Goal: Task Accomplishment & Management: Manage account settings

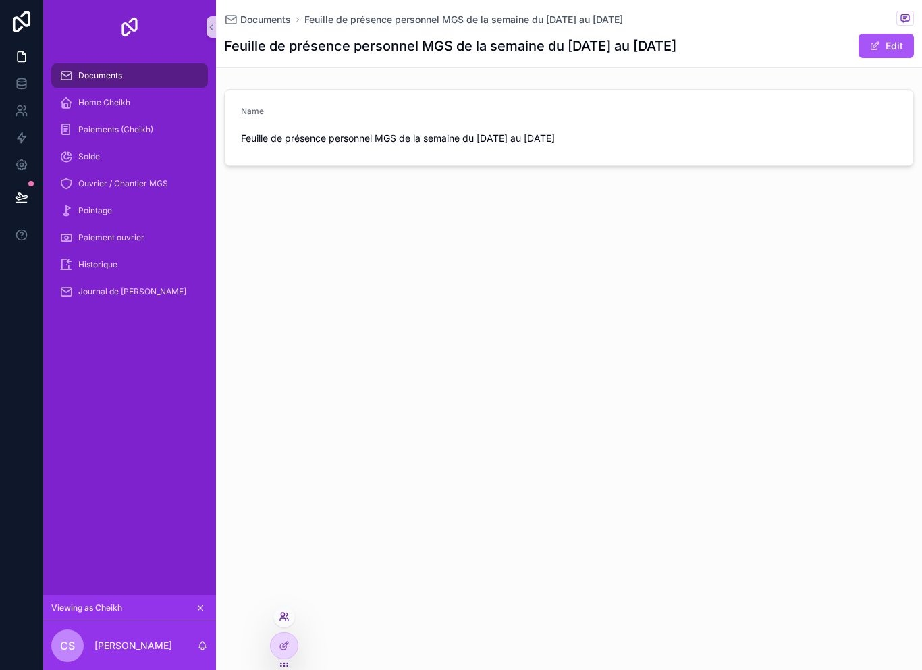
click at [279, 621] on icon at bounding box center [284, 616] width 11 height 11
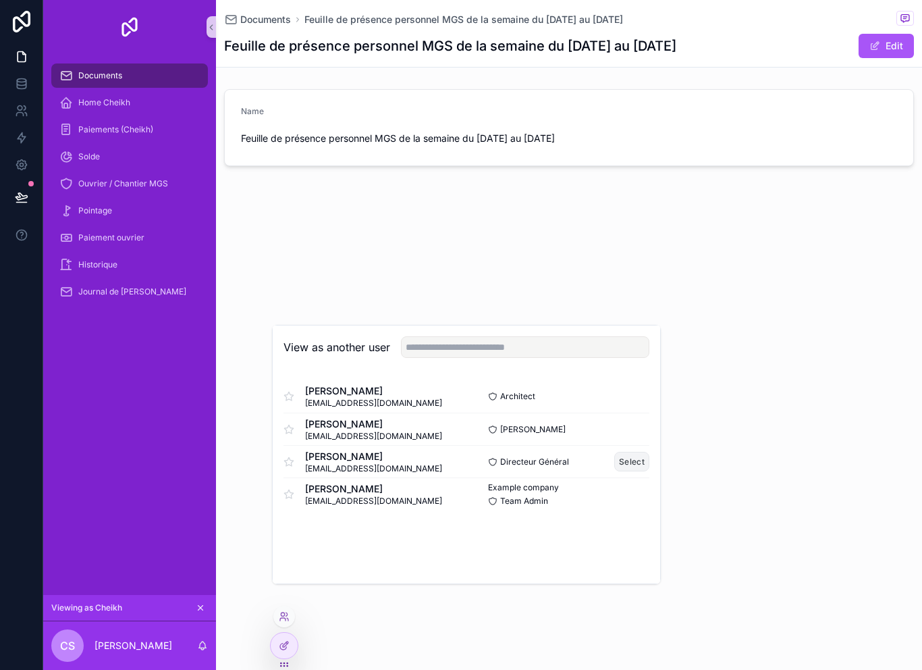
click at [624, 471] on button "Select" at bounding box center [631, 462] width 35 height 20
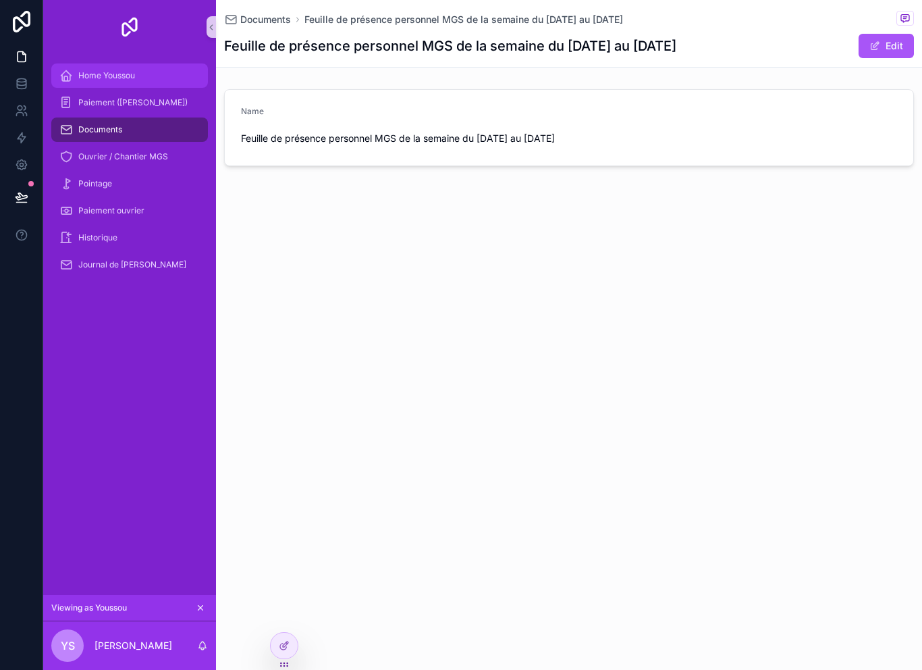
click at [84, 66] on div "Home Youssou" at bounding box center [129, 76] width 140 height 22
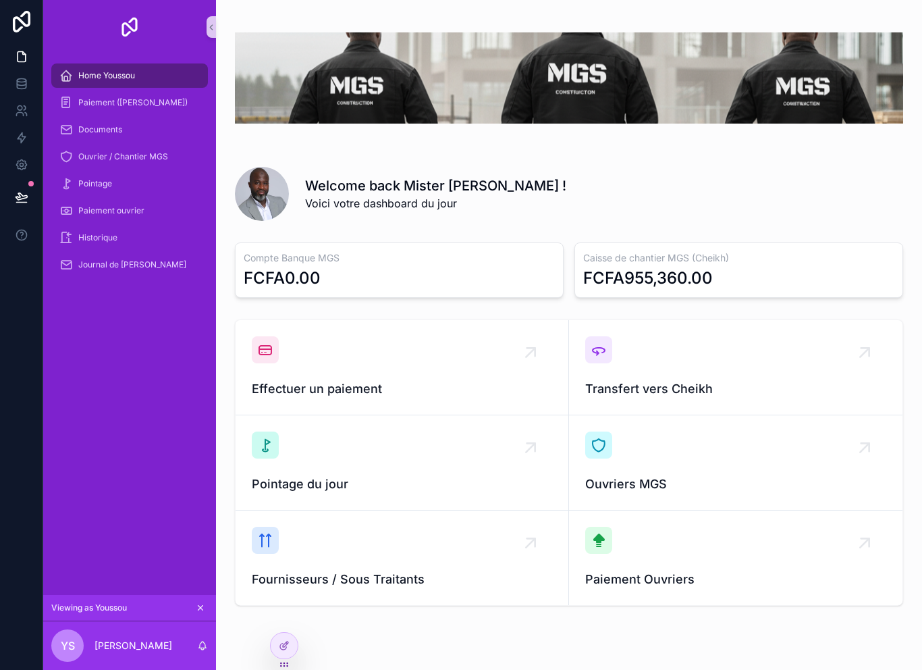
click at [99, 80] on span "Home Youssou" at bounding box center [106, 75] width 57 height 11
click at [90, 77] on span "Home Youssou" at bounding box center [106, 75] width 57 height 11
click at [87, 70] on span "Home Youssou" at bounding box center [106, 75] width 57 height 11
click at [97, 83] on div "Home Youssou" at bounding box center [129, 76] width 140 height 22
click at [86, 78] on span "Home Youssou" at bounding box center [106, 75] width 57 height 11
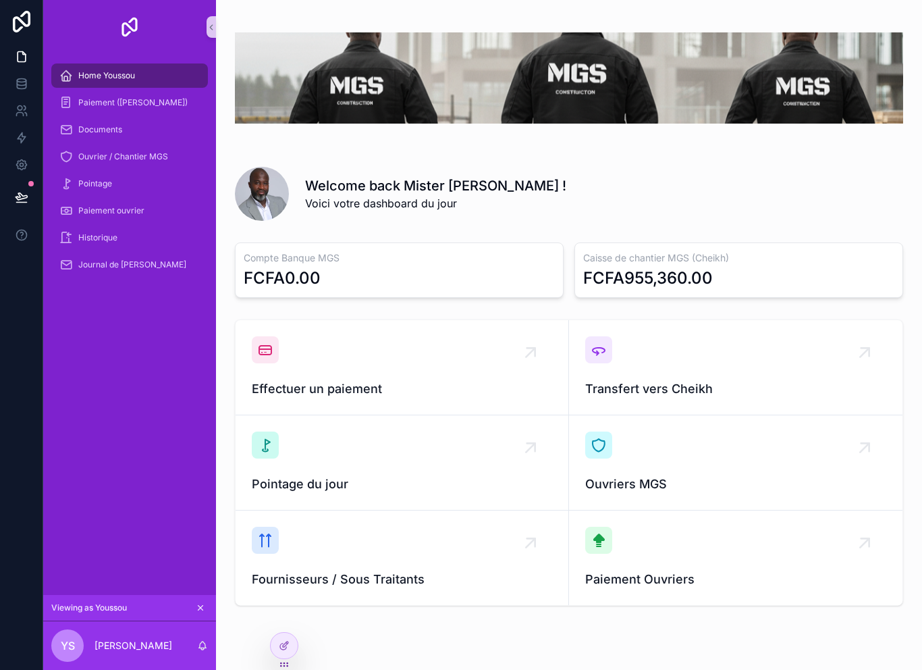
click at [80, 72] on span "Home Youssou" at bounding box center [106, 75] width 57 height 11
click at [92, 107] on span "Paiement ([PERSON_NAME])" at bounding box center [132, 102] width 109 height 11
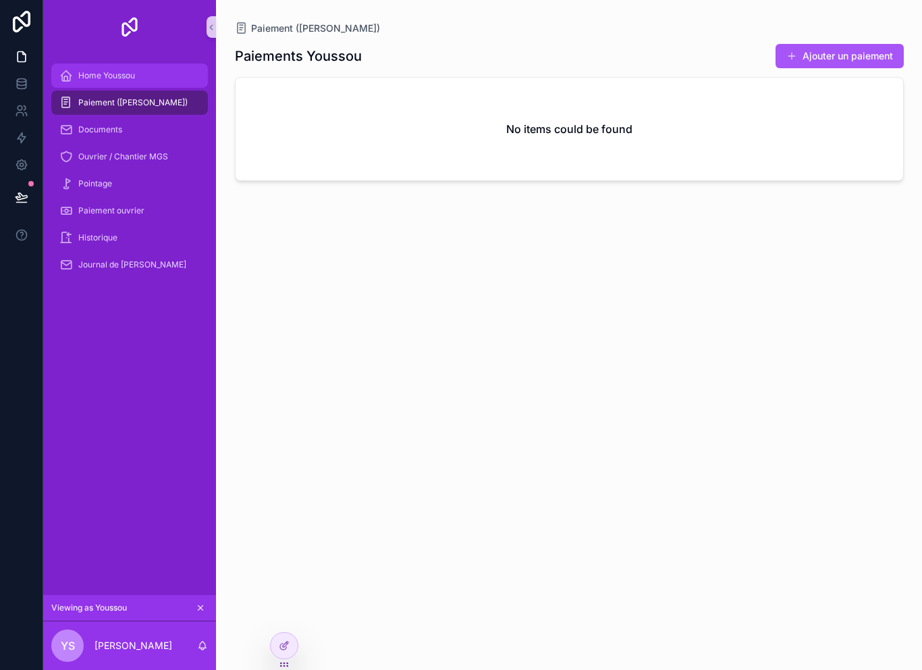
click at [88, 78] on span "Home Youssou" at bounding box center [106, 75] width 57 height 11
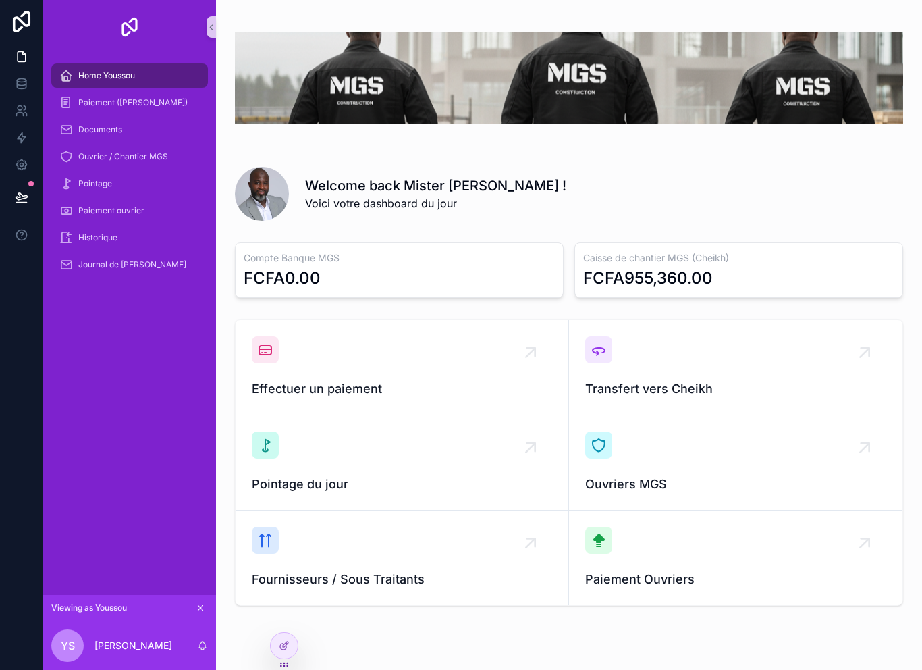
click at [88, 79] on span "Home Youssou" at bounding box center [106, 75] width 57 height 11
click at [87, 77] on span "Home Youssou" at bounding box center [106, 75] width 57 height 11
click at [101, 77] on span "Home Youssou" at bounding box center [106, 75] width 57 height 11
click at [94, 71] on span "Home Youssou" at bounding box center [106, 75] width 57 height 11
click at [26, 197] on icon at bounding box center [21, 196] width 11 height 7
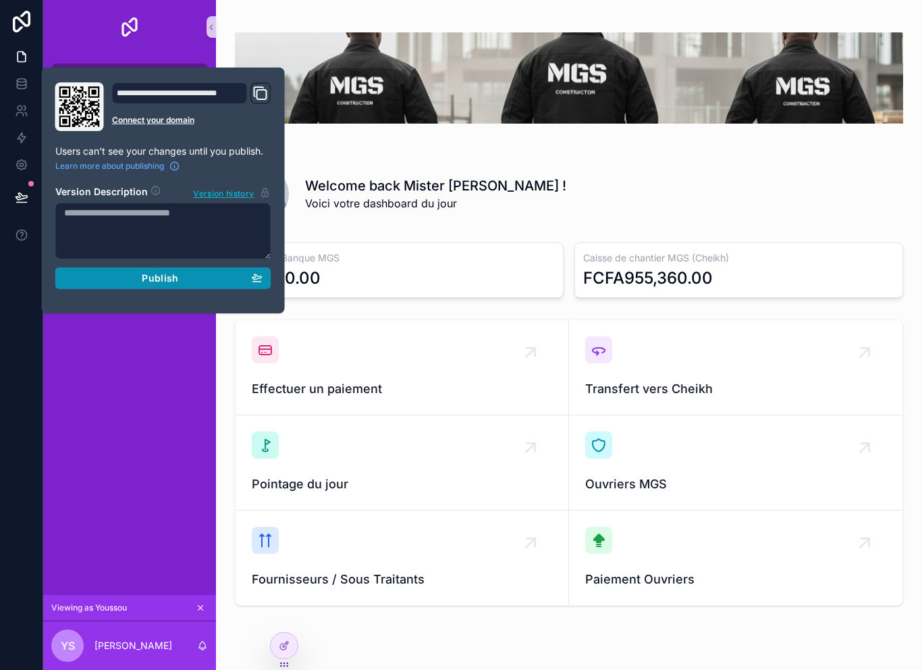
click at [84, 281] on div "Publish" at bounding box center [163, 278] width 198 height 12
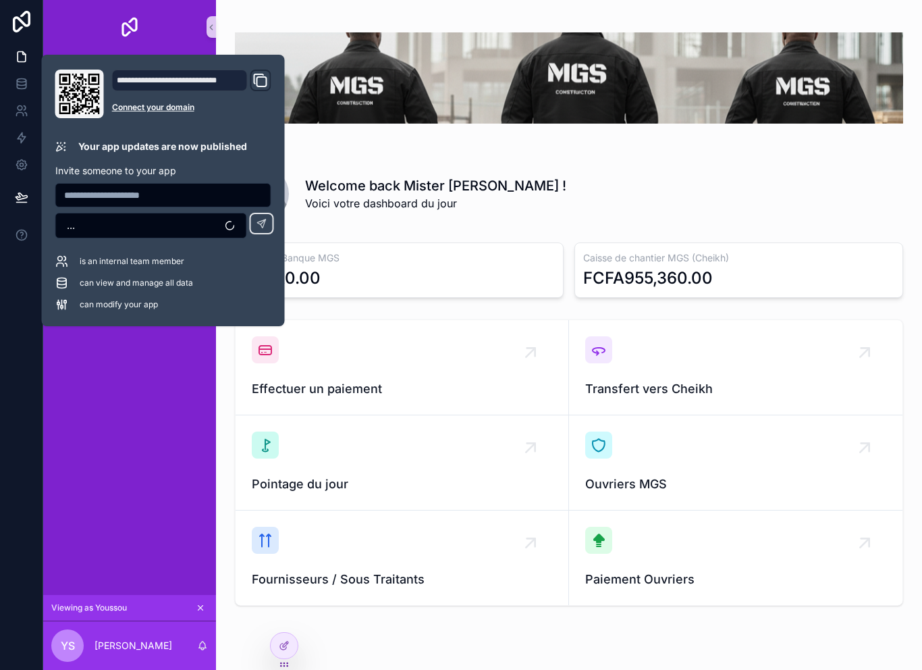
click at [121, 375] on div "Home Youssou Paiement (Youssou) Documents Ouvrier / Chantier MGS Pointage Paiem…" at bounding box center [129, 324] width 173 height 541
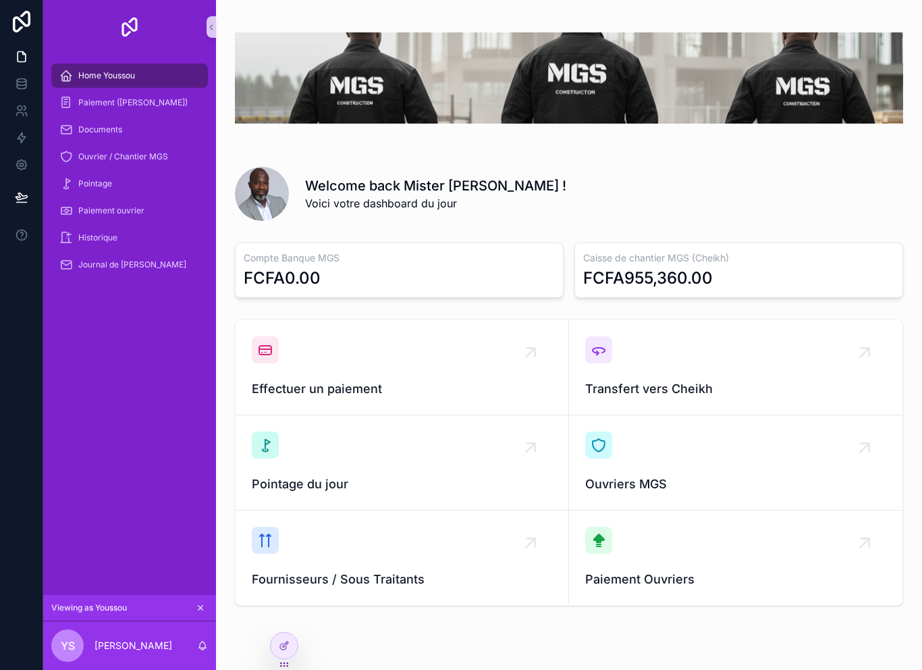
click at [121, 375] on div "Home Youssou Paiement (Youssou) Documents Ouvrier / Chantier MGS Pointage Paiem…" at bounding box center [129, 324] width 173 height 541
click at [98, 77] on span "Home Youssou" at bounding box center [106, 75] width 57 height 11
click at [102, 78] on span "Home Youssou" at bounding box center [106, 75] width 57 height 11
click at [101, 82] on div "Home Youssou" at bounding box center [129, 76] width 140 height 22
click at [96, 84] on div "Home Youssou" at bounding box center [129, 76] width 140 height 22
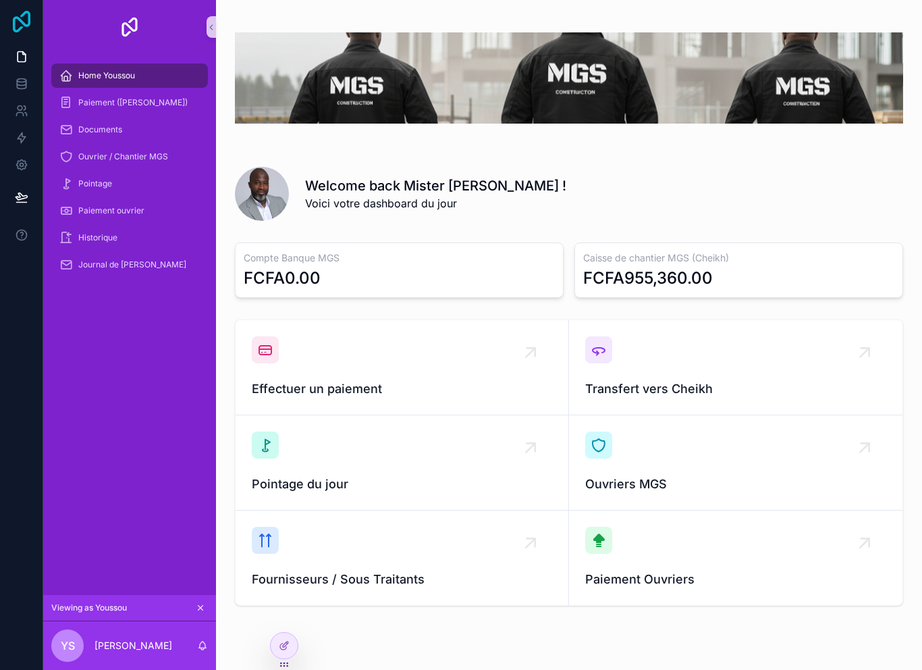
click at [12, 20] on icon at bounding box center [21, 22] width 27 height 22
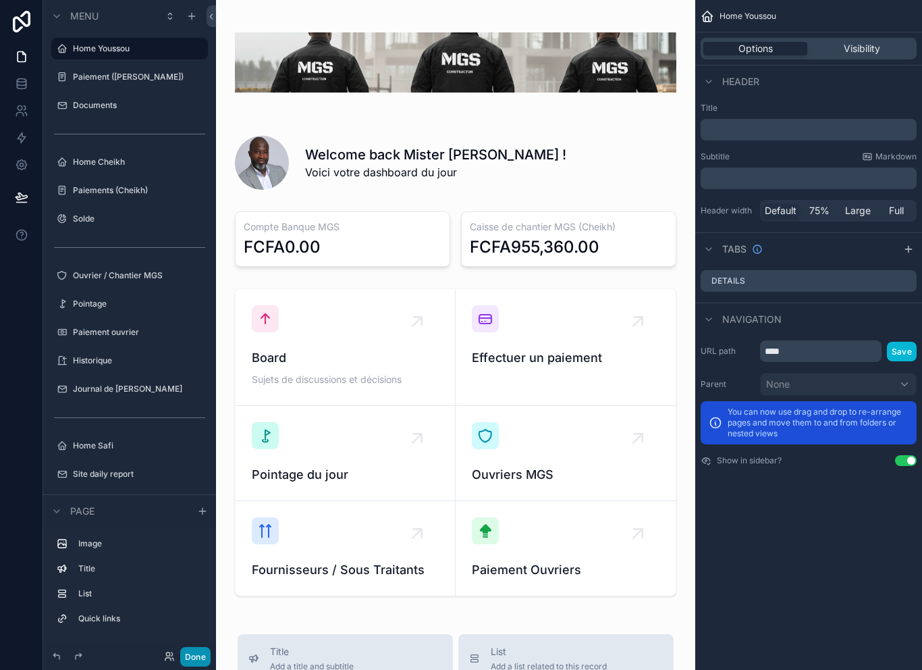
click at [199, 661] on button "Done" at bounding box center [195, 657] width 30 height 20
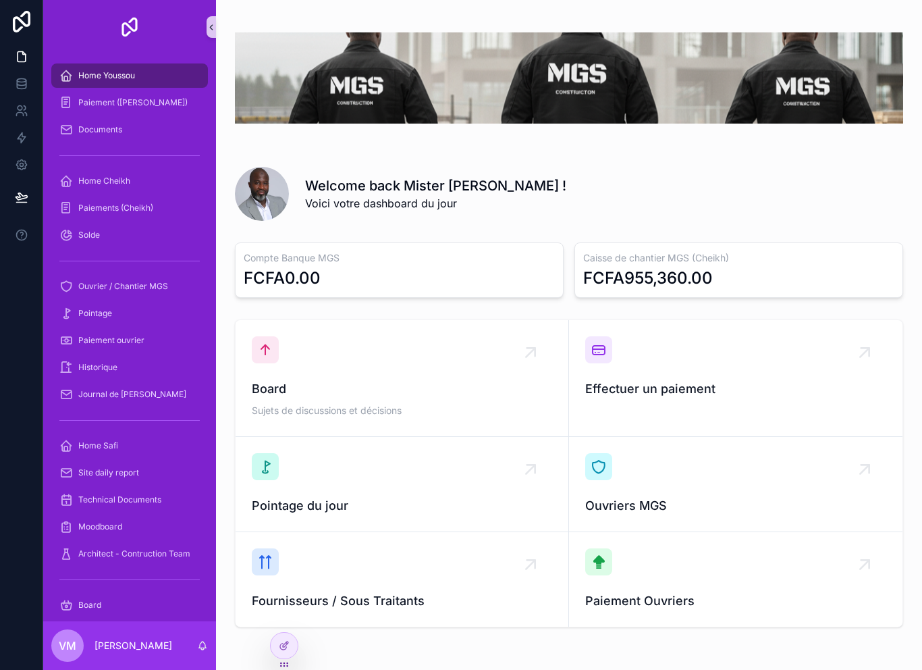
click at [210, 27] on icon "scrollable content" at bounding box center [211, 27] width 3 height 5
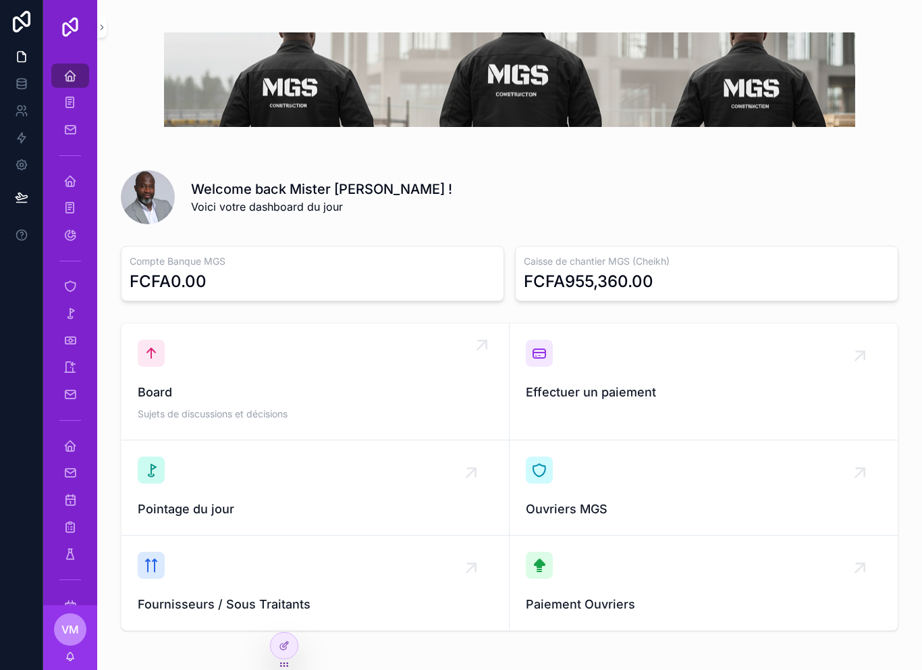
click at [331, 398] on span "Board" at bounding box center [315, 392] width 355 height 19
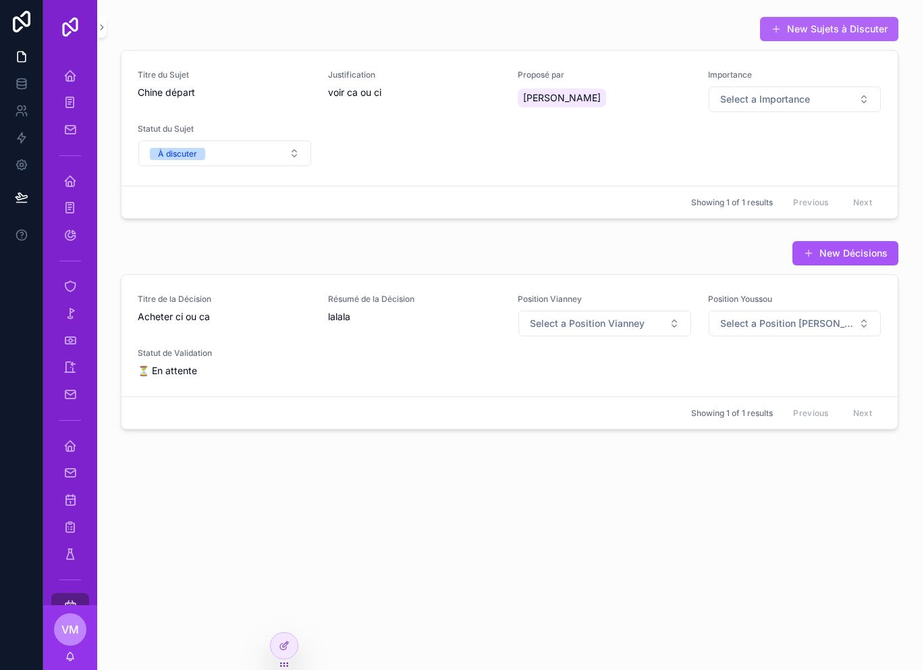
click at [836, 28] on button "New Sujets à Discuter" at bounding box center [829, 29] width 138 height 24
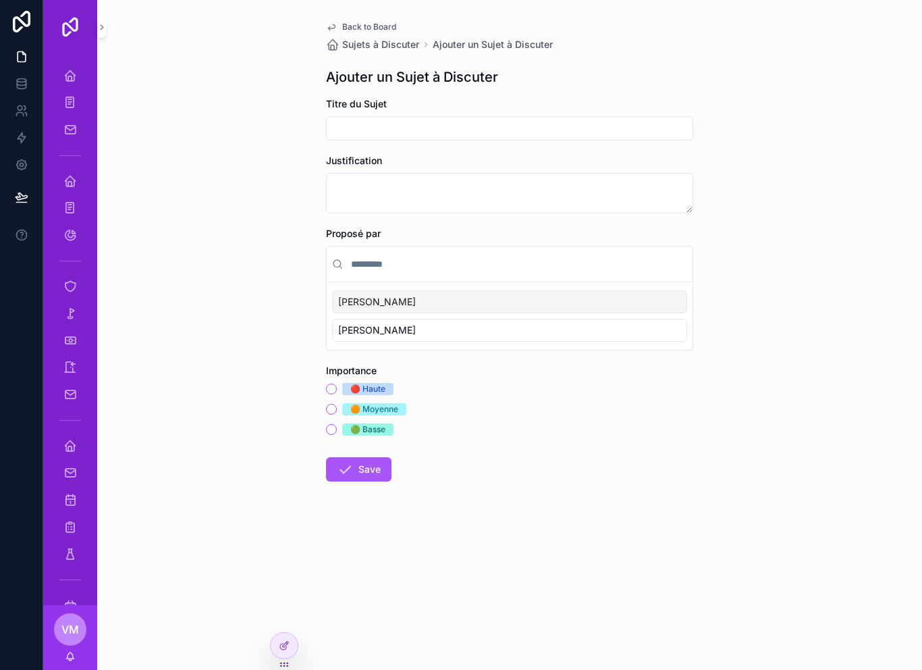
click at [381, 383] on div "🔴 Haute" at bounding box center [367, 389] width 35 height 12
click at [337, 383] on button "🔴 Haute" at bounding box center [331, 388] width 11 height 11
click at [391, 410] on div "🟠 Moyenne" at bounding box center [374, 409] width 48 height 12
click at [337, 410] on button "🟠 Moyenne" at bounding box center [331, 409] width 11 height 11
click at [342, 31] on span "Back to Board" at bounding box center [369, 27] width 54 height 11
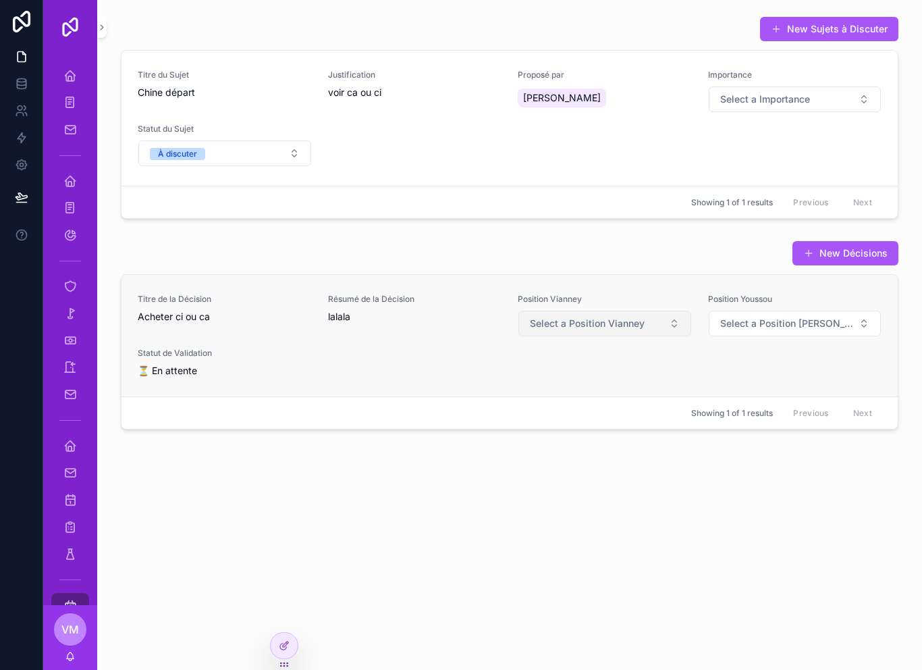
click at [624, 314] on button "Select a Position Vianney" at bounding box center [604, 323] width 173 height 26
click at [600, 509] on div "New Sujets à Discuter Titre du Sujet Chine départ Justification voir ca ou ci P…" at bounding box center [509, 260] width 825 height 521
click at [848, 332] on button "Select a Position Youssou" at bounding box center [795, 323] width 173 height 26
click at [632, 329] on span "Select a Position Vianney" at bounding box center [587, 323] width 115 height 13
click at [626, 375] on div "✅ Validé" at bounding box center [605, 377] width 166 height 20
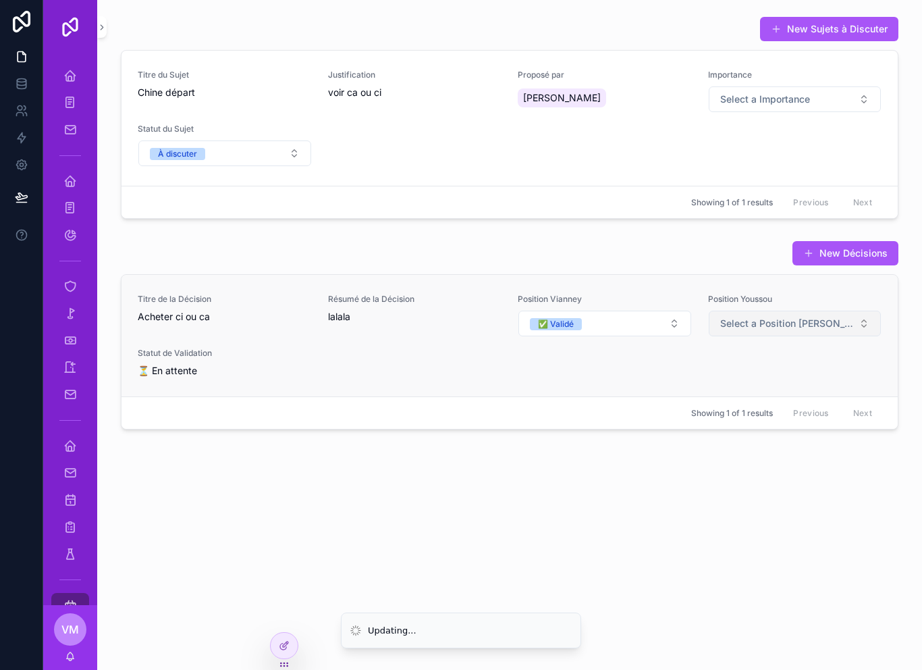
click at [843, 333] on button "Select a Position Youssou" at bounding box center [795, 323] width 173 height 26
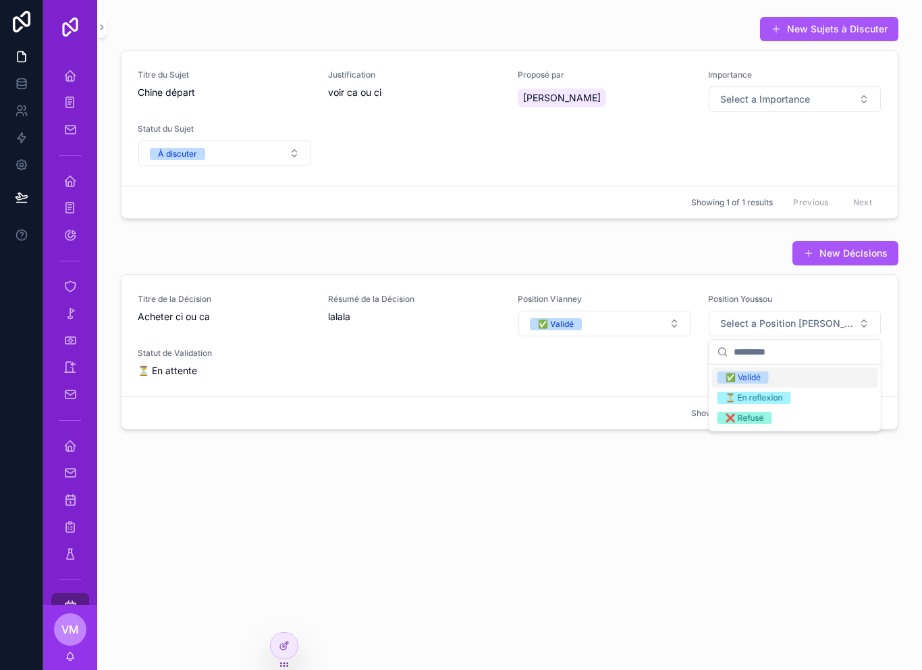
click at [810, 373] on div "✅ Validé" at bounding box center [795, 377] width 166 height 20
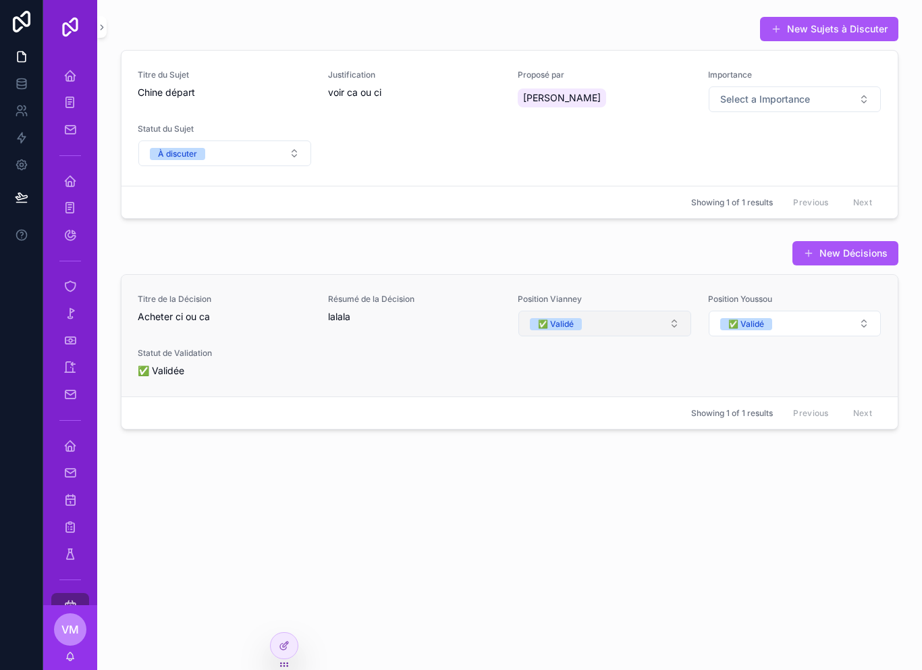
click at [618, 315] on button "✅ Validé" at bounding box center [604, 323] width 173 height 26
click at [605, 409] on div "⏳ En reflexion" at bounding box center [605, 418] width 166 height 20
click at [614, 422] on div "Showing 1 of 1 results Previous Next" at bounding box center [509, 412] width 776 height 32
click at [277, 155] on button "À discuter" at bounding box center [224, 153] width 173 height 26
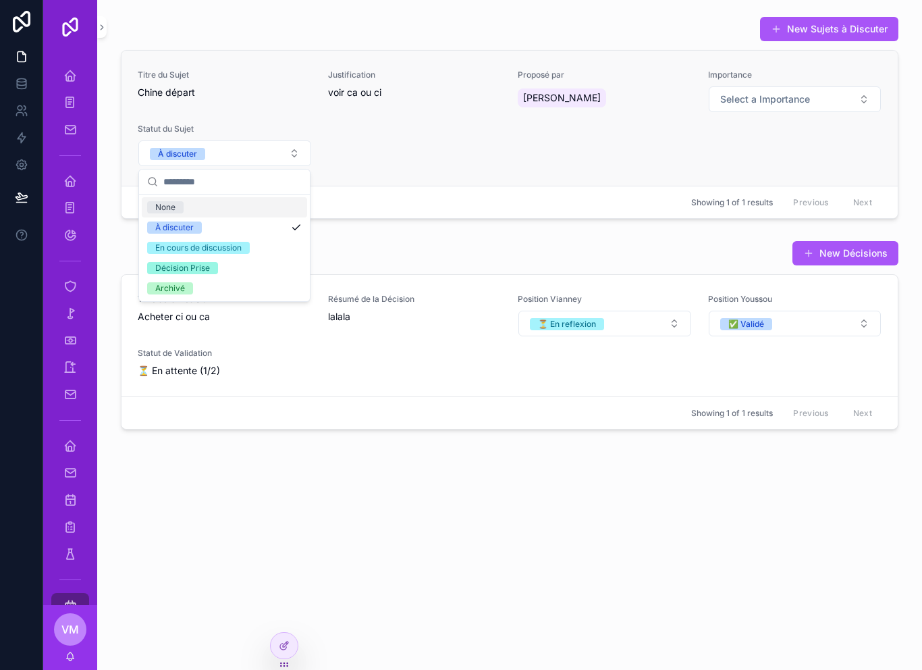
click at [414, 138] on div "Titre du Sujet Chine départ Justification voir ca ou ci Proposé par Merian Vian…" at bounding box center [510, 118] width 744 height 97
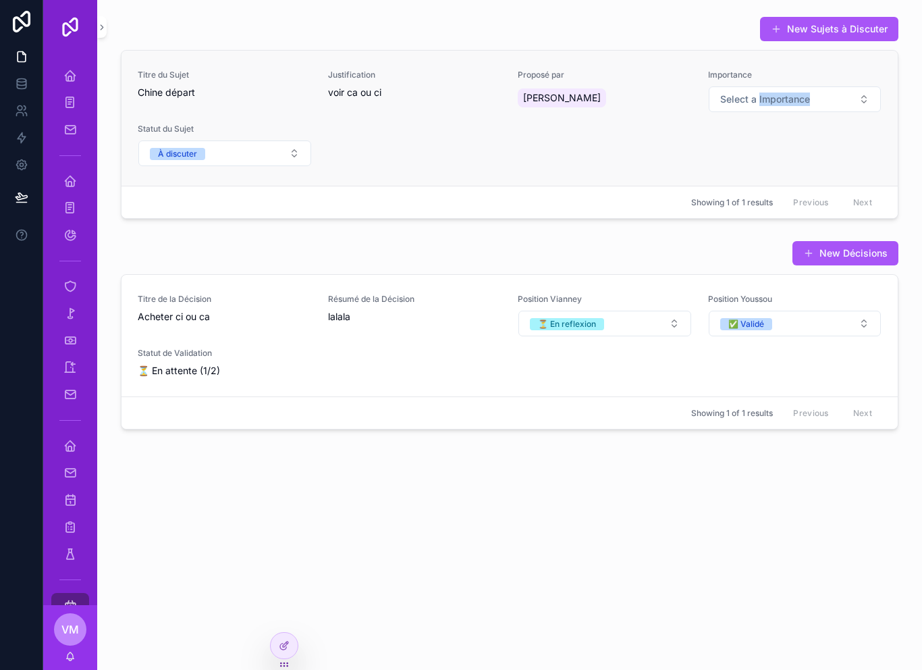
click at [850, 147] on div "Titre du Sujet Chine départ Justification voir ca ou ci Proposé par Merian Vian…" at bounding box center [510, 118] width 744 height 97
click at [290, 631] on div "New Sujets à Discuter Titre du Sujet Chine départ Justification voir ca ou ci P…" at bounding box center [509, 335] width 825 height 670
click at [288, 645] on icon at bounding box center [284, 645] width 11 height 11
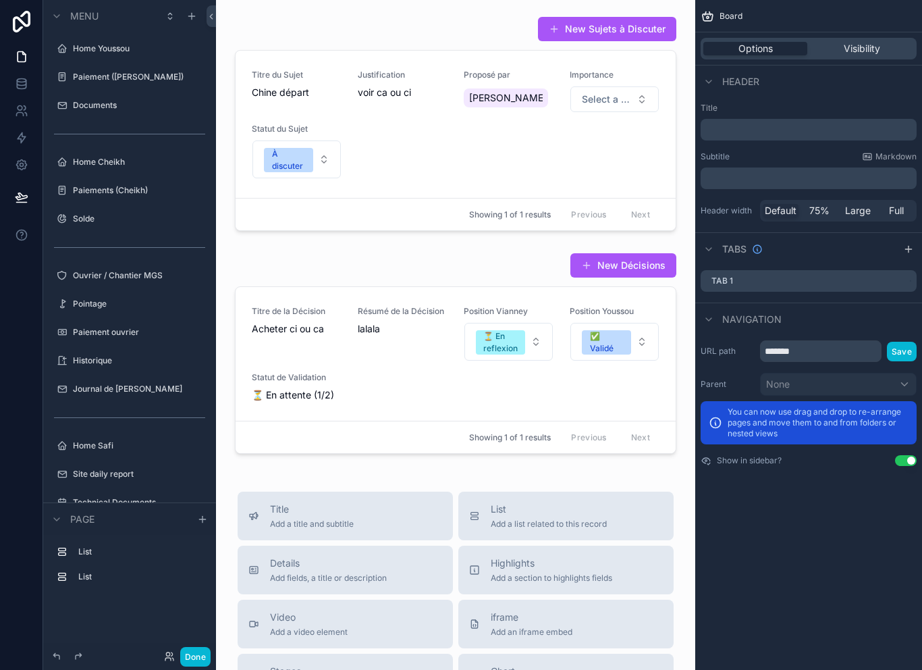
scroll to position [263, 0]
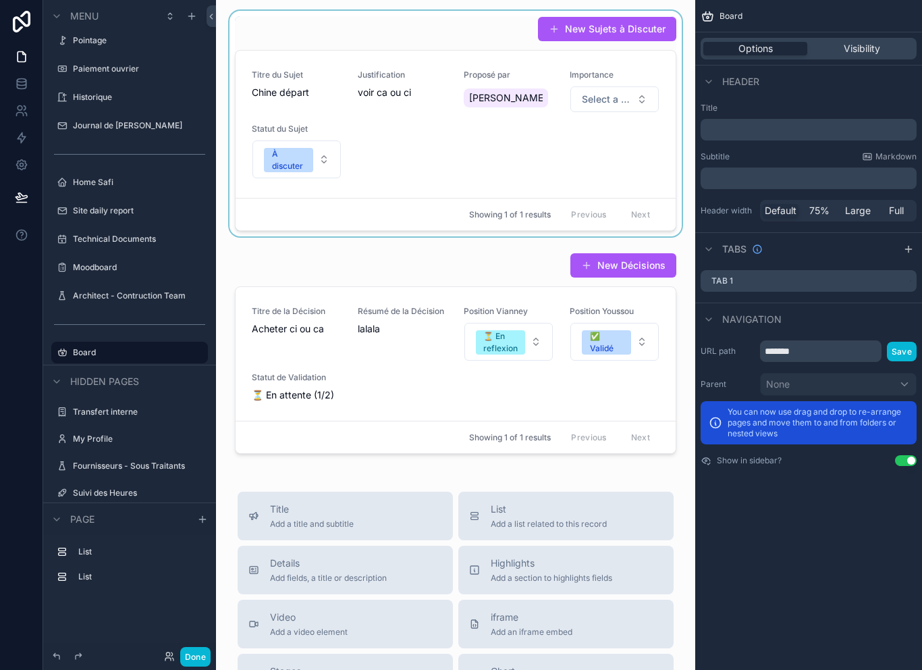
click at [550, 157] on div "scrollable content" at bounding box center [456, 123] width 458 height 225
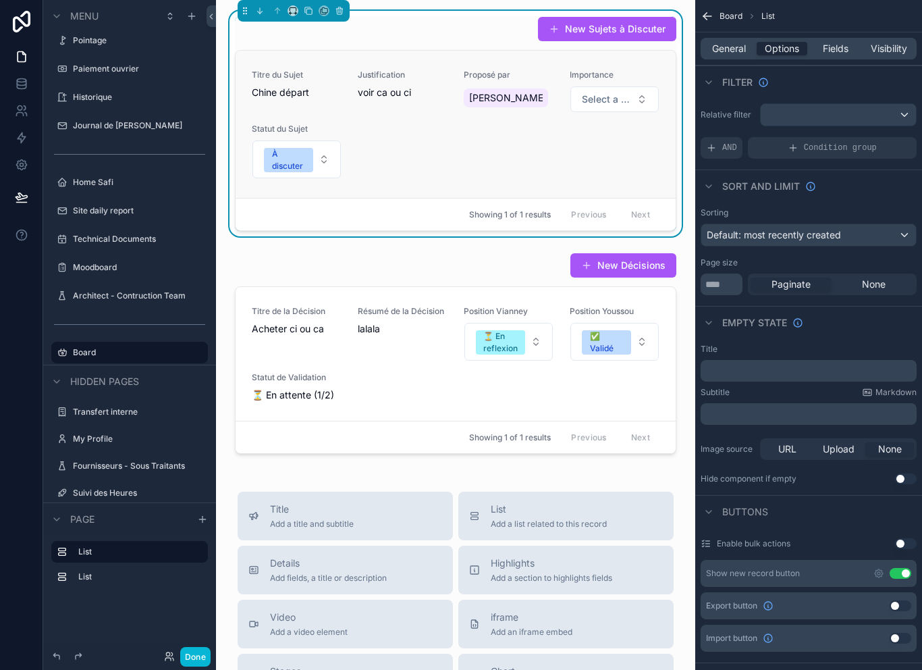
click at [531, 155] on div "Titre du Sujet Chine départ Justification voir ca ou ci Proposé par Merian Vian…" at bounding box center [456, 124] width 408 height 109
click at [730, 48] on span "General" at bounding box center [729, 48] width 34 height 13
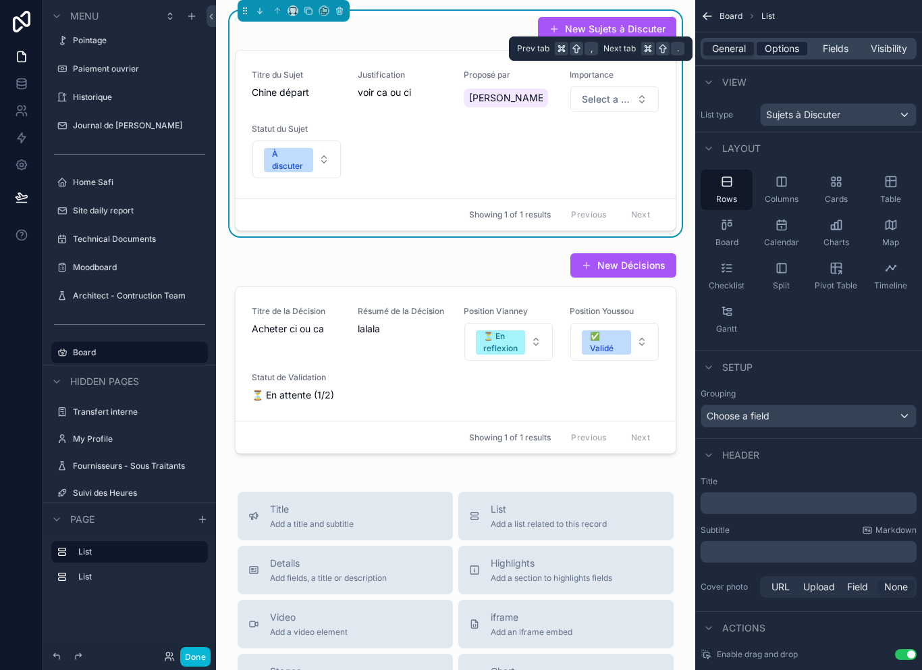
click at [790, 48] on span "Options" at bounding box center [782, 48] width 34 height 13
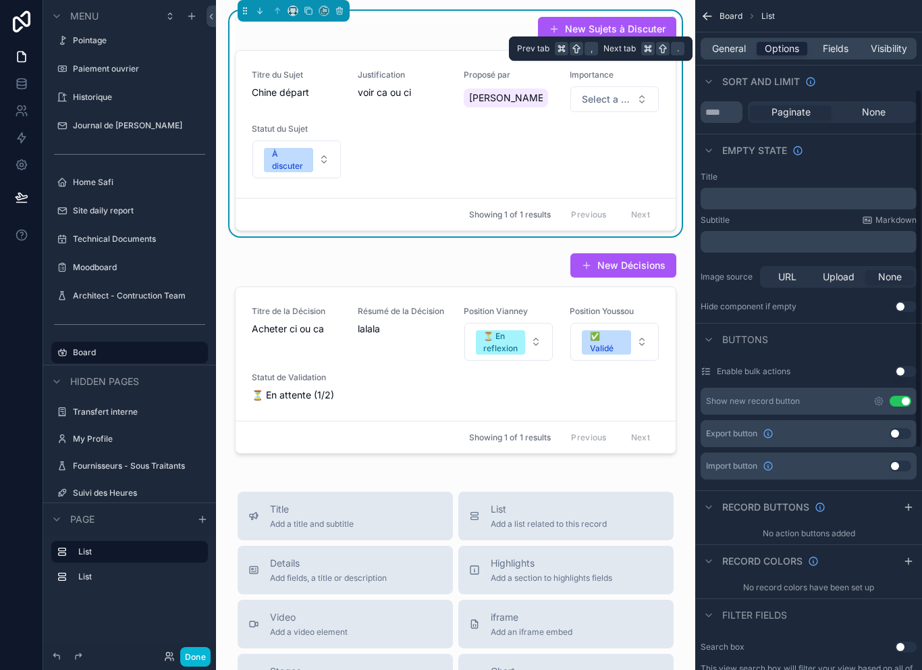
scroll to position [187, 0]
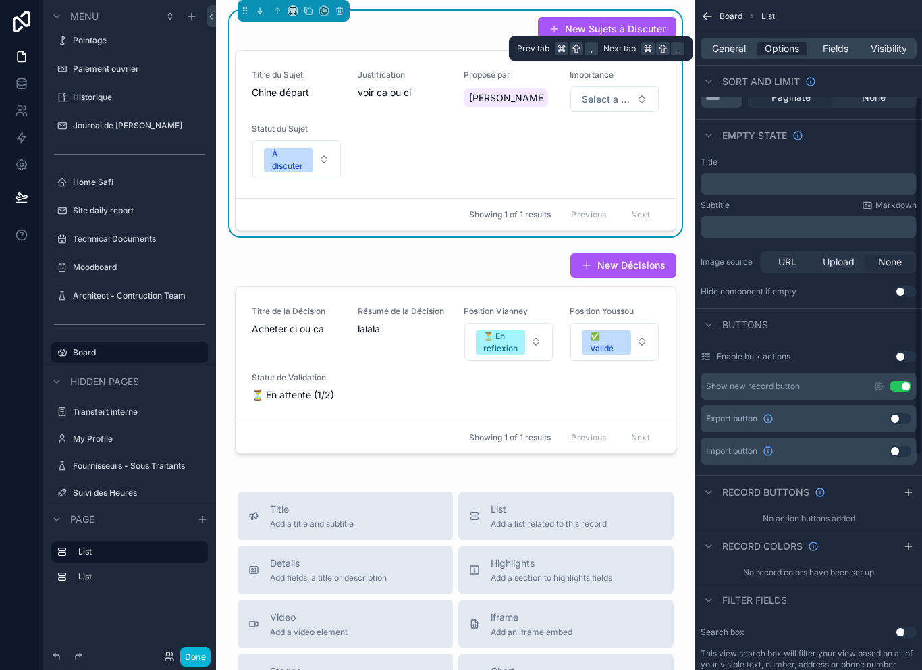
click at [902, 498] on div "Record buttons" at bounding box center [808, 491] width 227 height 32
click at [912, 487] on icon "scrollable content" at bounding box center [908, 492] width 11 height 11
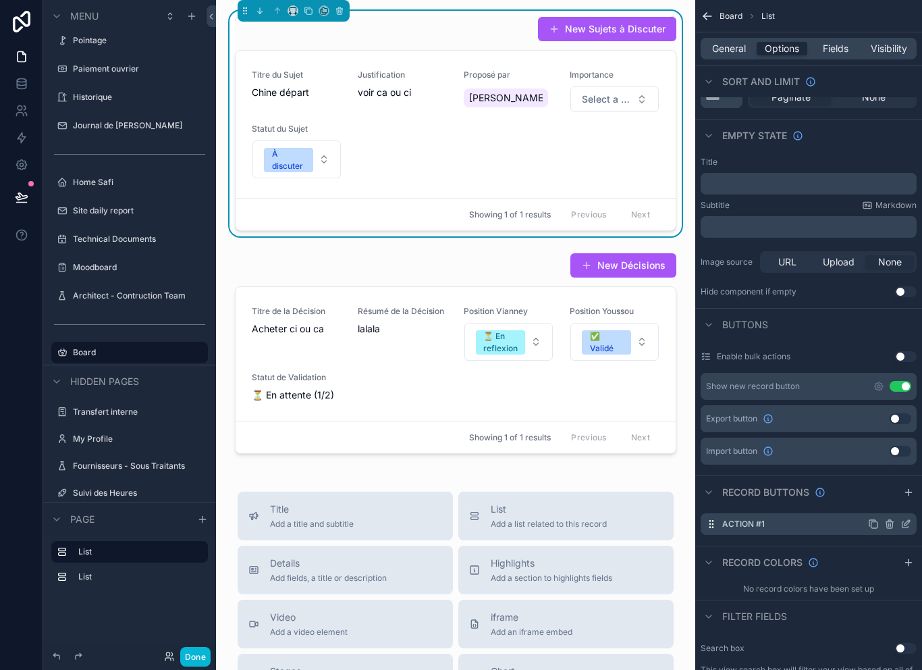
click at [911, 522] on icon "scrollable content" at bounding box center [905, 523] width 11 height 11
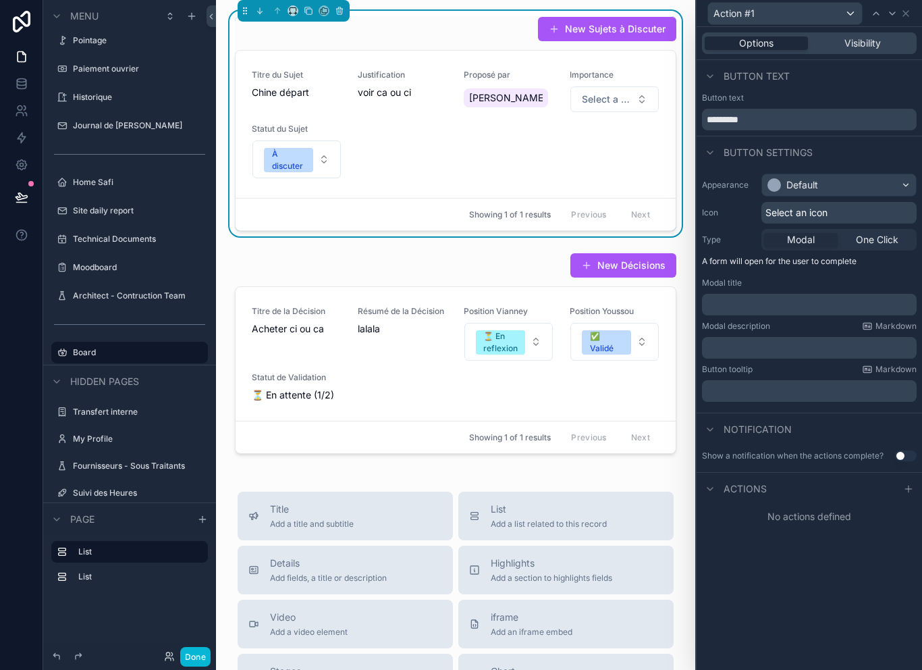
click at [827, 304] on p "﻿" at bounding box center [810, 304] width 207 height 13
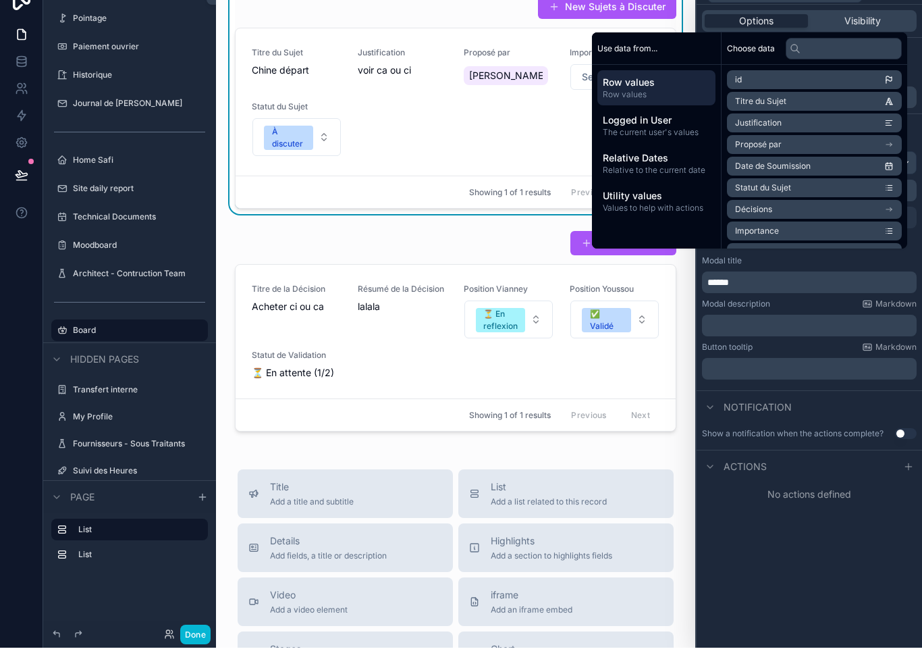
click at [800, 553] on div "Options Visibility Button text Button text ********* Button settings Appearance…" at bounding box center [809, 348] width 225 height 643
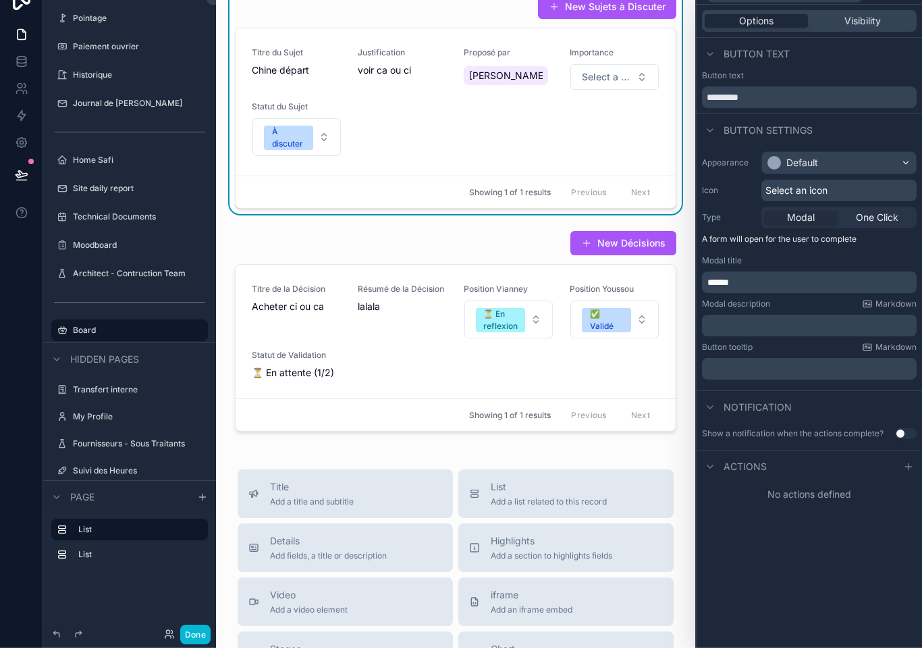
scroll to position [22, 0]
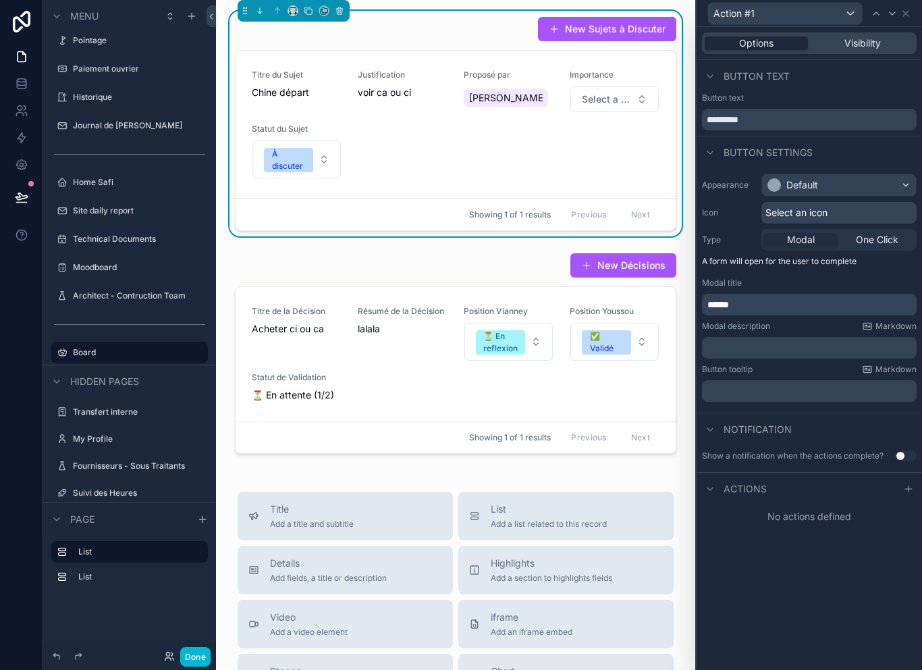
click at [744, 364] on label "Button tooltip" at bounding box center [727, 369] width 51 height 11
click at [801, 341] on p "﻿" at bounding box center [810, 347] width 207 height 13
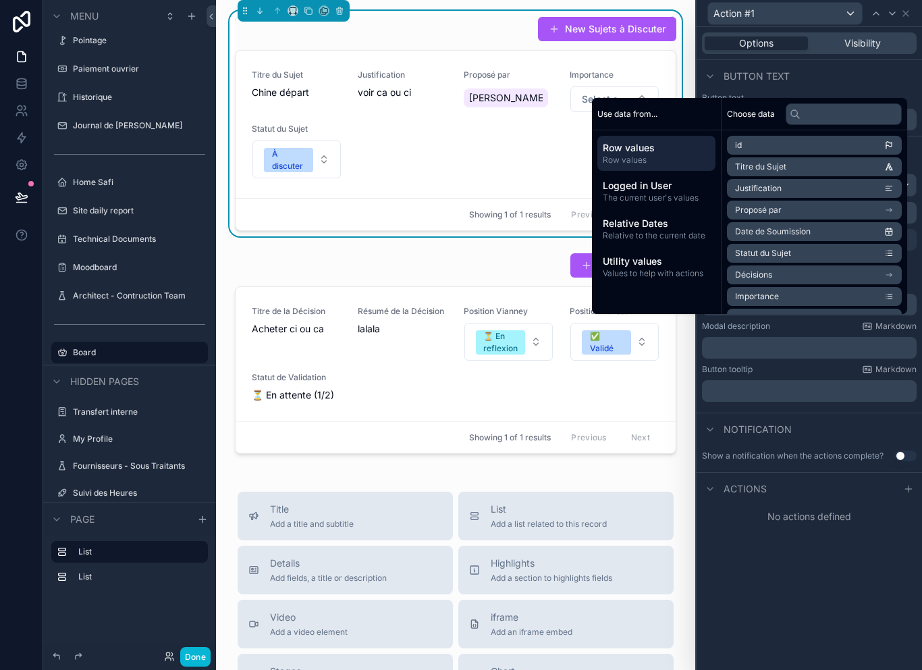
click at [779, 527] on div "Options Visibility Button text Button text ********* Button settings Appearance…" at bounding box center [809, 348] width 225 height 643
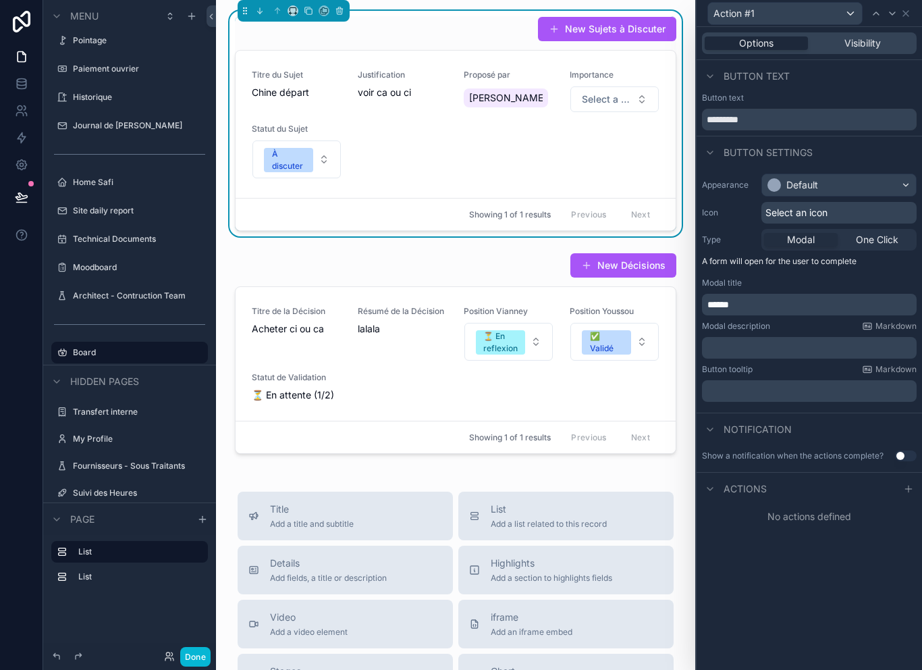
click at [776, 298] on p "******" at bounding box center [810, 304] width 207 height 13
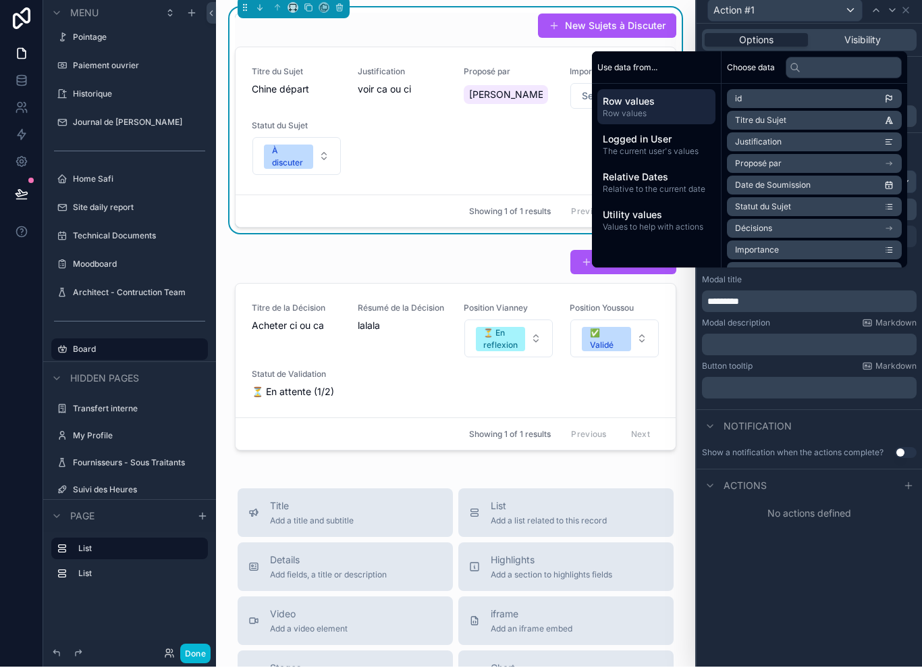
click at [754, 341] on p "﻿" at bounding box center [810, 347] width 207 height 13
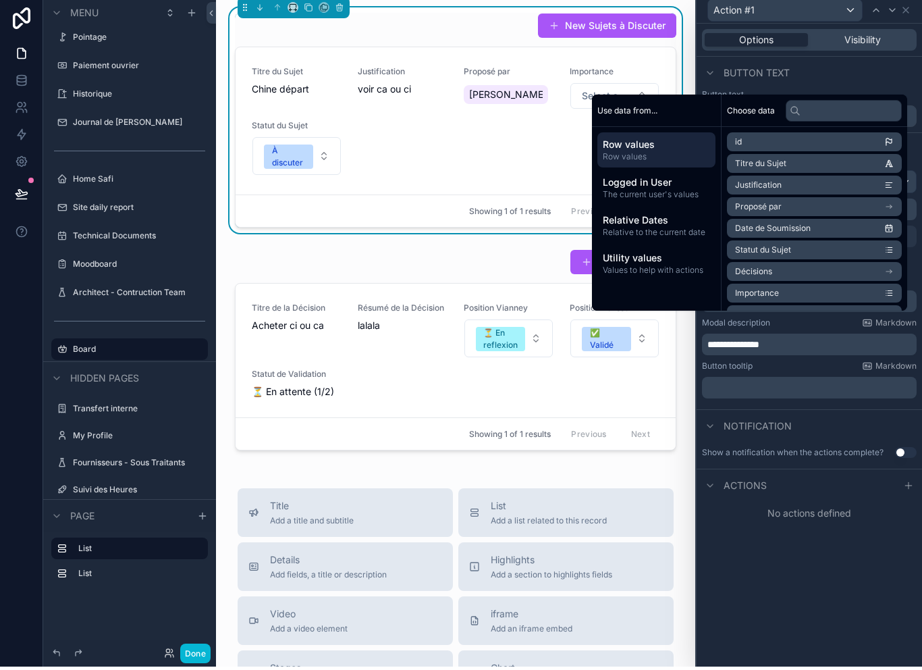
click at [828, 568] on div "**********" at bounding box center [809, 348] width 225 height 643
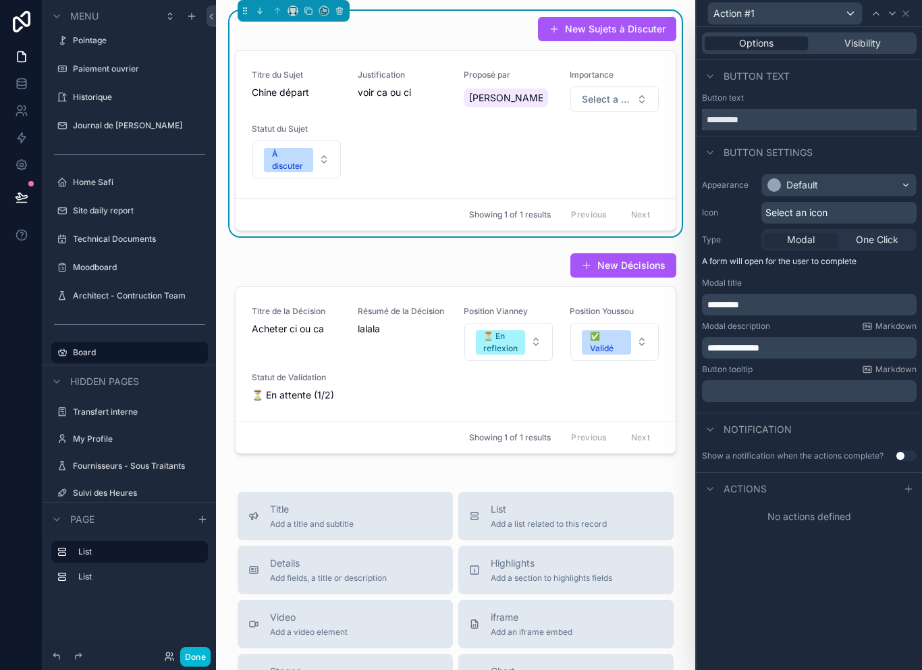
click at [788, 109] on input "*********" at bounding box center [809, 120] width 215 height 22
type input "*"
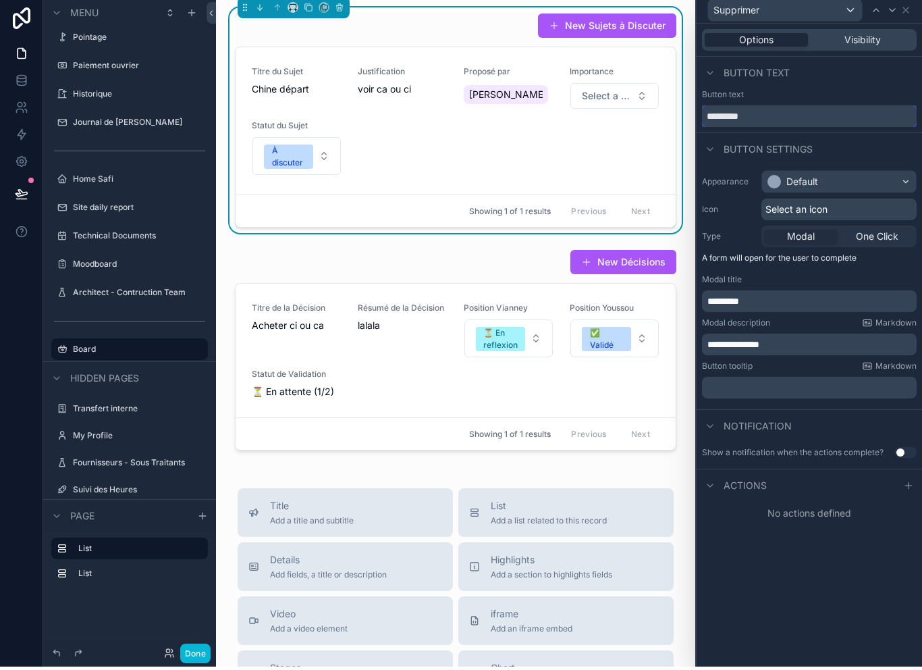
type input "*********"
click at [794, 298] on p "*********" at bounding box center [810, 304] width 207 height 13
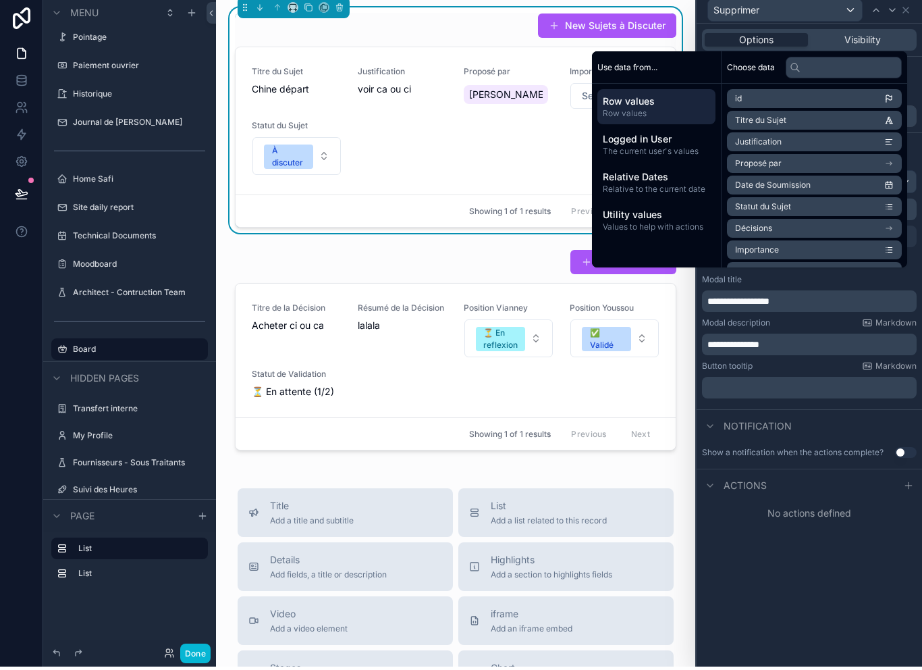
click at [808, 545] on div "**********" at bounding box center [809, 348] width 225 height 643
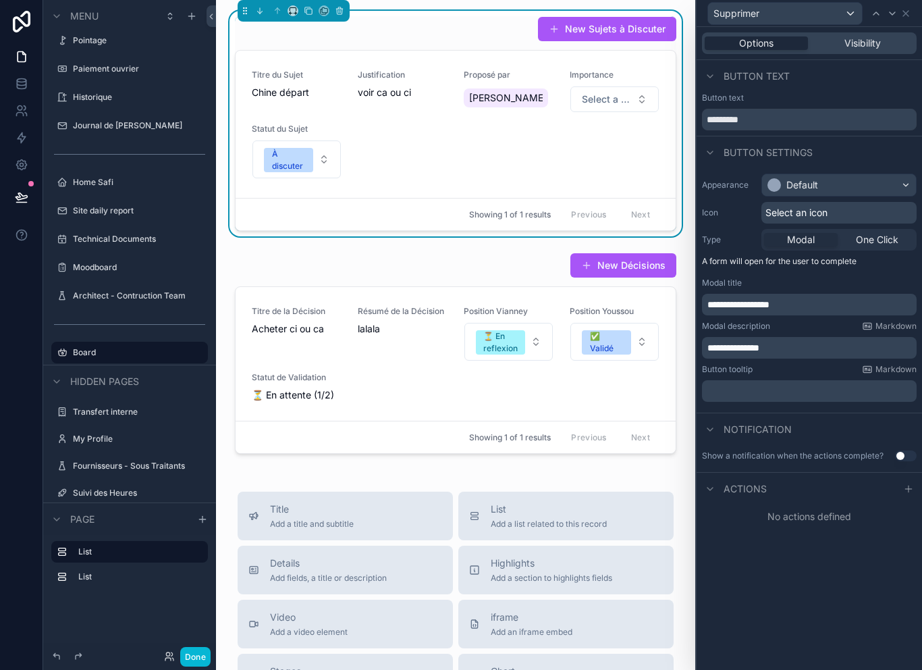
click at [876, 174] on div "Default" at bounding box center [839, 185] width 154 height 22
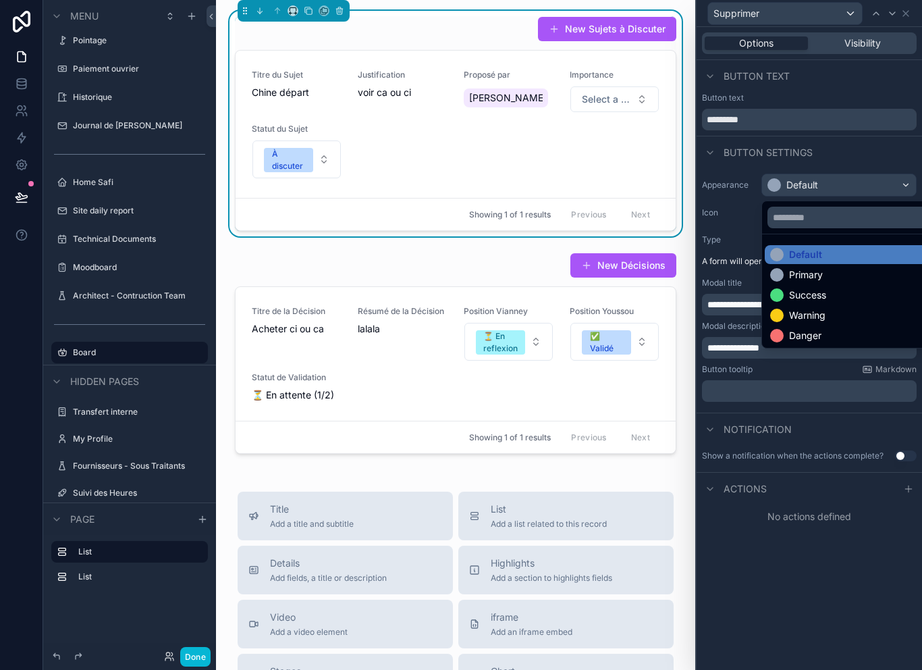
click at [788, 539] on div at bounding box center [809, 335] width 225 height 670
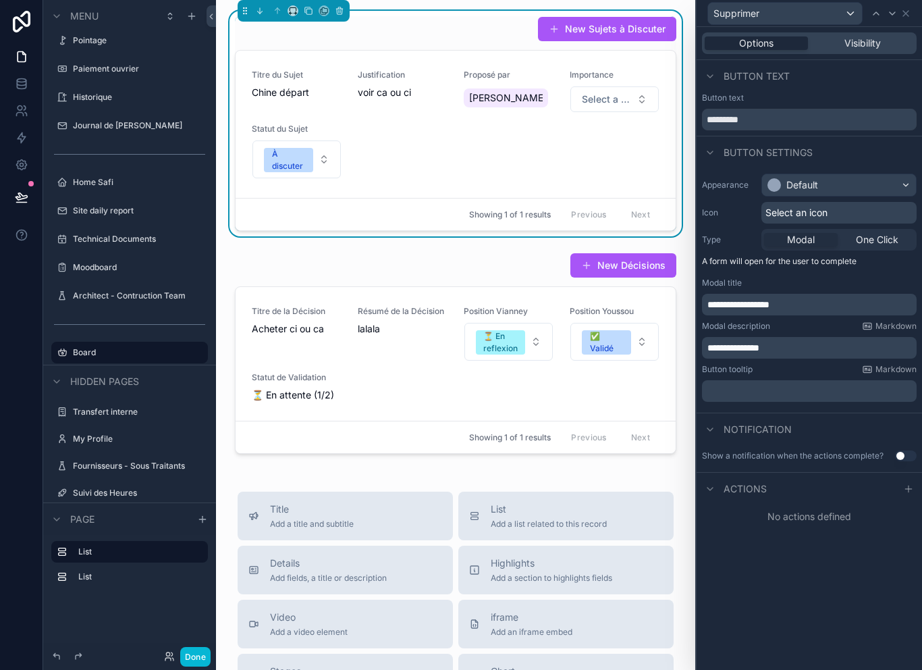
click at [857, 202] on div "Select an icon" at bounding box center [838, 213] width 155 height 22
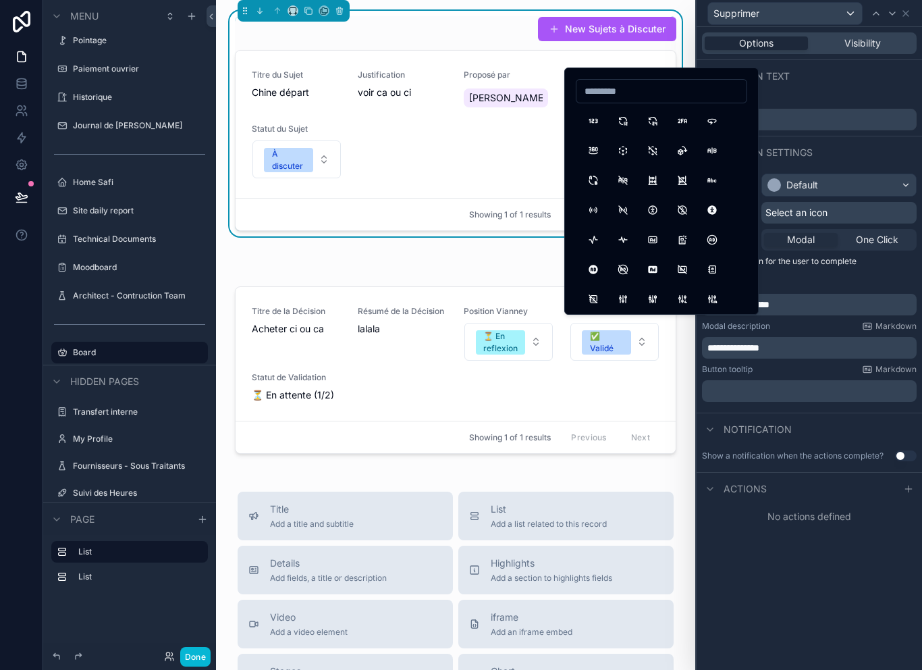
click at [669, 89] on input at bounding box center [661, 91] width 170 height 19
type input "*****"
click at [599, 116] on button "Trash" at bounding box center [593, 121] width 24 height 24
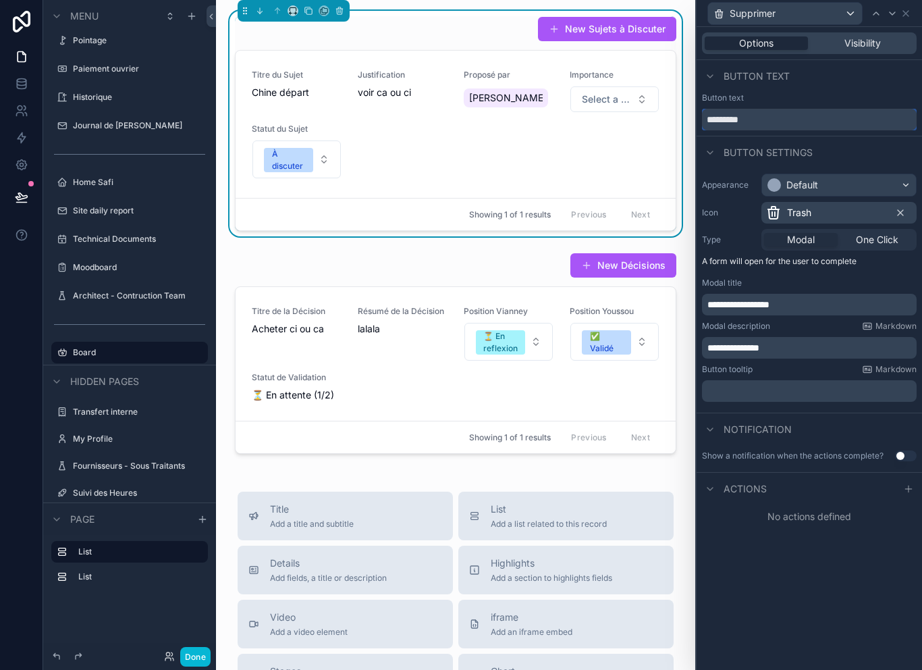
click at [821, 109] on input "*********" at bounding box center [809, 120] width 215 height 22
type input "*"
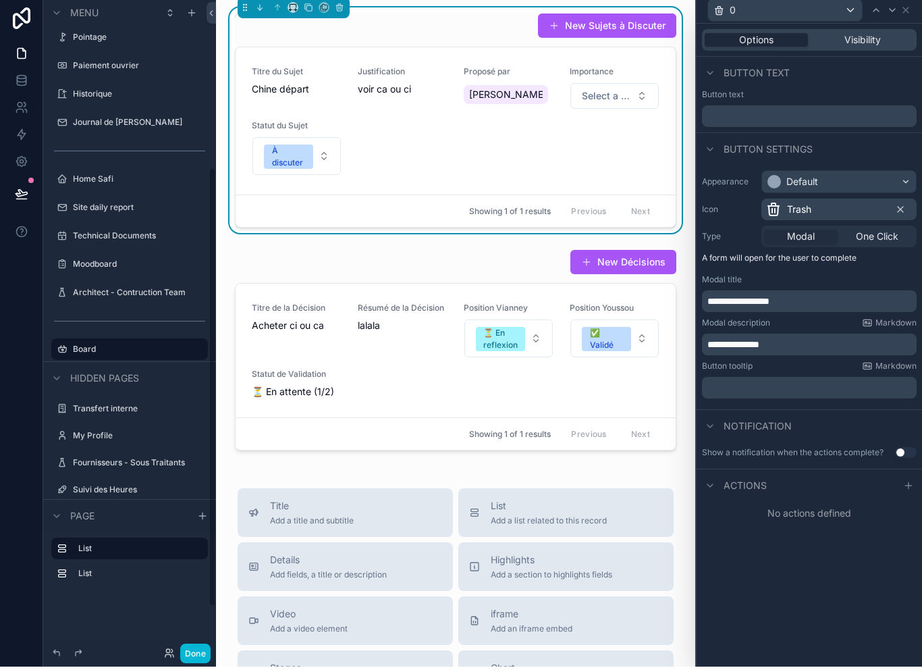
click at [204, 637] on div "List List" at bounding box center [129, 589] width 173 height 108
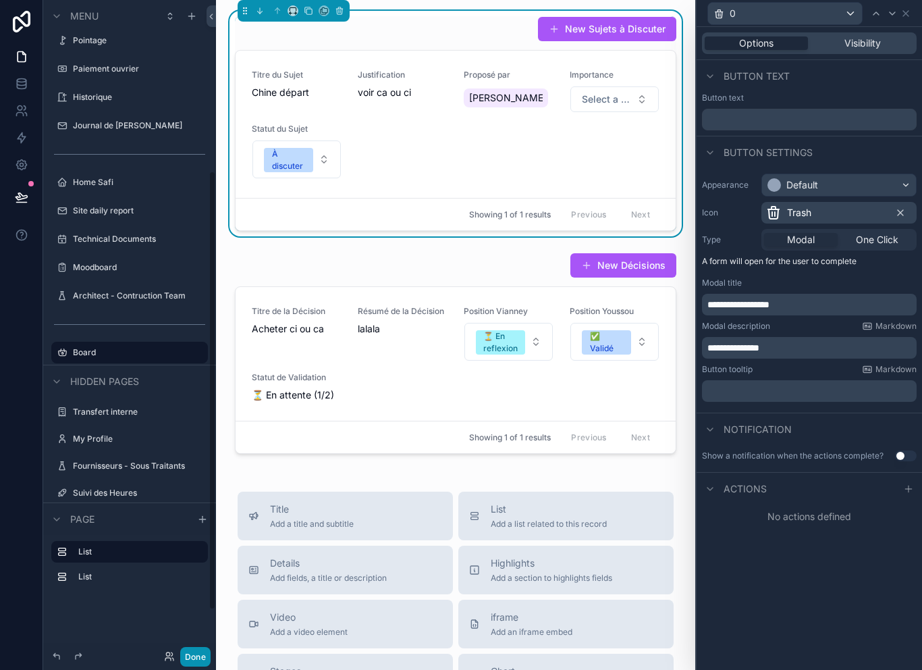
click at [200, 650] on button "Done" at bounding box center [195, 657] width 30 height 20
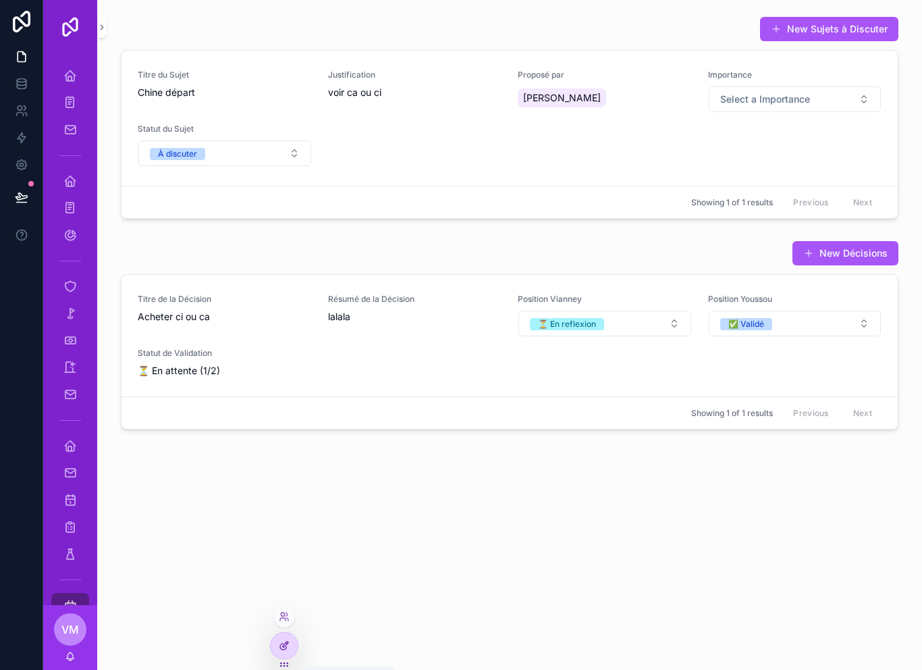
click at [296, 642] on div at bounding box center [284, 645] width 27 height 26
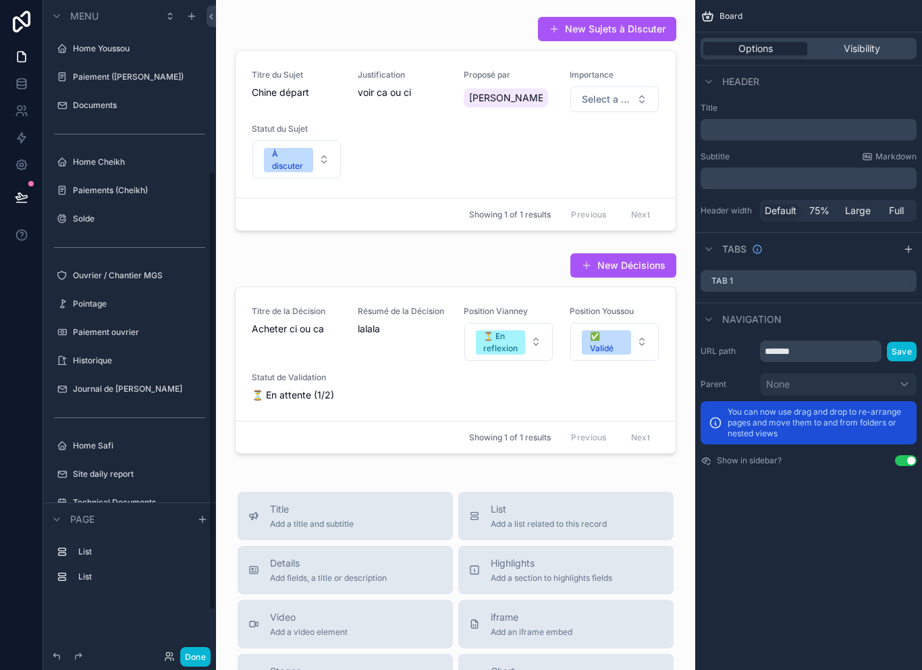
scroll to position [263, 0]
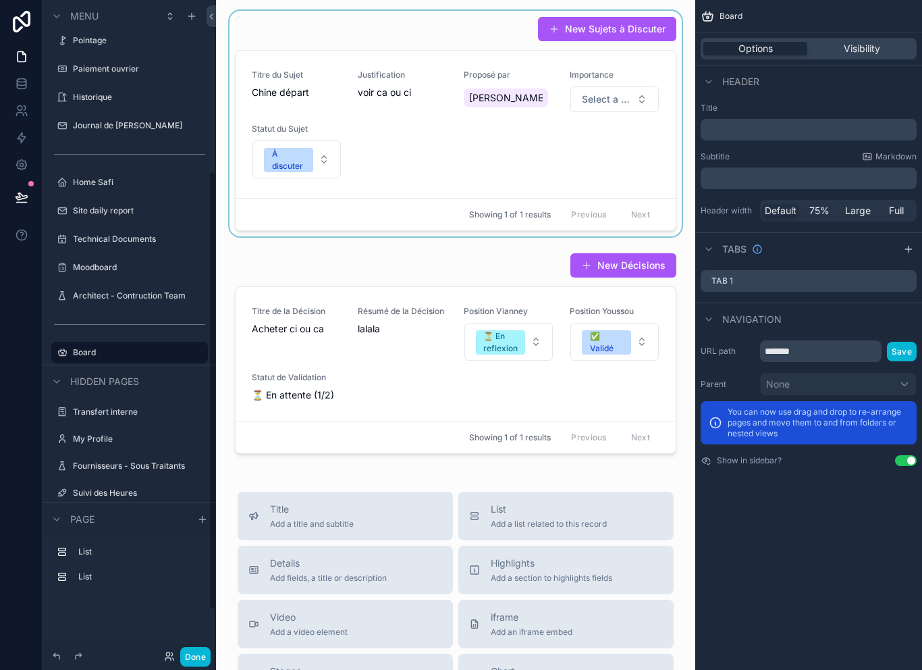
click at [582, 146] on div "scrollable content" at bounding box center [456, 123] width 458 height 225
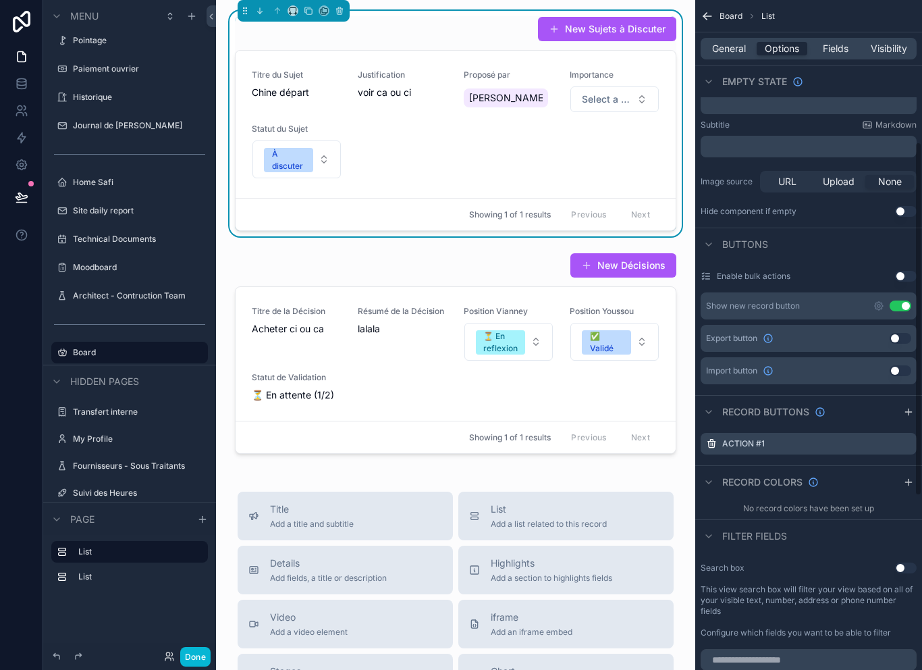
scroll to position [303, 0]
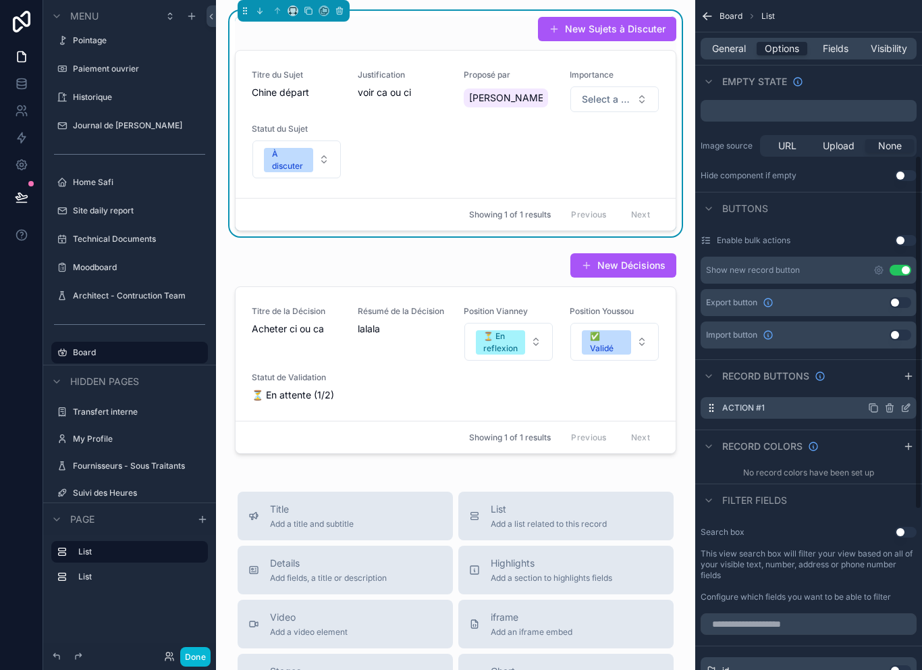
click at [905, 408] on icon "scrollable content" at bounding box center [905, 409] width 6 height 6
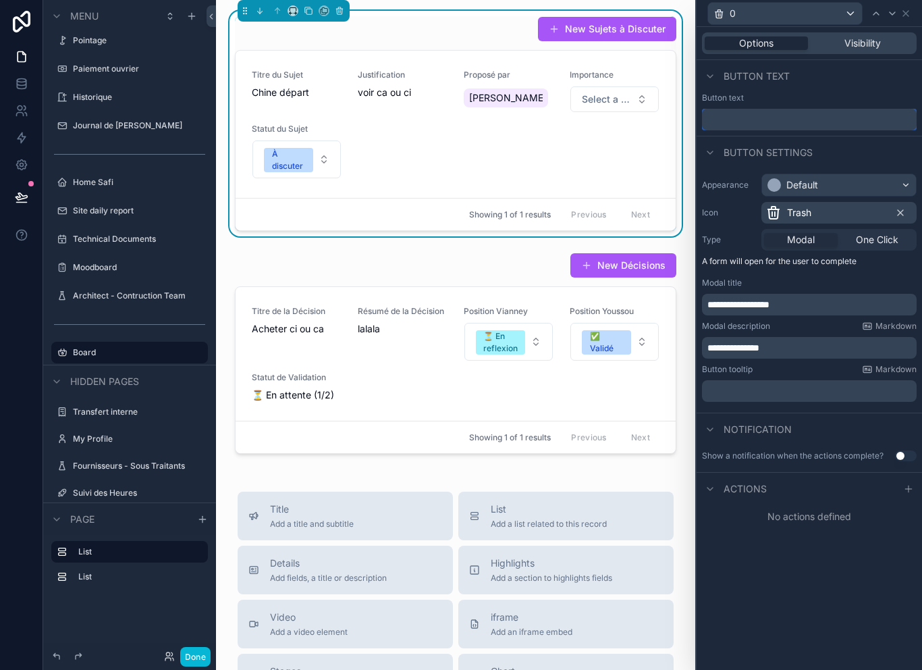
click at [828, 111] on input "text" at bounding box center [809, 120] width 215 height 22
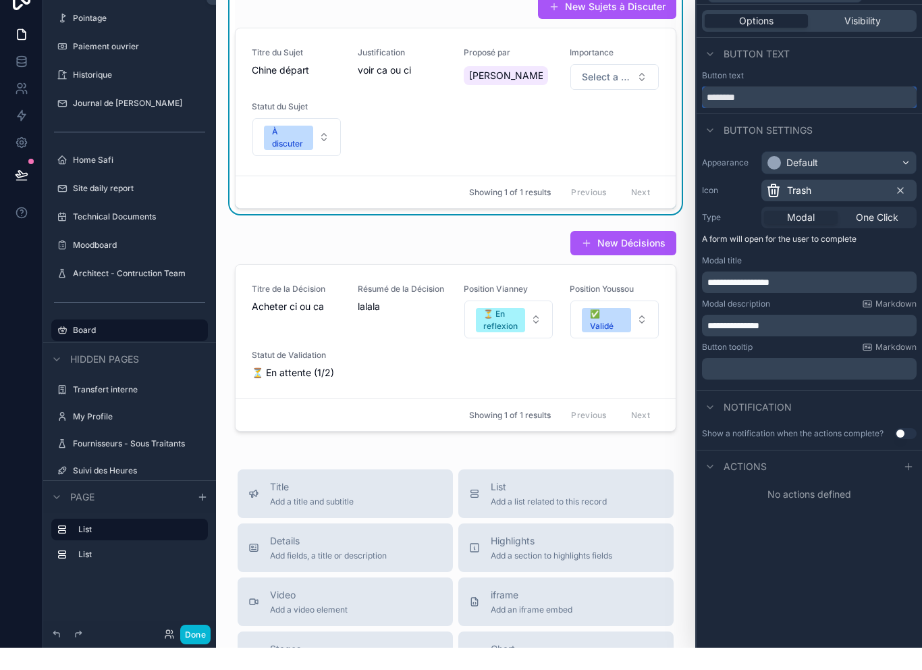
type input "*********"
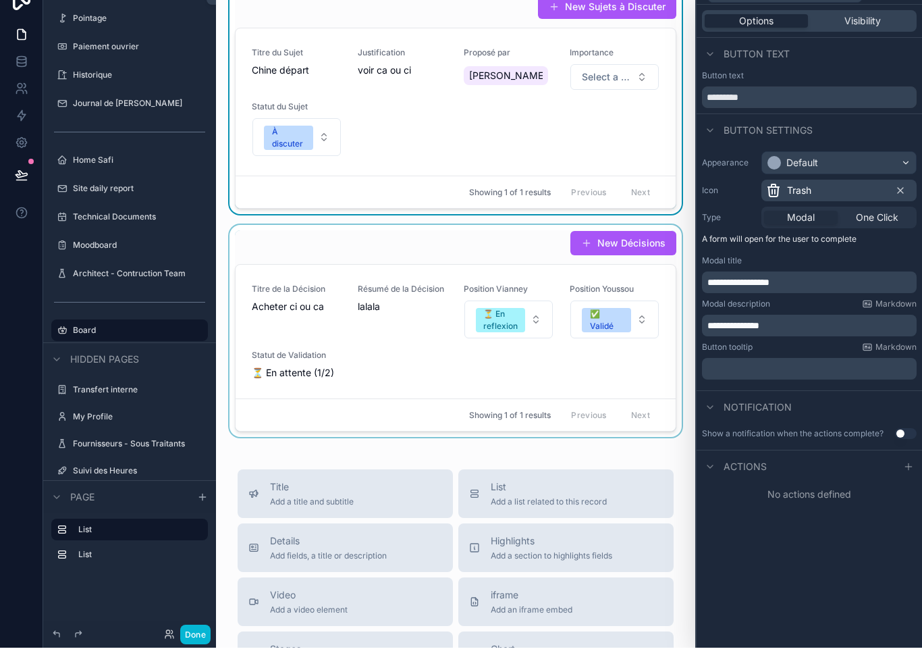
click at [435, 350] on div "scrollable content" at bounding box center [456, 353] width 458 height 212
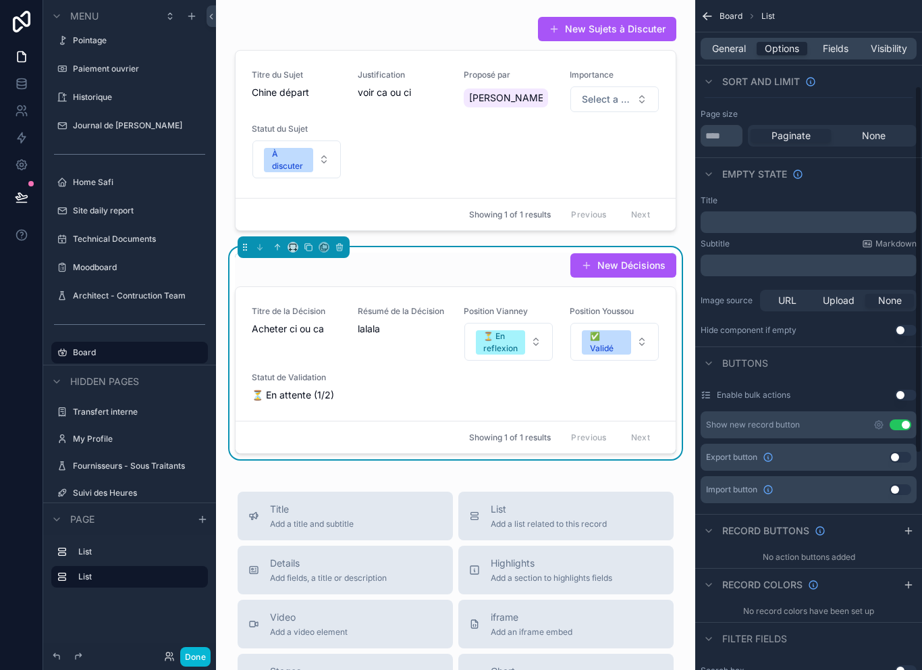
scroll to position [167, 0]
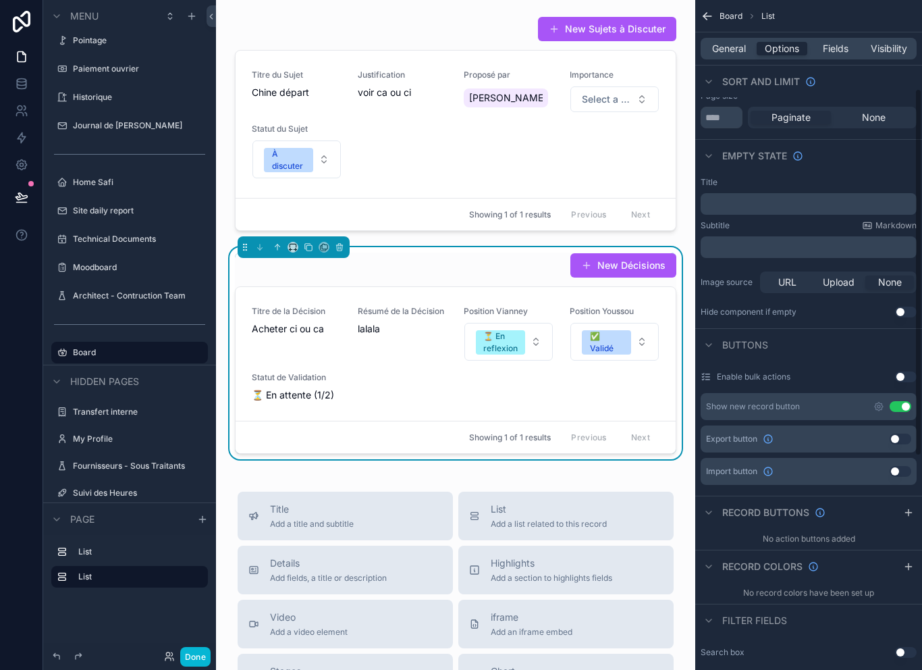
click at [902, 502] on div "Record buttons" at bounding box center [808, 511] width 227 height 32
click at [907, 507] on icon "scrollable content" at bounding box center [908, 512] width 11 height 11
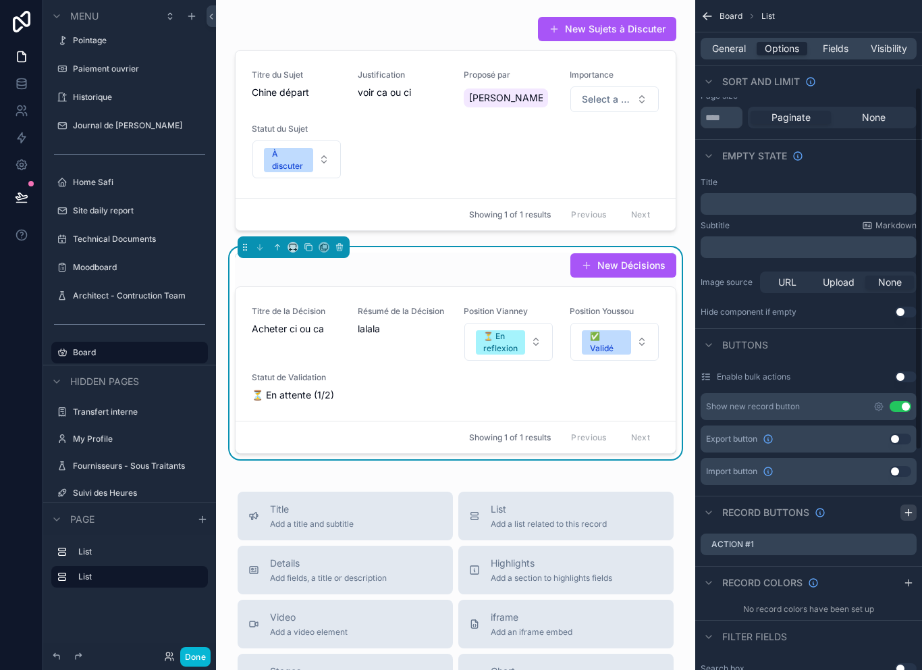
scroll to position [3, 0]
click at [906, 544] on icon "scrollable content" at bounding box center [905, 544] width 11 height 11
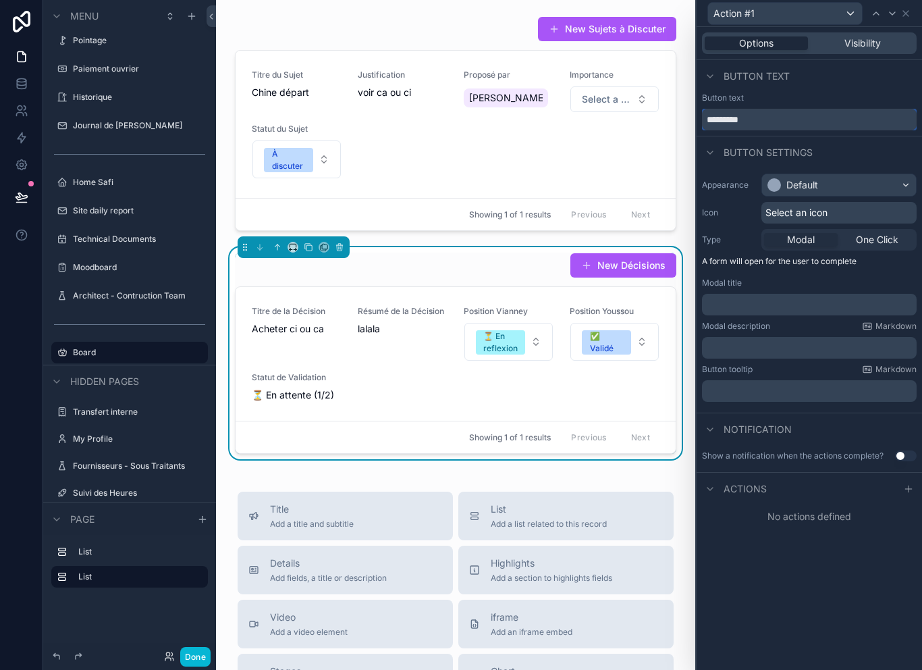
click at [788, 119] on input "*********" at bounding box center [809, 120] width 215 height 22
type input "*"
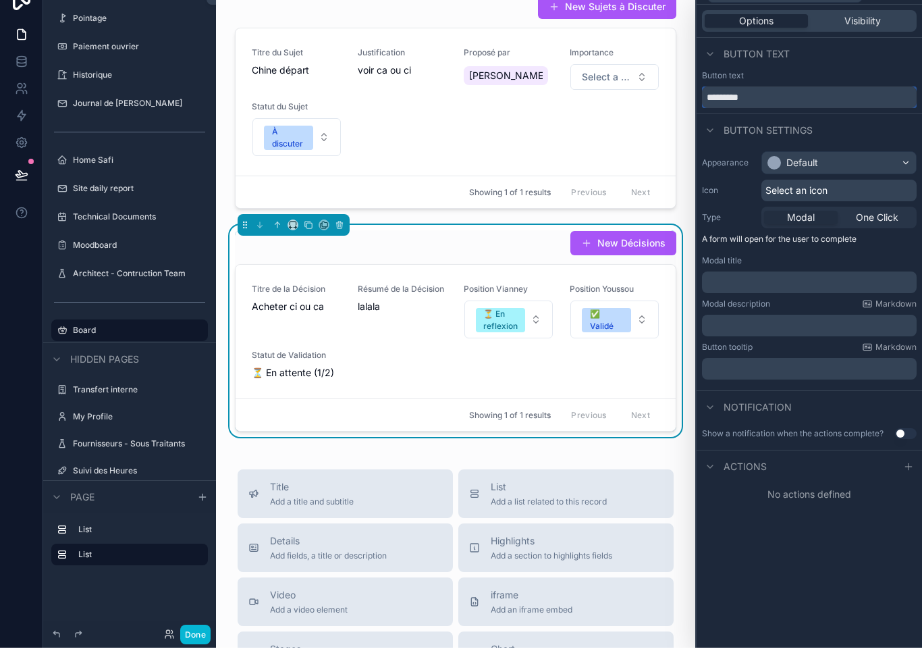
type input "*********"
click at [787, 298] on p "﻿" at bounding box center [810, 304] width 207 height 13
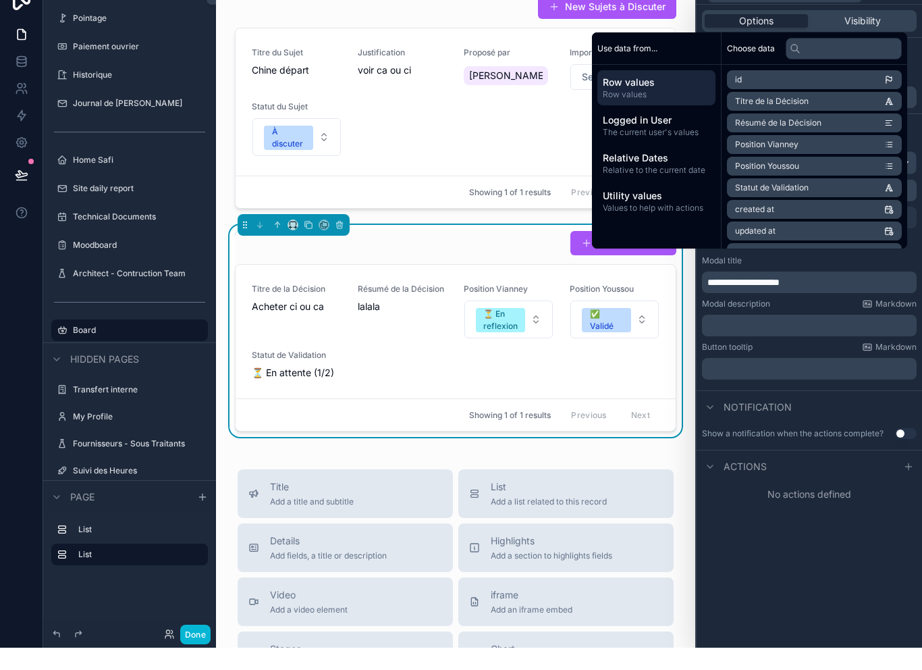
click at [769, 341] on p "﻿" at bounding box center [810, 347] width 207 height 13
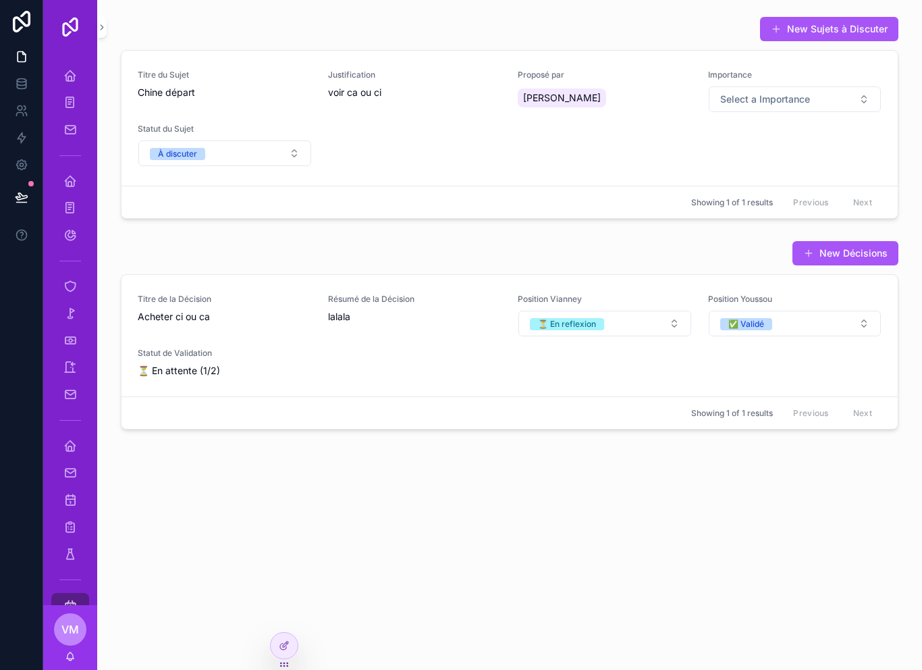
scroll to position [22, 0]
click at [498, 250] on div "New Décisions Titre de la Décision Acheter ci ou ca Résumé de la Décision lalal…" at bounding box center [510, 334] width 778 height 189
click at [844, 110] on span "Supprimer" at bounding box center [855, 121] width 74 height 22
click at [862, 110] on span "Supprimer" at bounding box center [855, 121] width 74 height 22
click at [872, 110] on span "Supprimer" at bounding box center [855, 121] width 74 height 22
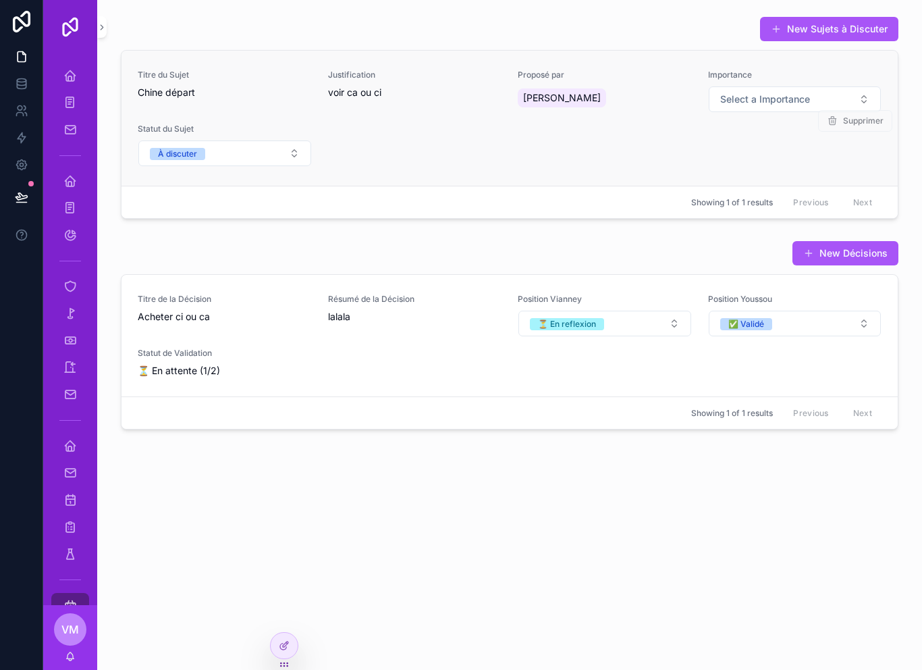
click at [846, 110] on span "Supprimer" at bounding box center [855, 121] width 74 height 22
click at [867, 110] on span "Supprimer" at bounding box center [855, 121] width 74 height 22
click at [732, 136] on div "Titre du Sujet Chine départ Justification voir ca ou ci Proposé par Merian Vian…" at bounding box center [510, 118] width 744 height 97
click at [298, 647] on div "New Sujets à Discuter Titre du Sujet Chine départ Justification voir ca ou ci P…" at bounding box center [509, 335] width 825 height 670
click at [285, 637] on div at bounding box center [284, 645] width 27 height 26
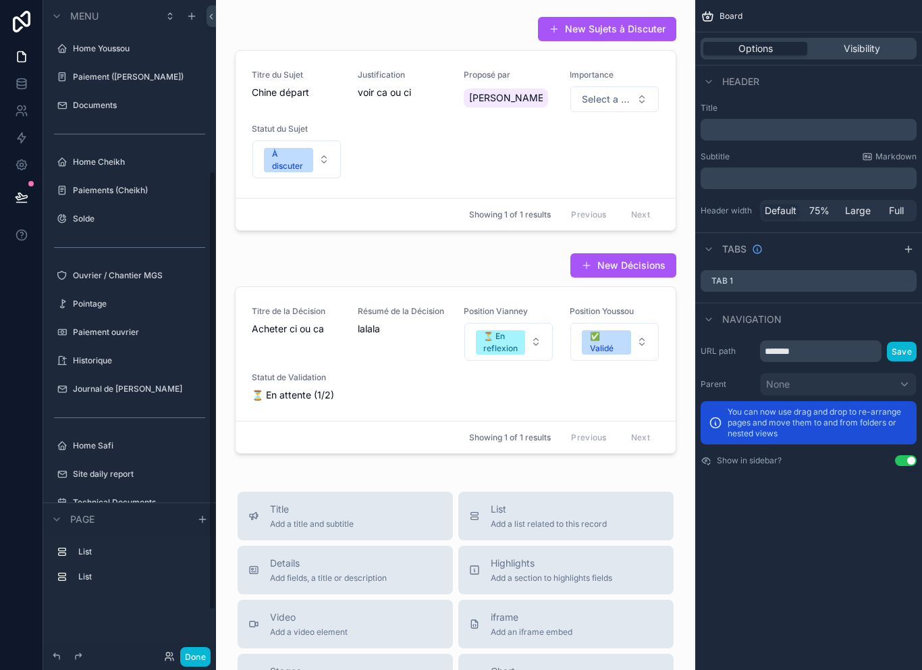
scroll to position [263, 0]
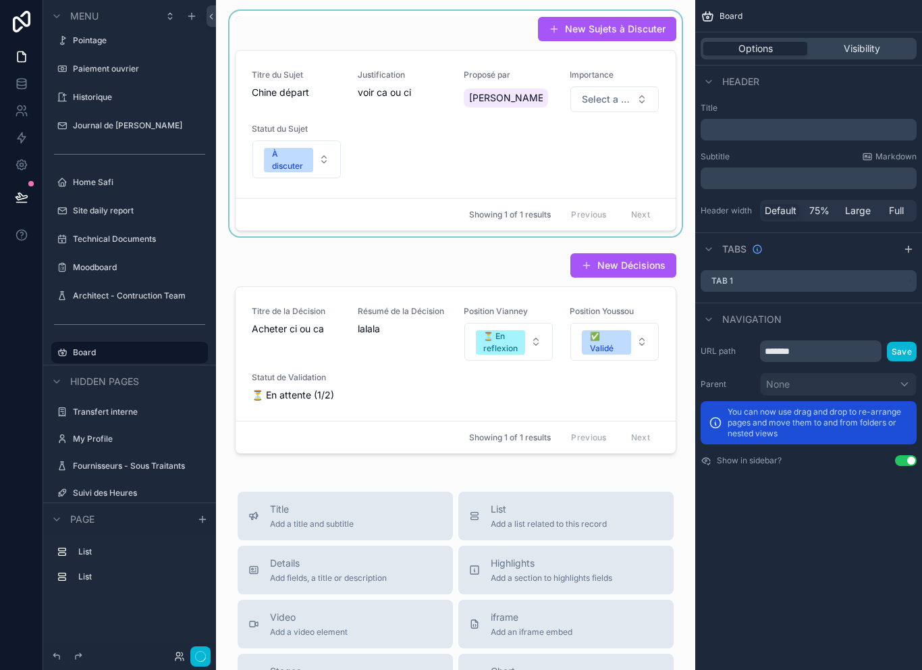
click at [580, 168] on div "scrollable content" at bounding box center [456, 123] width 458 height 225
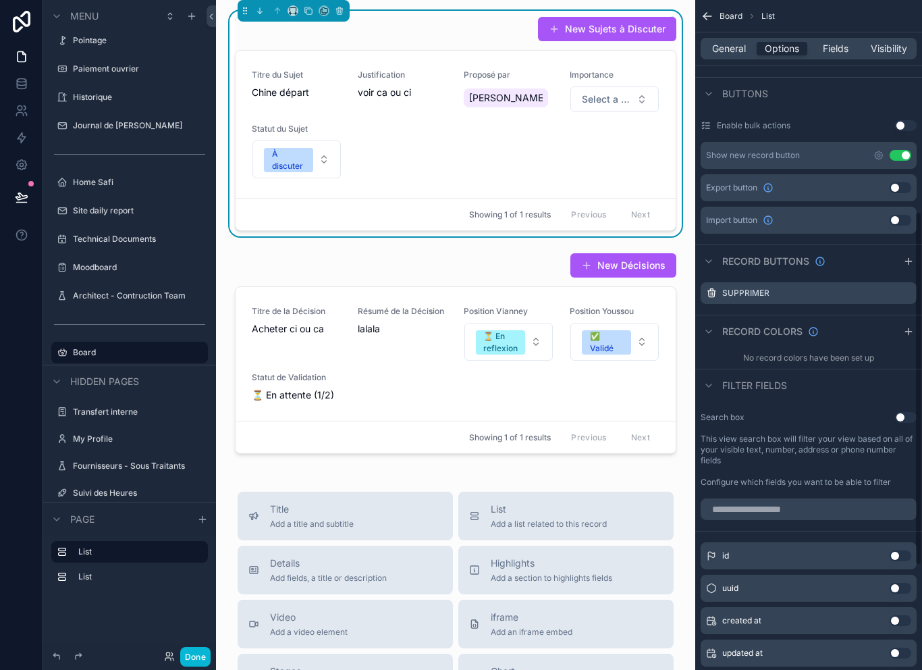
scroll to position [413, 0]
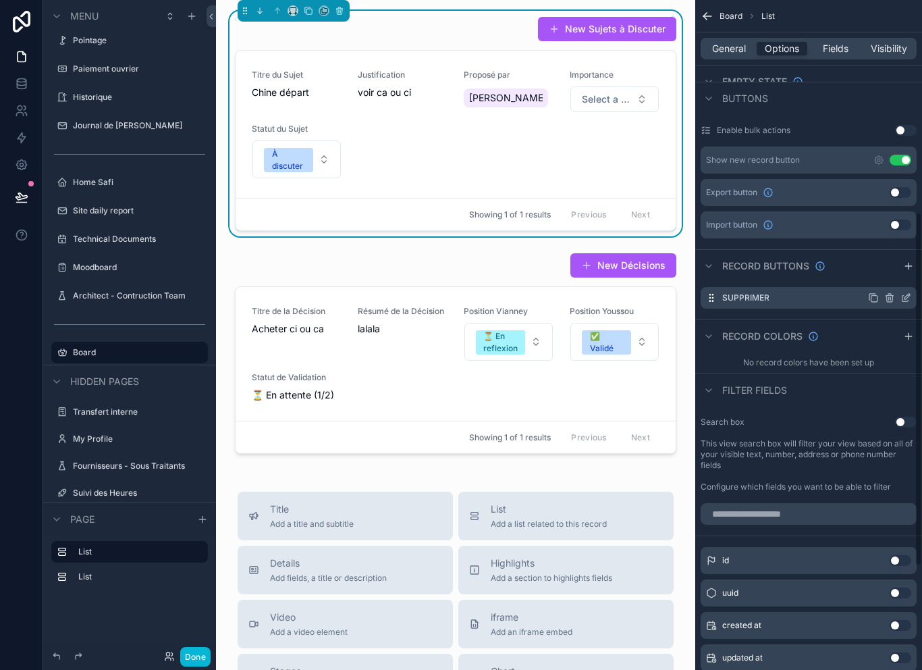
click at [906, 298] on icon "scrollable content" at bounding box center [905, 297] width 11 height 11
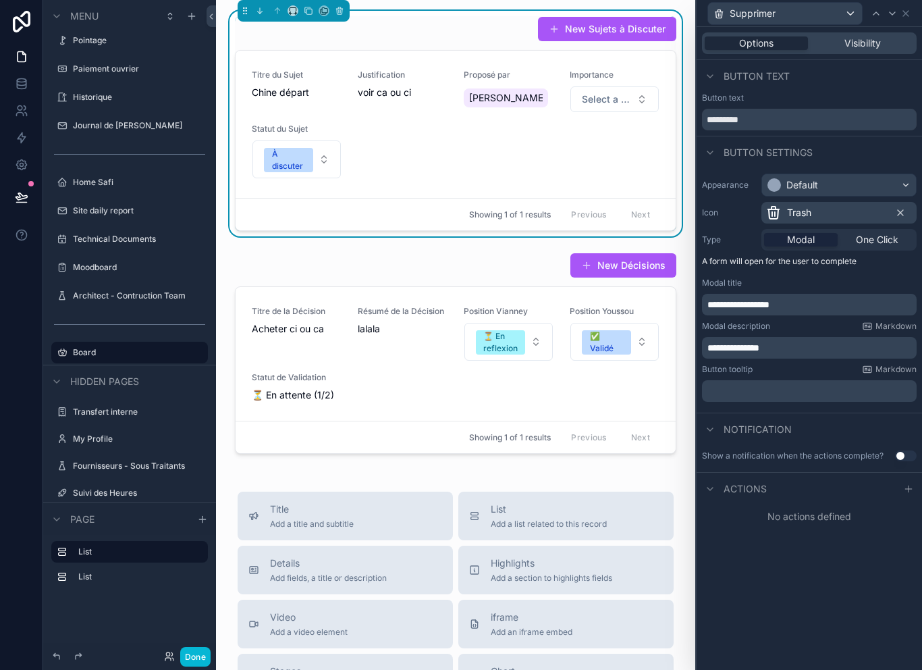
click at [803, 236] on span "Modal" at bounding box center [801, 239] width 28 height 13
click at [902, 489] on div at bounding box center [908, 489] width 16 height 16
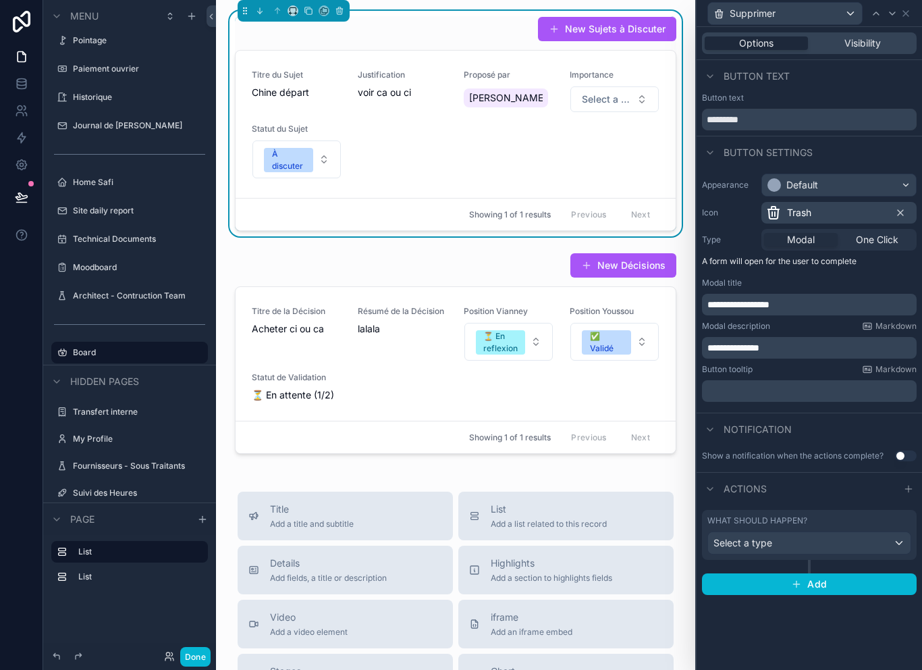
click at [867, 548] on div "Select a type" at bounding box center [809, 543] width 202 height 22
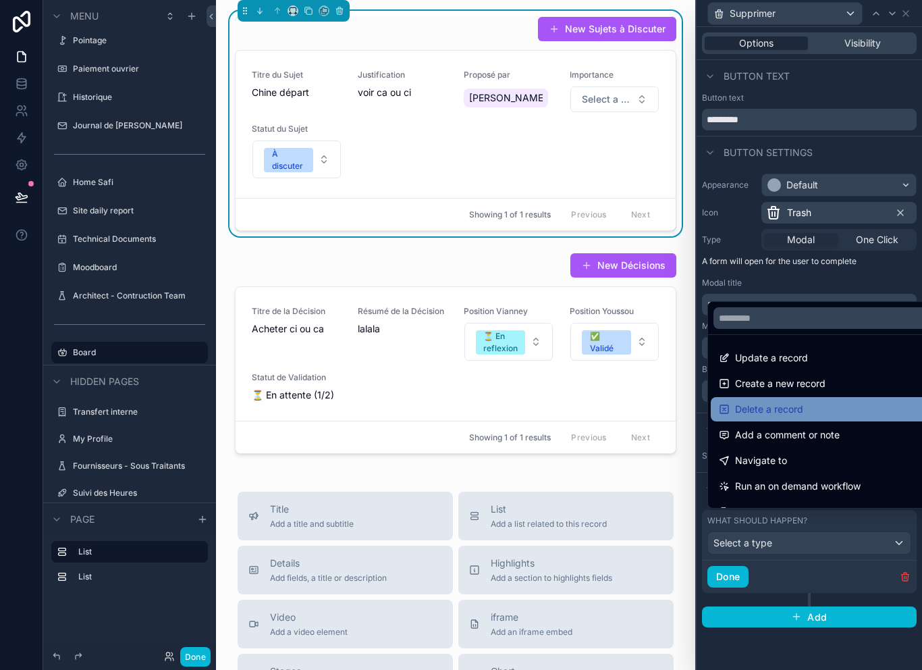
click at [818, 417] on div "Delete a record" at bounding box center [825, 409] width 212 height 16
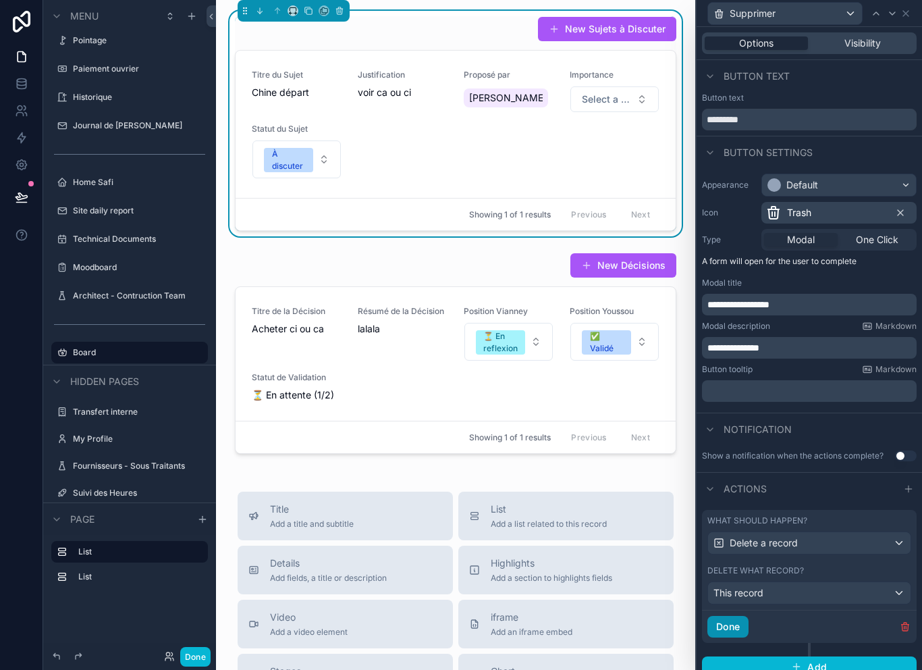
click at [728, 624] on button "Done" at bounding box center [727, 627] width 41 height 22
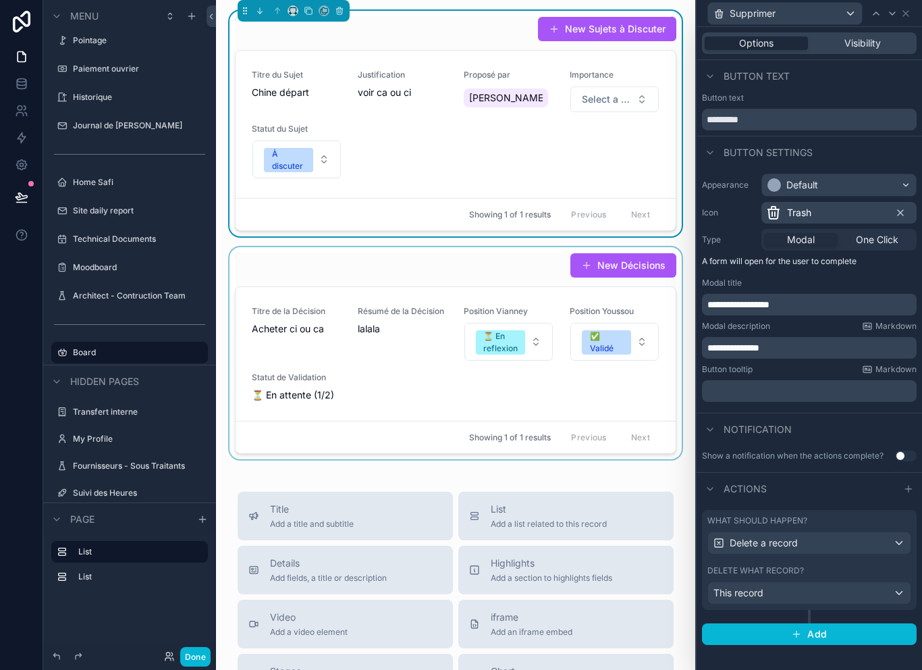
click at [421, 289] on div "scrollable content" at bounding box center [456, 353] width 458 height 212
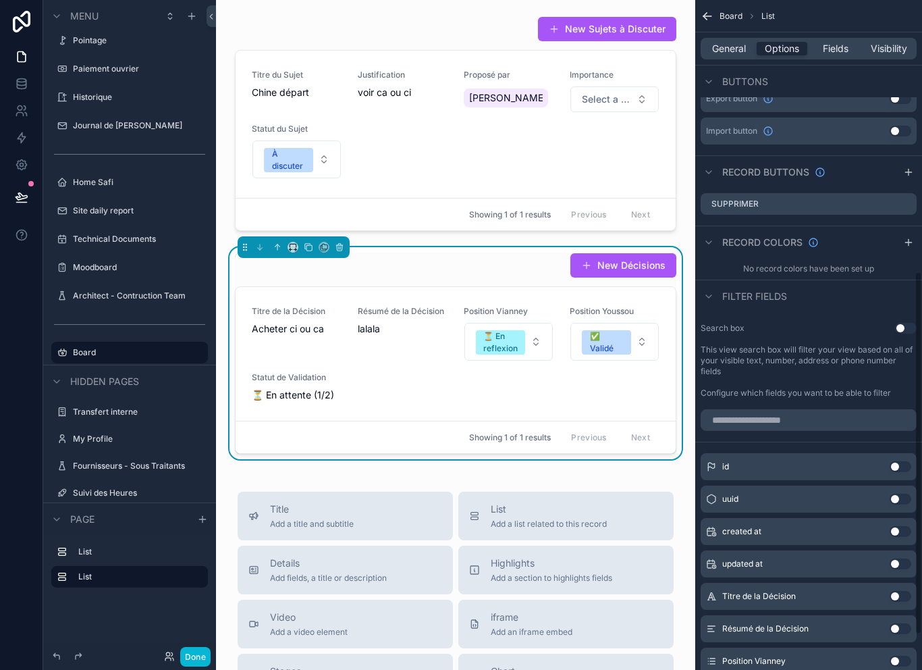
scroll to position [444, 0]
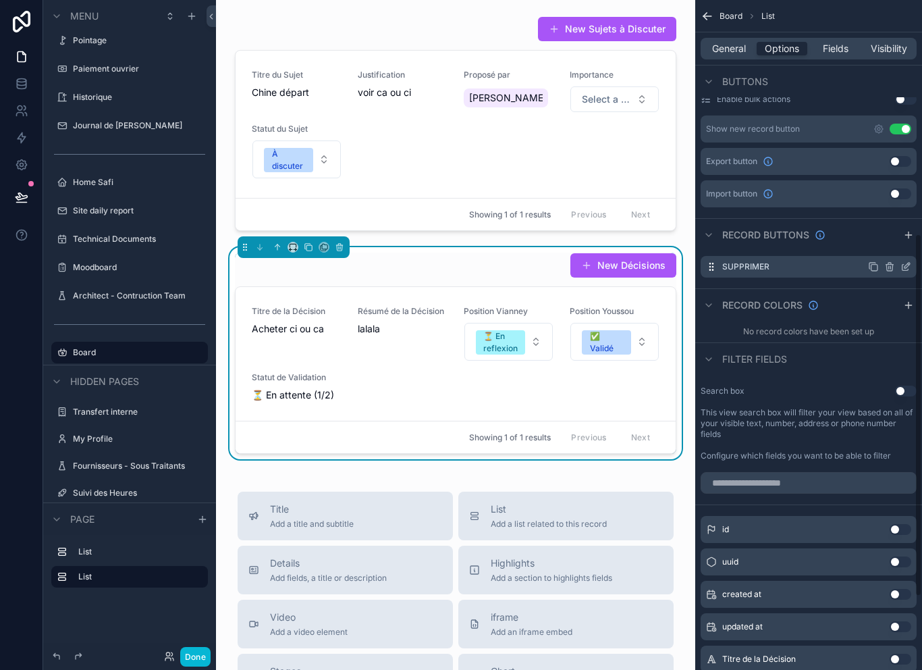
click at [911, 263] on icon "scrollable content" at bounding box center [905, 266] width 11 height 11
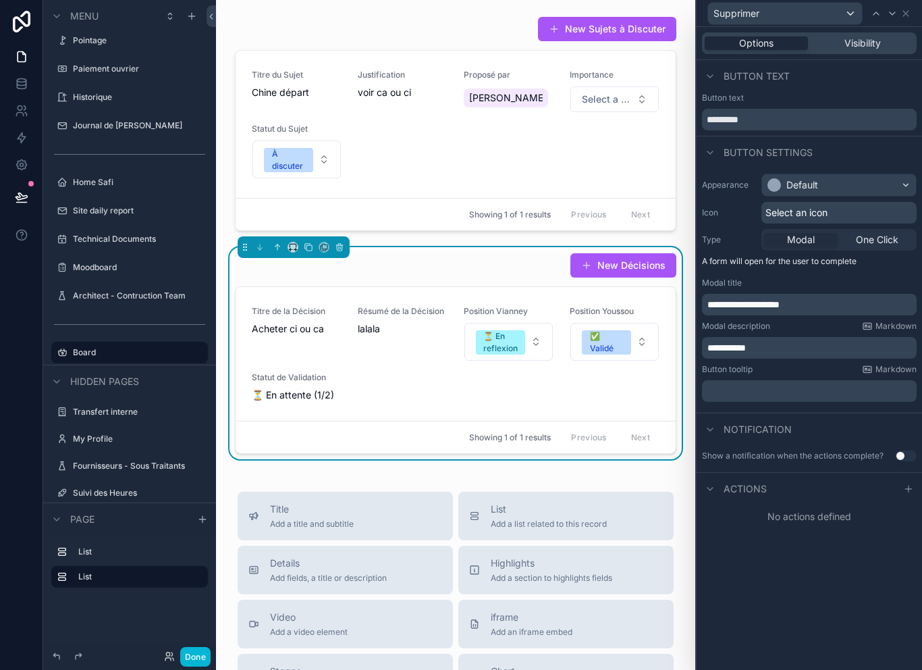
click at [846, 212] on div "Select an icon" at bounding box center [838, 213] width 155 height 22
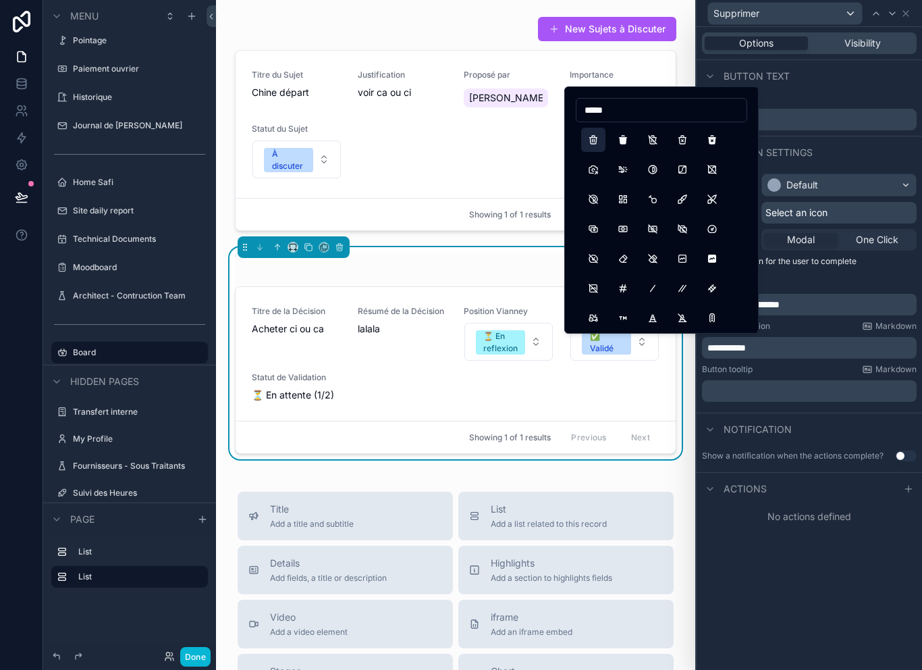
type input "*****"
click at [852, 288] on div "**********" at bounding box center [809, 296] width 215 height 38
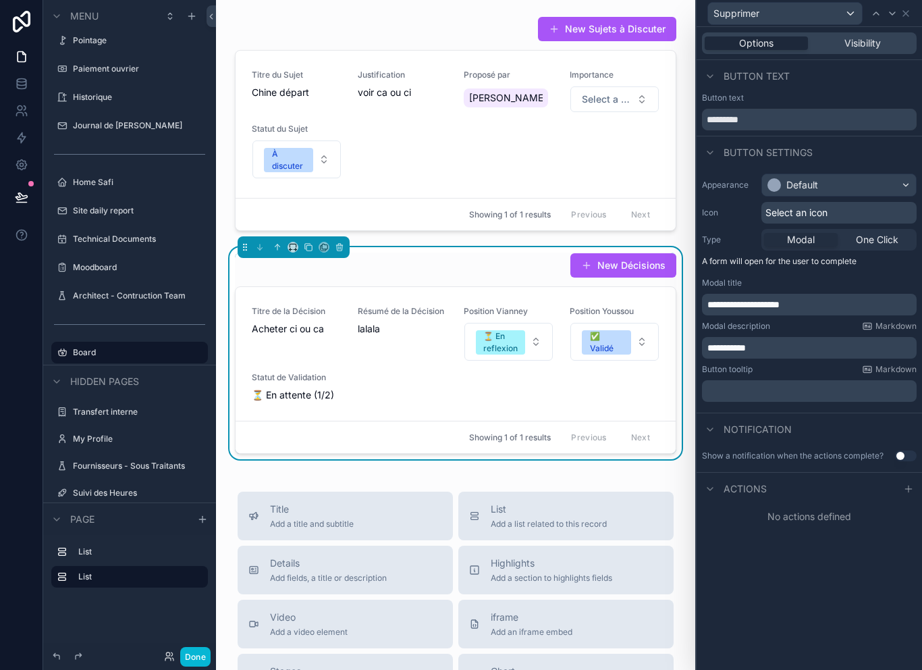
click at [839, 211] on div "Select an icon" at bounding box center [838, 213] width 155 height 22
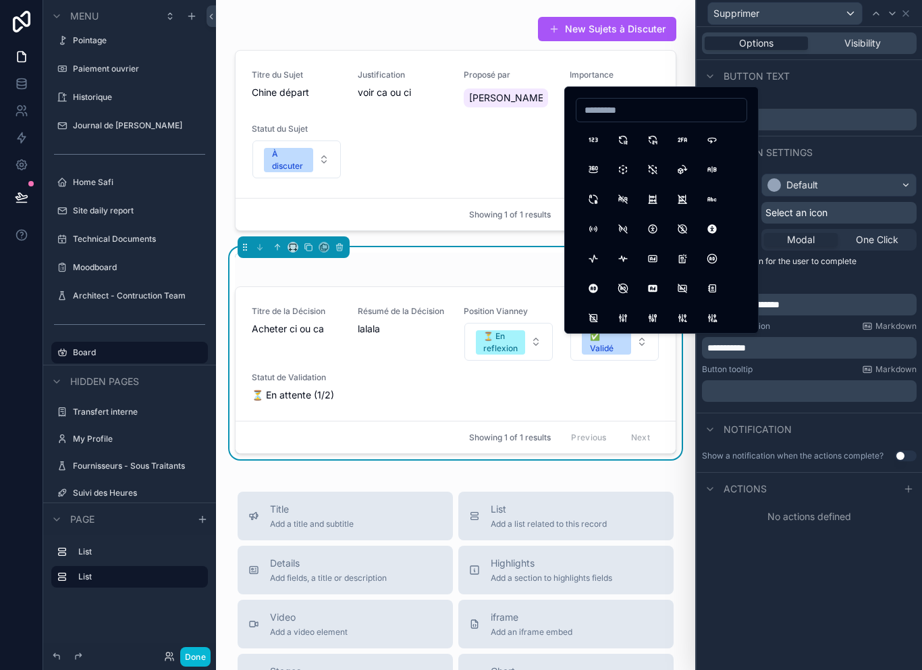
click at [844, 213] on div "Select an icon" at bounding box center [838, 213] width 155 height 22
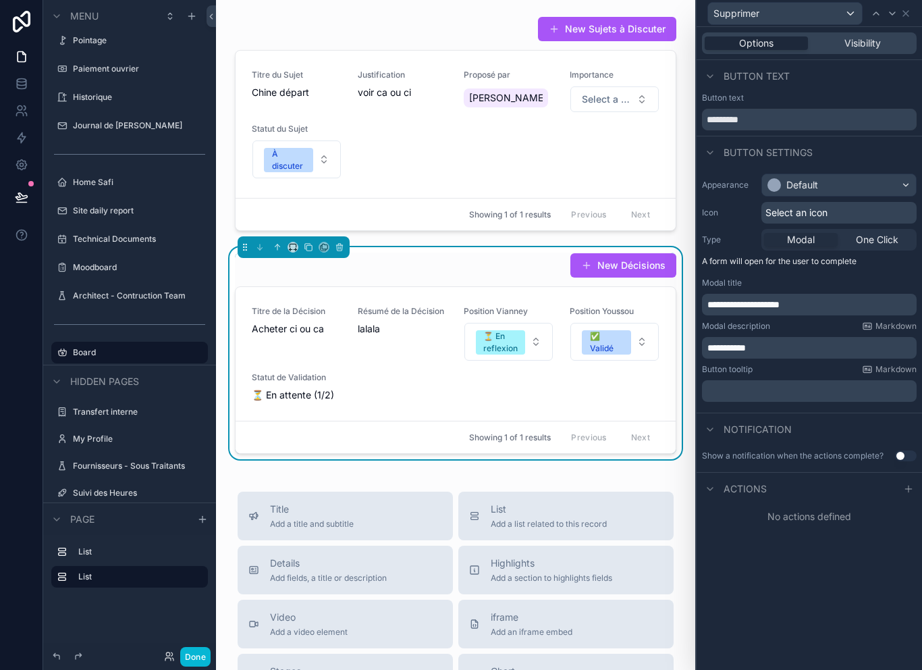
click at [839, 212] on div "Select an icon" at bounding box center [838, 213] width 155 height 22
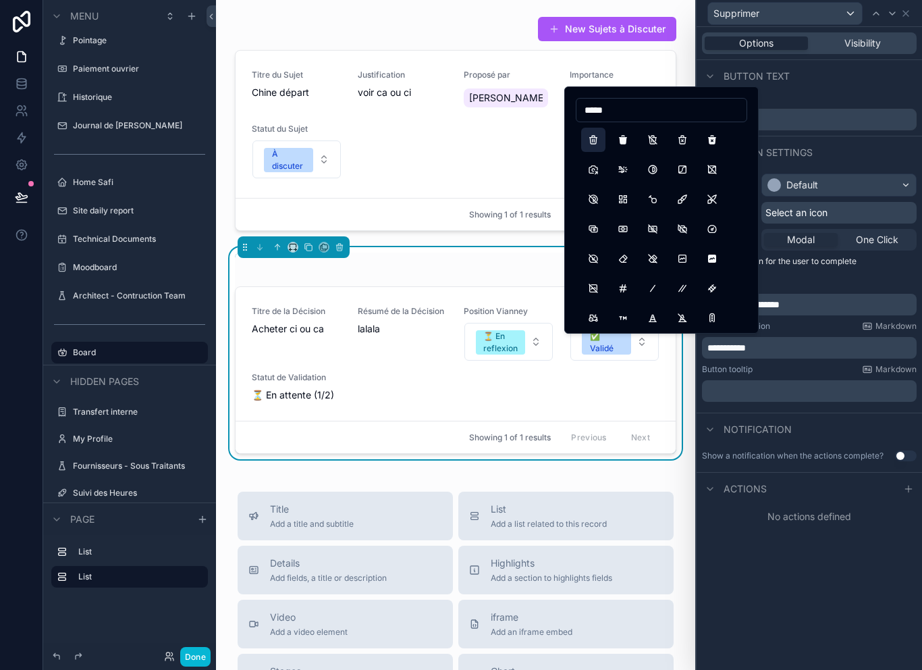
type input "*****"
click at [603, 141] on button "Trash" at bounding box center [593, 140] width 24 height 24
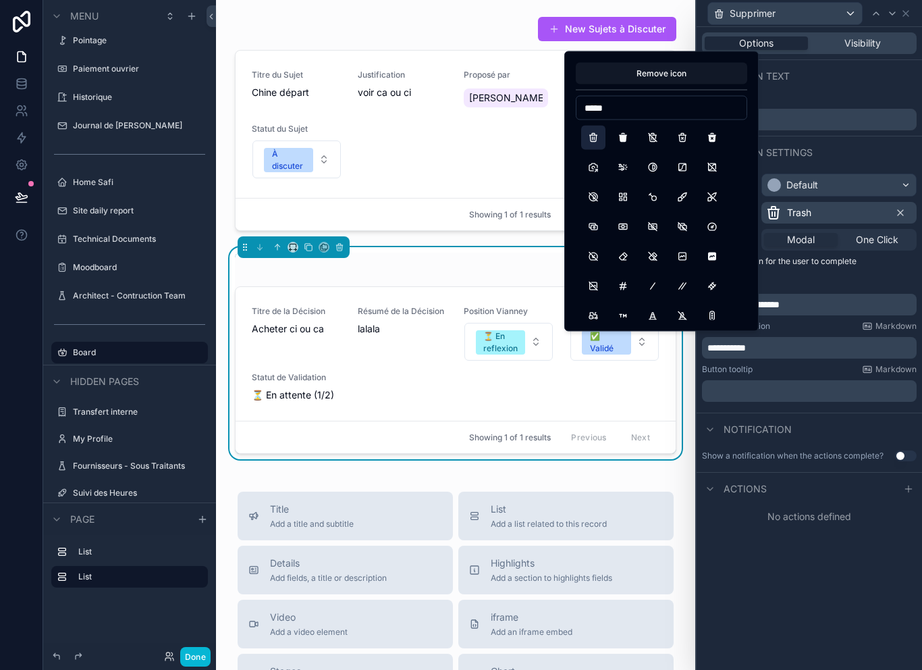
scroll to position [22, 0]
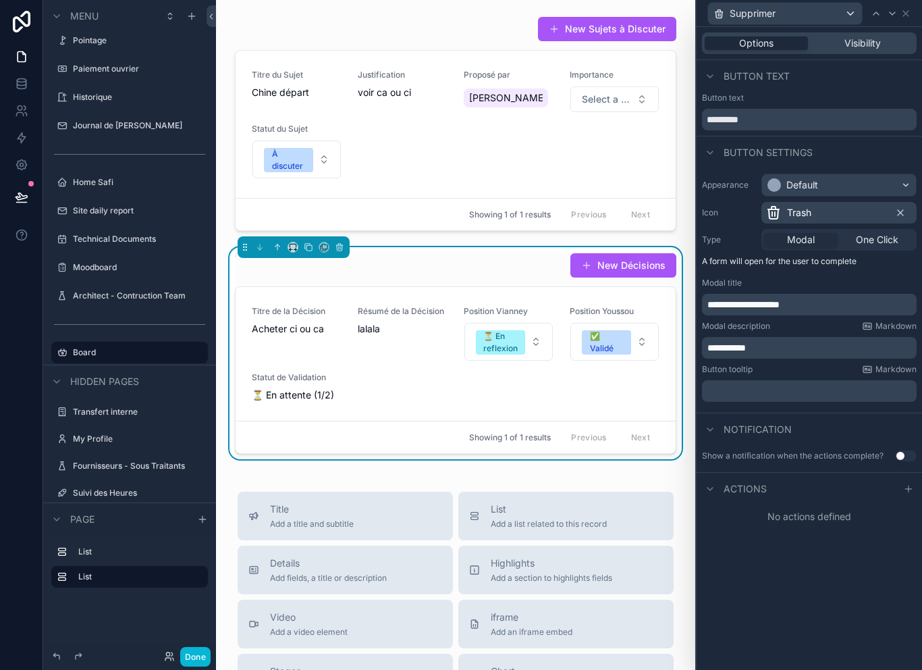
click at [803, 341] on p "**********" at bounding box center [810, 347] width 207 height 13
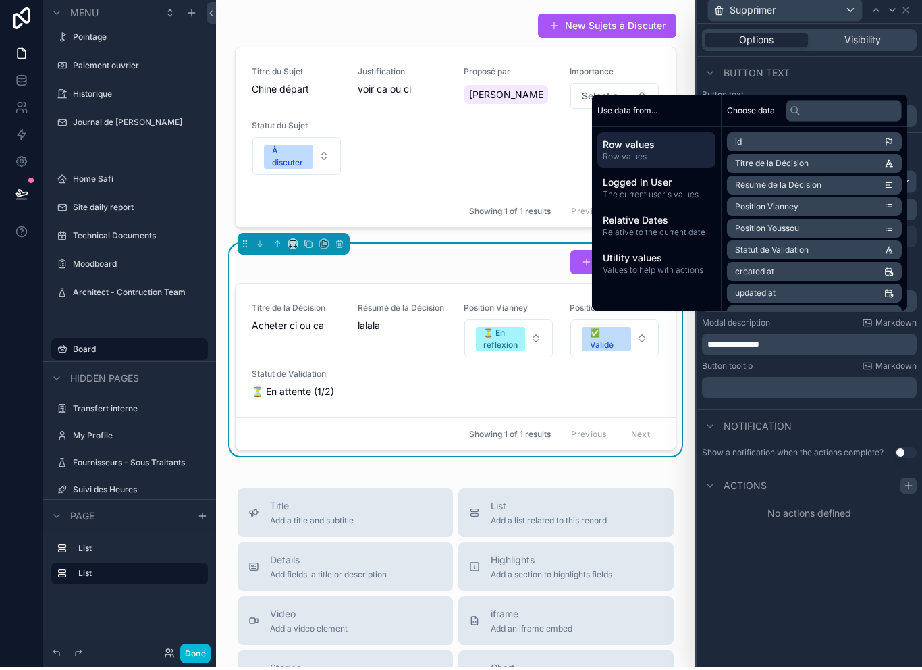
click at [902, 481] on div at bounding box center [908, 489] width 16 height 16
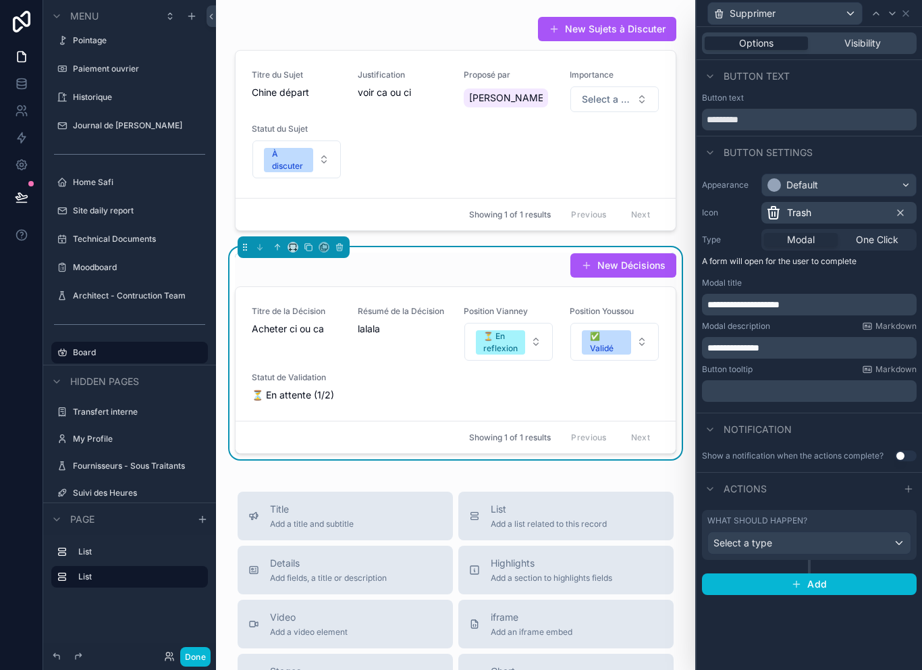
click at [856, 532] on div "Select a type" at bounding box center [809, 543] width 202 height 22
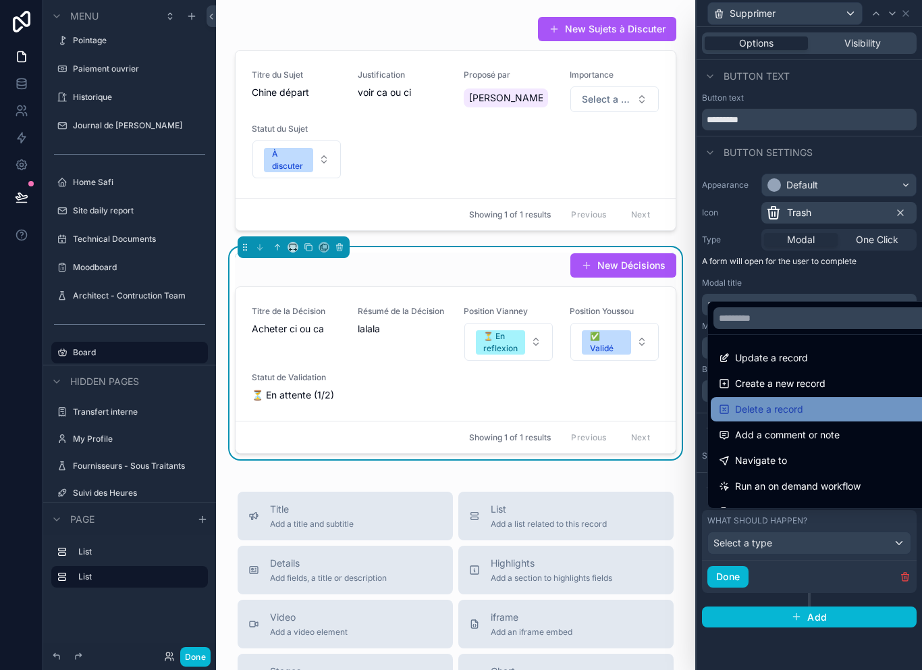
click at [808, 412] on div "Delete a record" at bounding box center [825, 409] width 212 height 16
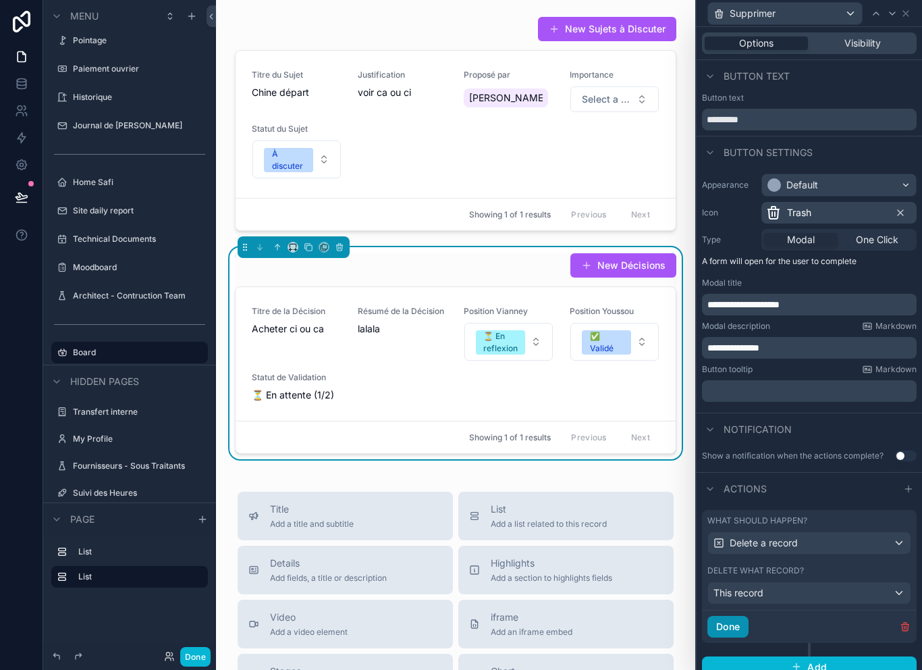
click at [729, 625] on button "Done" at bounding box center [727, 627] width 41 height 22
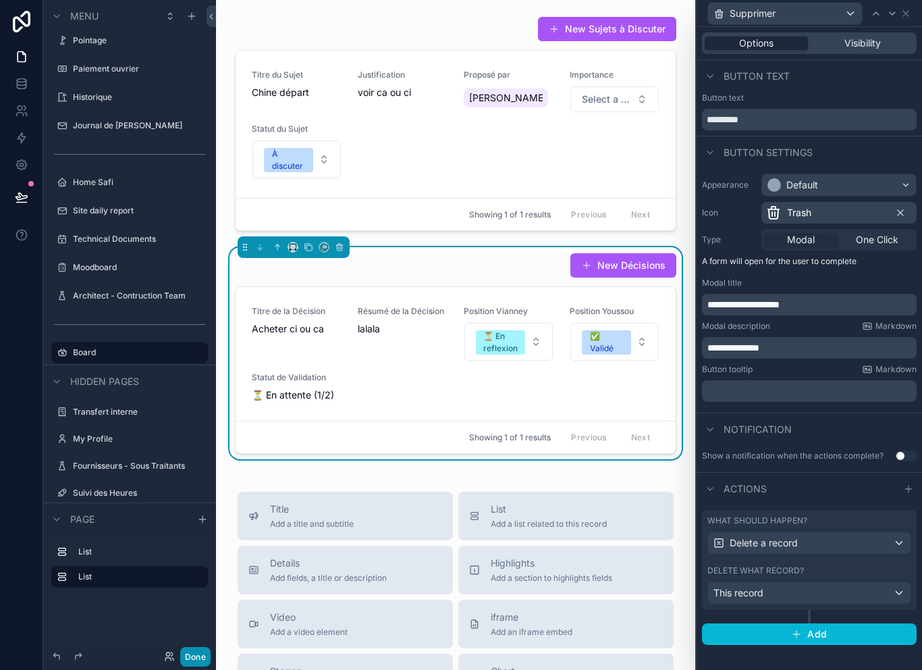
click at [197, 662] on button "Done" at bounding box center [195, 657] width 30 height 20
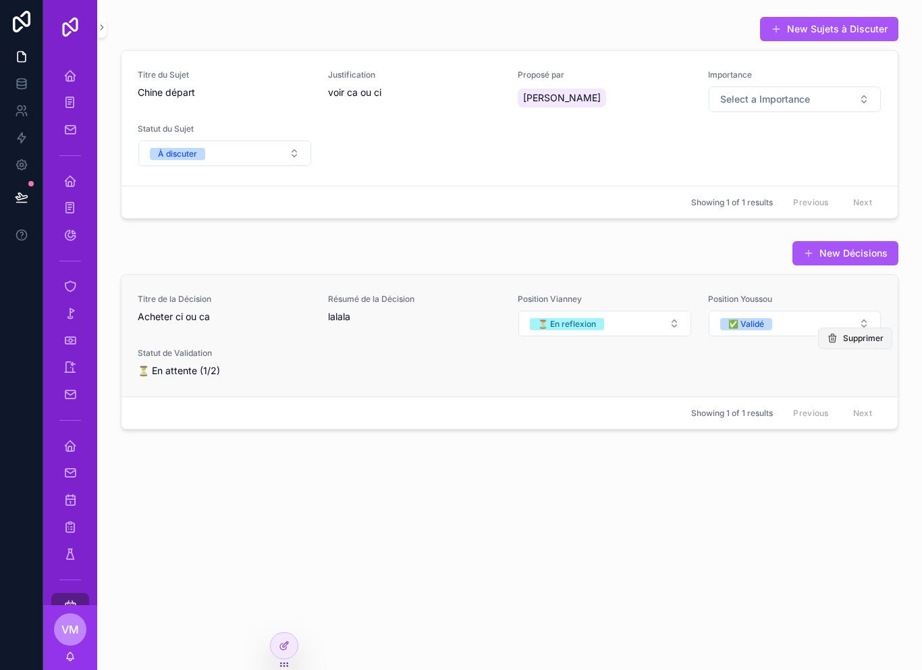
click at [865, 342] on button "Supprimer" at bounding box center [855, 338] width 74 height 22
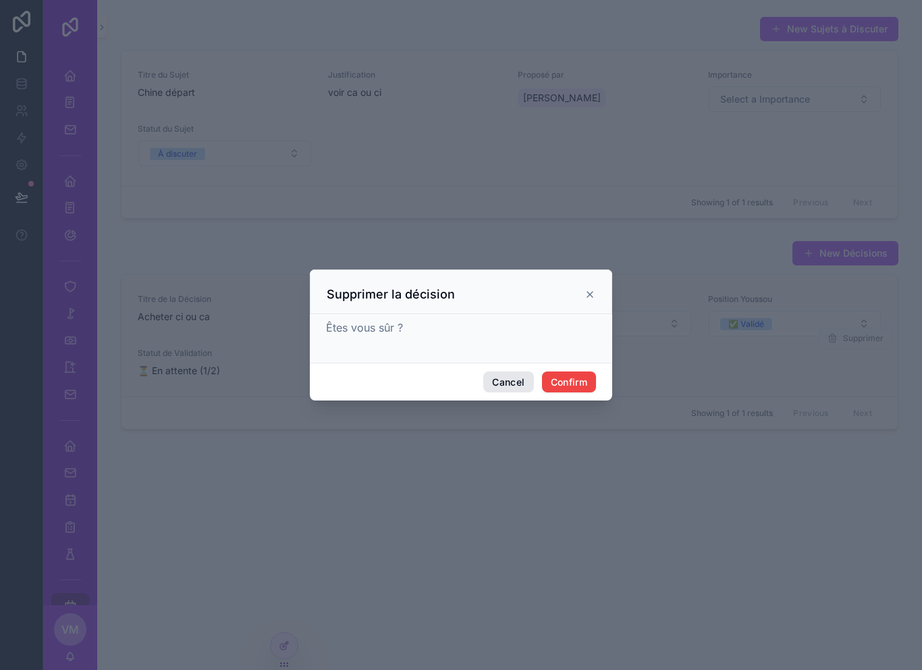
click at [507, 377] on button "Cancel" at bounding box center [508, 382] width 50 height 22
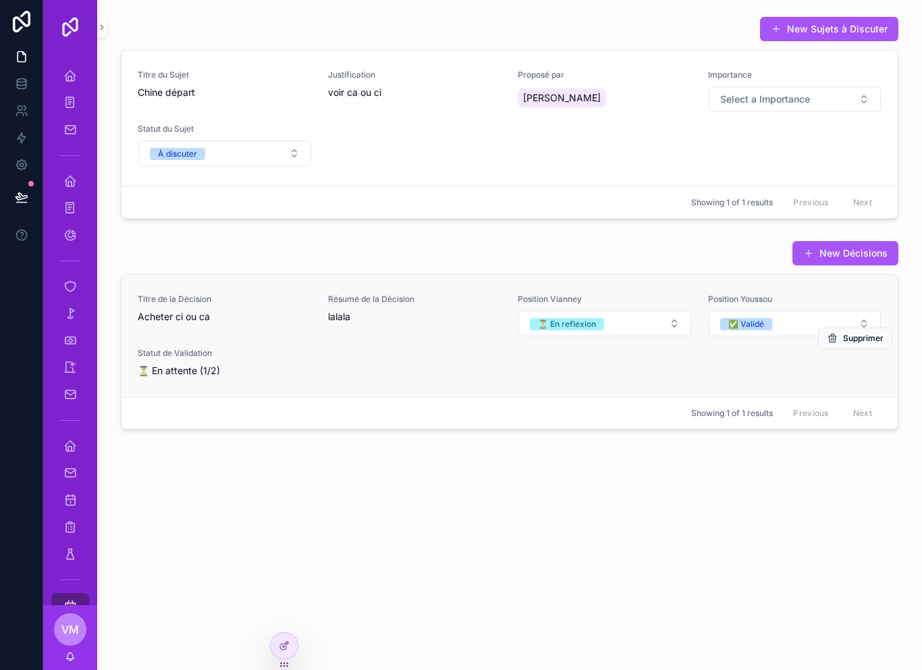
click at [643, 373] on div "Titre de la Décision Acheter ci ou ca Résumé de la Décision lalala Position Via…" at bounding box center [510, 336] width 744 height 84
click at [0, 0] on span "Supprimer" at bounding box center [0, 0] width 0 height 0
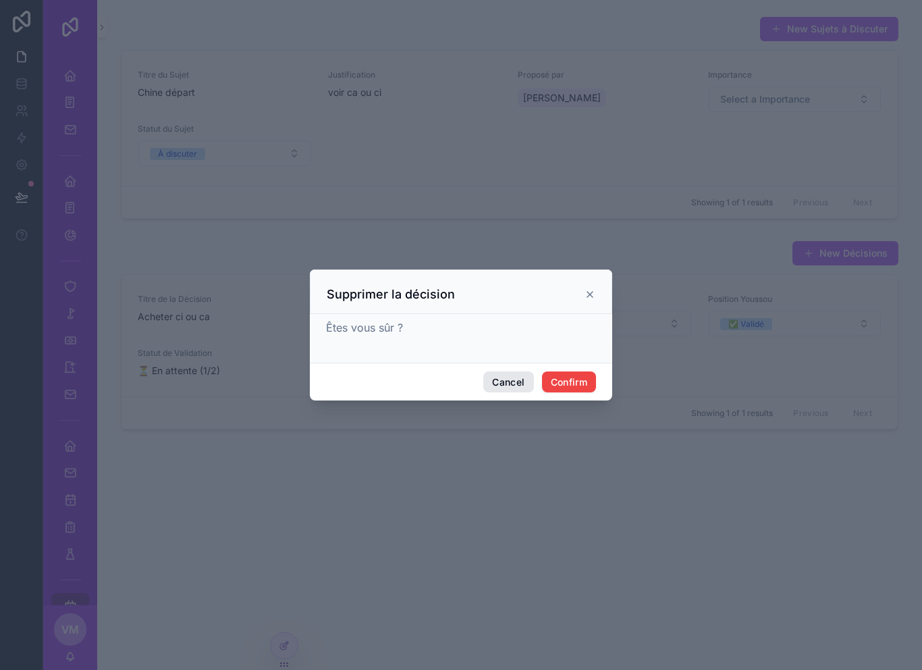
click at [514, 374] on button "Cancel" at bounding box center [508, 382] width 50 height 22
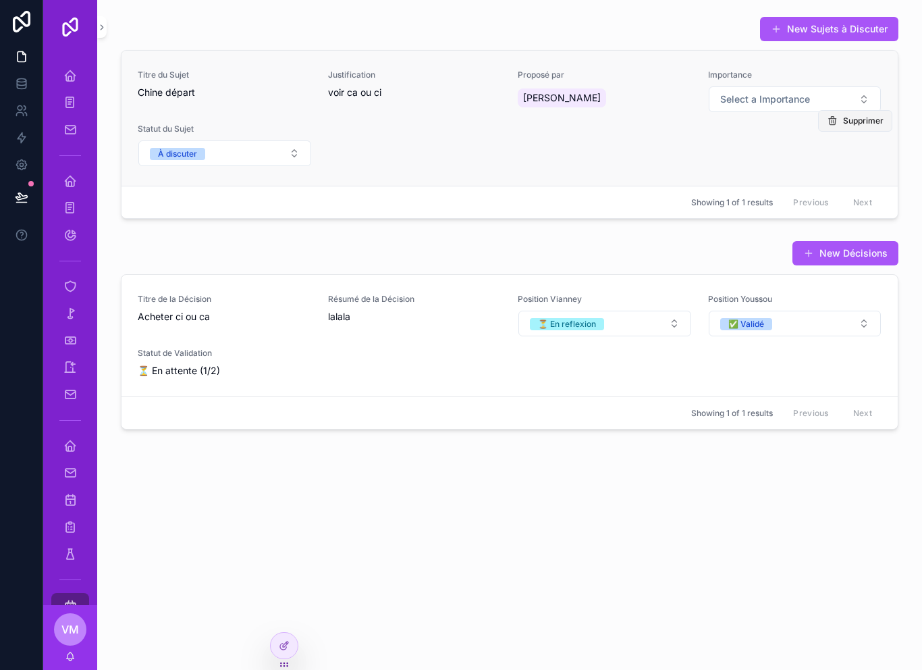
click at [862, 110] on button "Supprimer" at bounding box center [855, 121] width 74 height 22
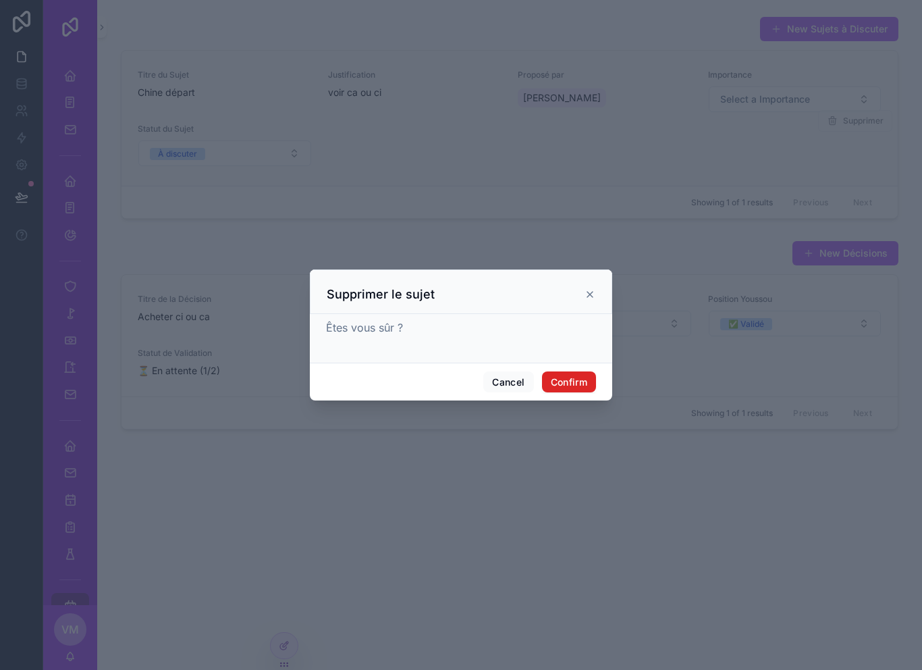
click at [585, 383] on button "Confirm" at bounding box center [569, 382] width 54 height 22
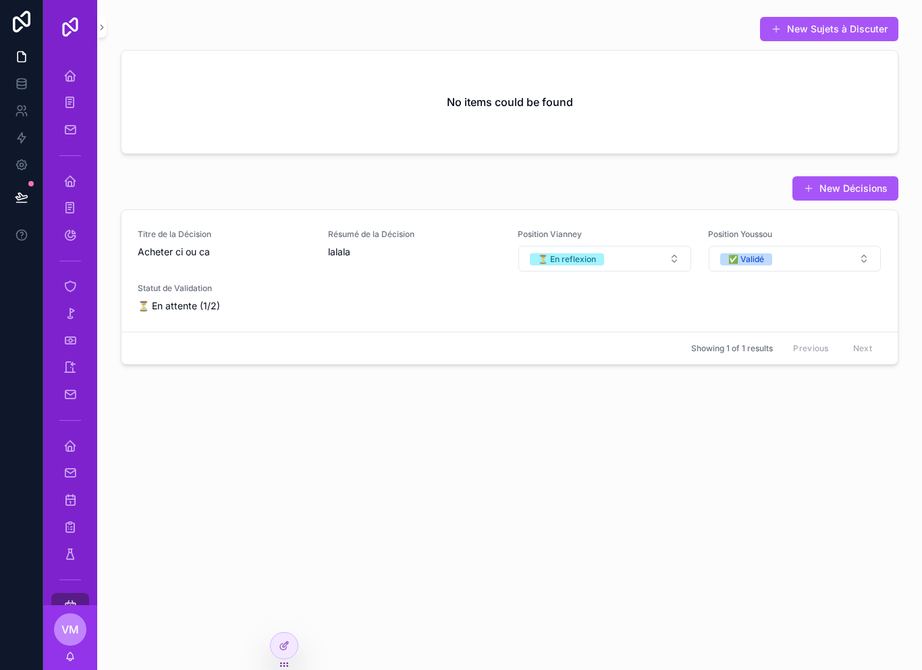
click at [0, 0] on span "Supprimer" at bounding box center [0, 0] width 0 height 0
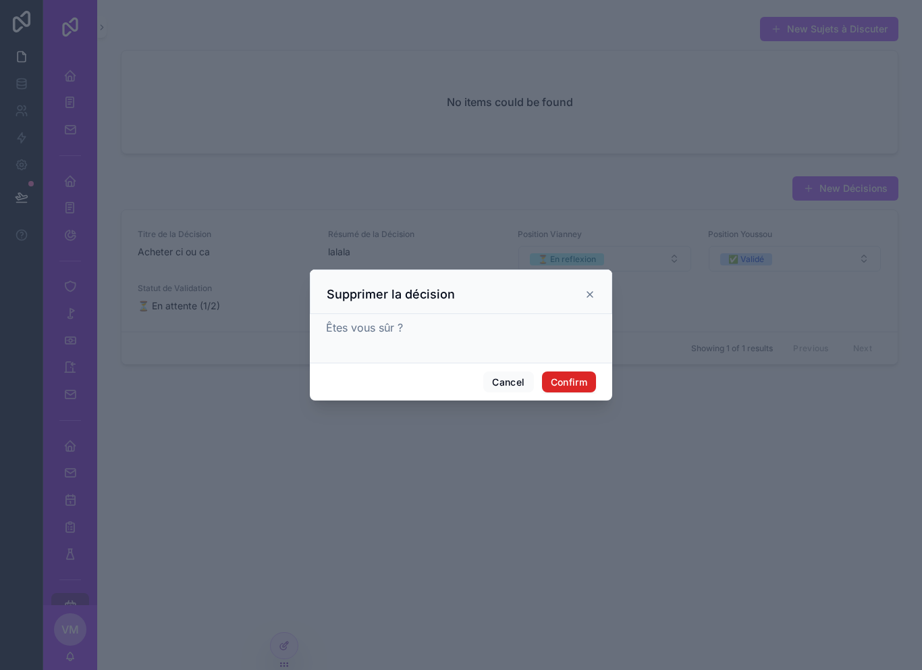
click at [574, 383] on button "Confirm" at bounding box center [569, 382] width 54 height 22
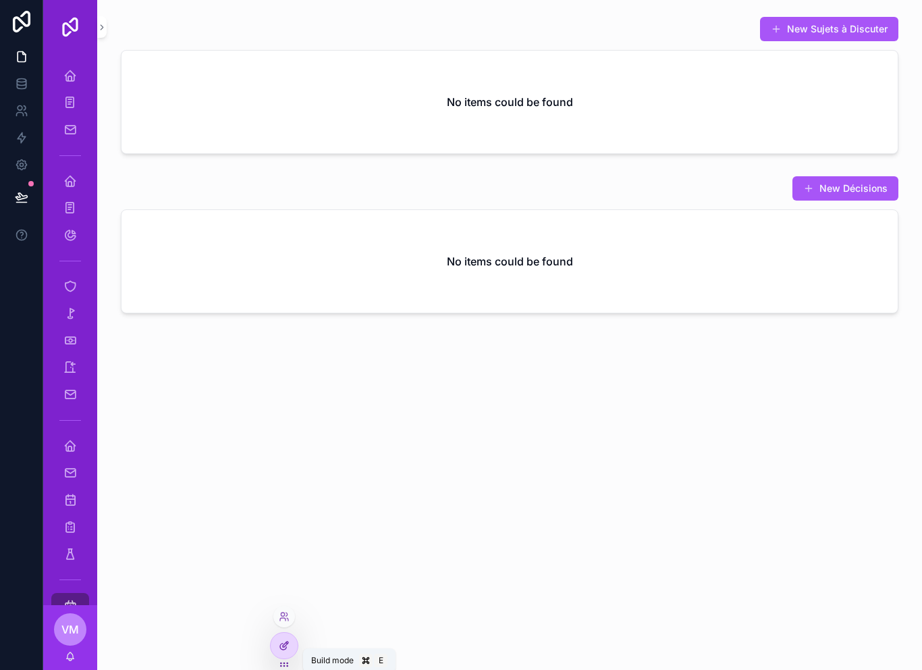
click at [294, 647] on div at bounding box center [284, 645] width 27 height 26
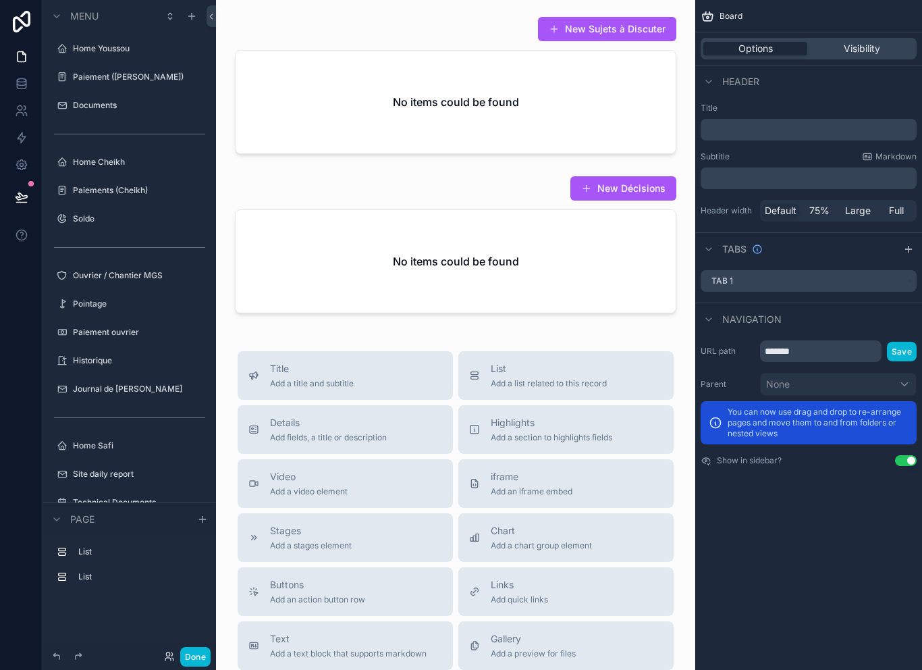
scroll to position [263, 0]
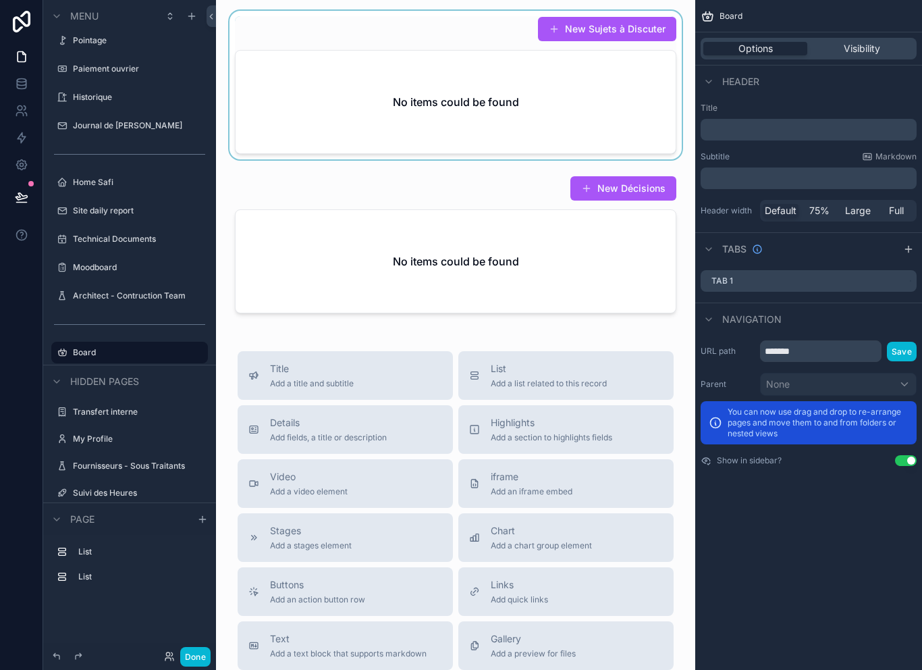
click at [619, 94] on div "scrollable content" at bounding box center [456, 85] width 458 height 148
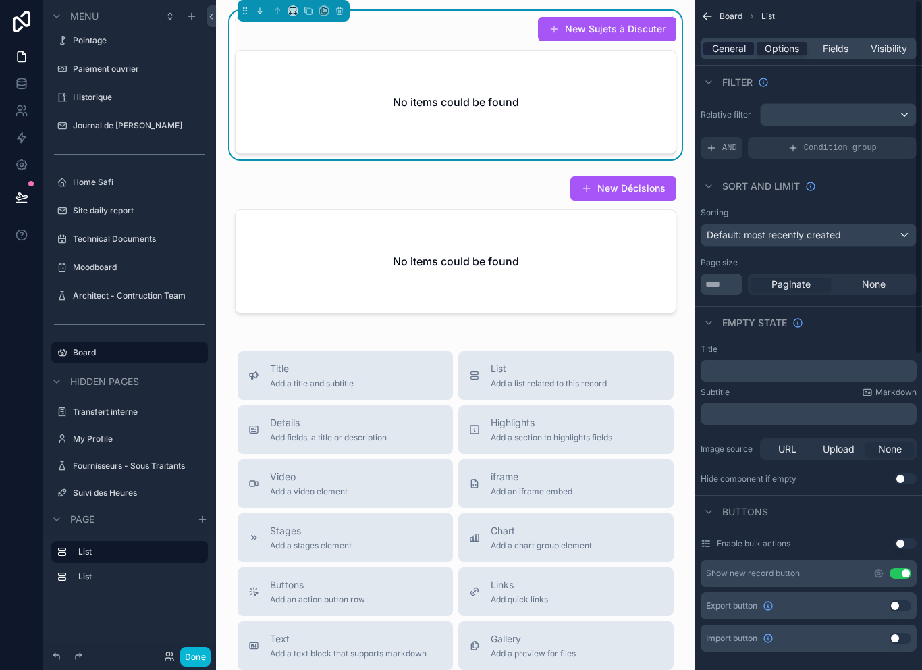
click at [733, 42] on span "General" at bounding box center [729, 48] width 34 height 13
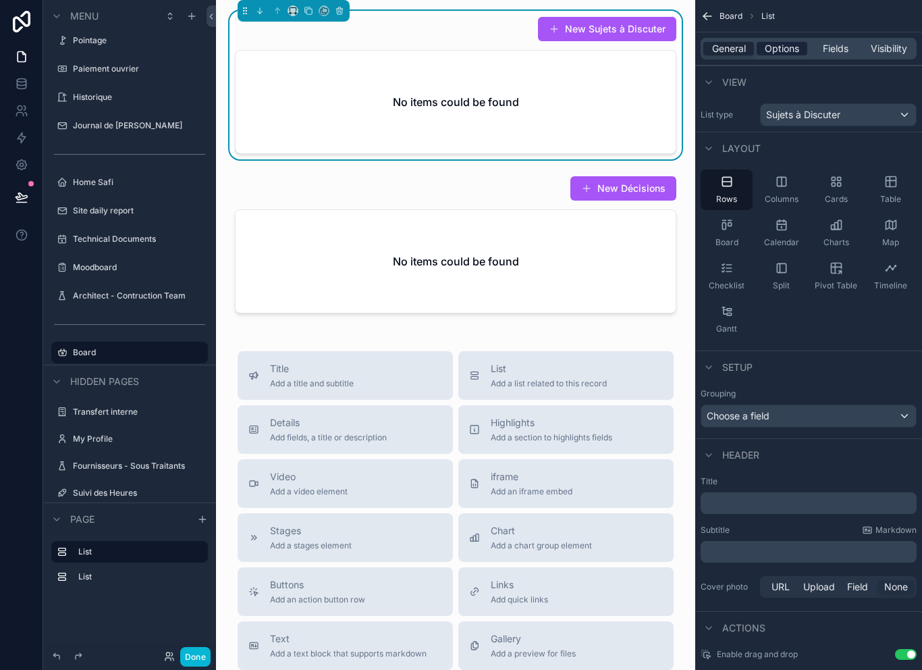
click at [782, 44] on span "Options" at bounding box center [782, 48] width 34 height 13
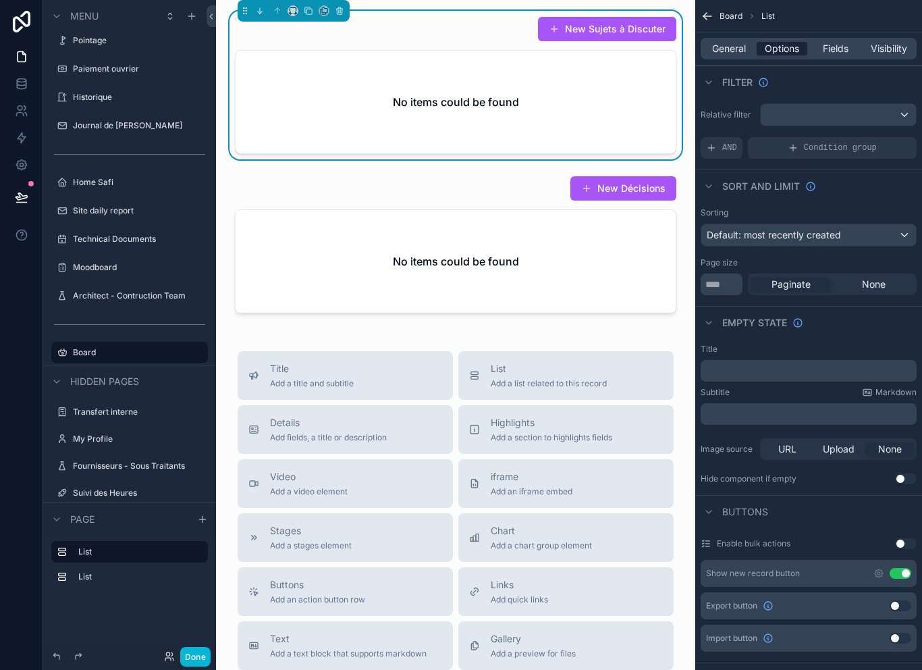
scroll to position [7, 0]
click at [832, 42] on span "Fields" at bounding box center [836, 48] width 26 height 13
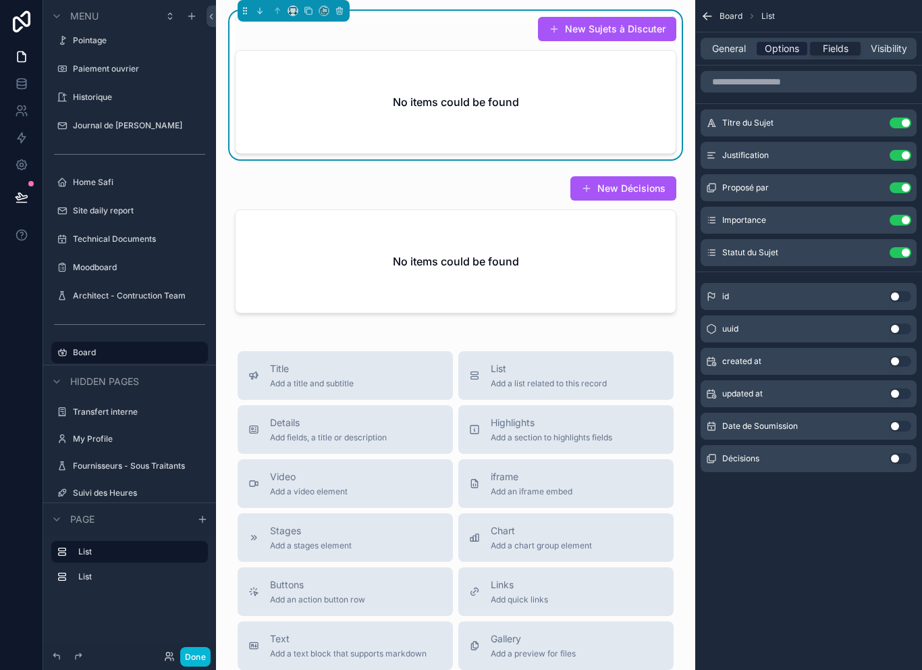
click at [786, 42] on span "Options" at bounding box center [782, 48] width 34 height 13
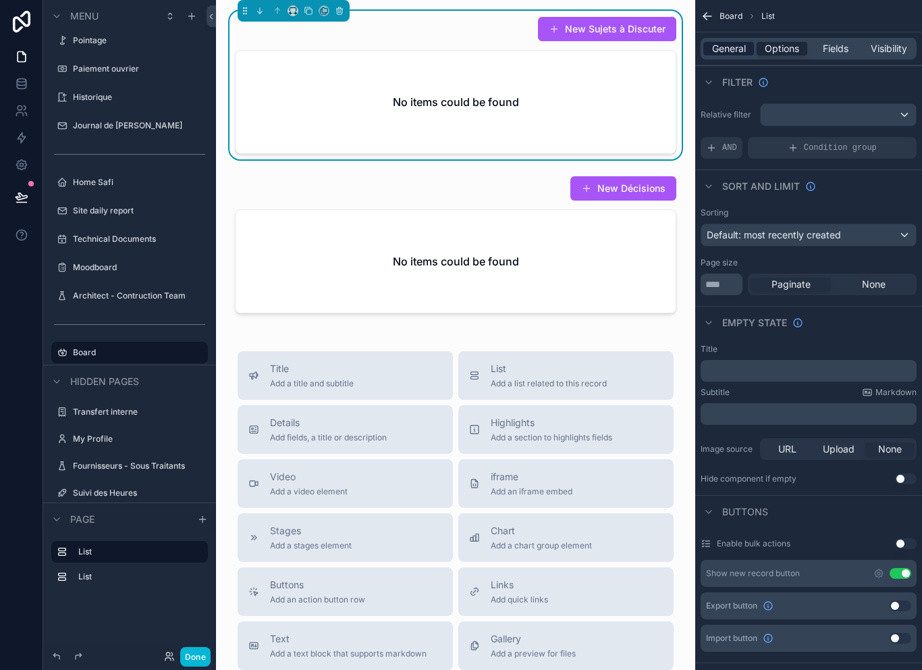
click at [735, 46] on span "General" at bounding box center [729, 48] width 34 height 13
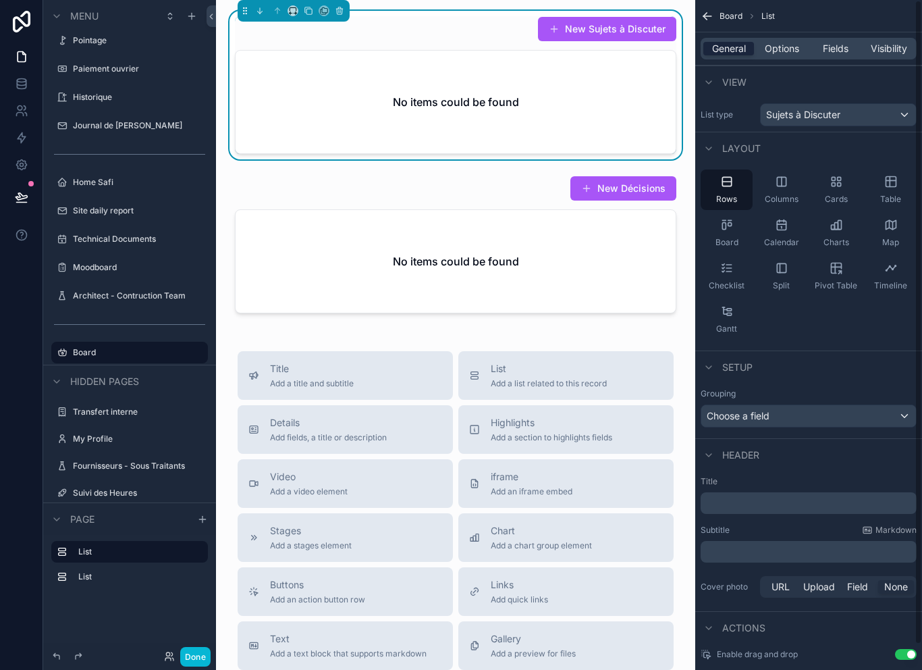
scroll to position [0, 0]
click at [796, 42] on span "Options" at bounding box center [782, 48] width 34 height 13
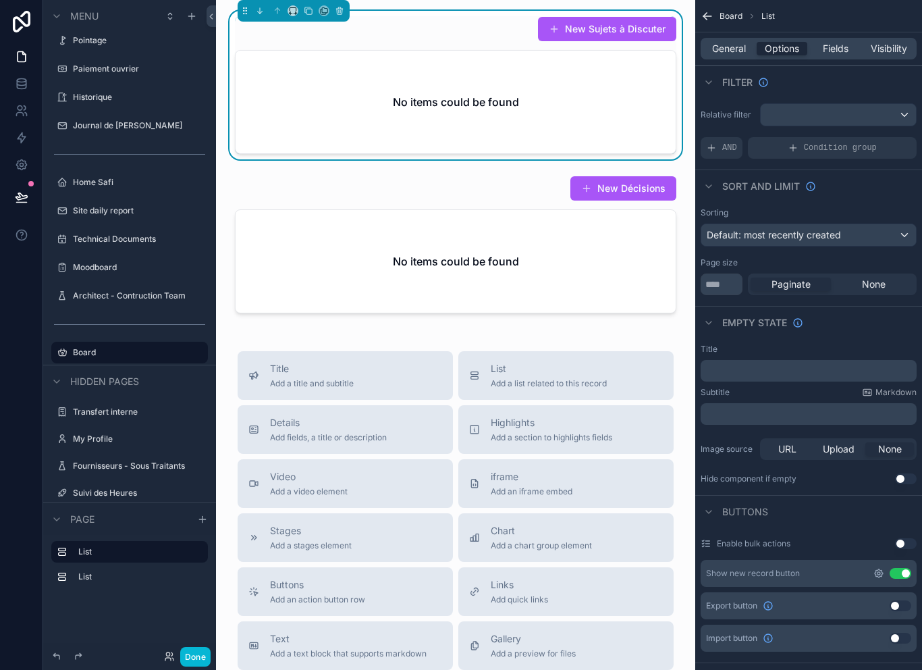
click at [882, 568] on icon "scrollable content" at bounding box center [878, 573] width 11 height 11
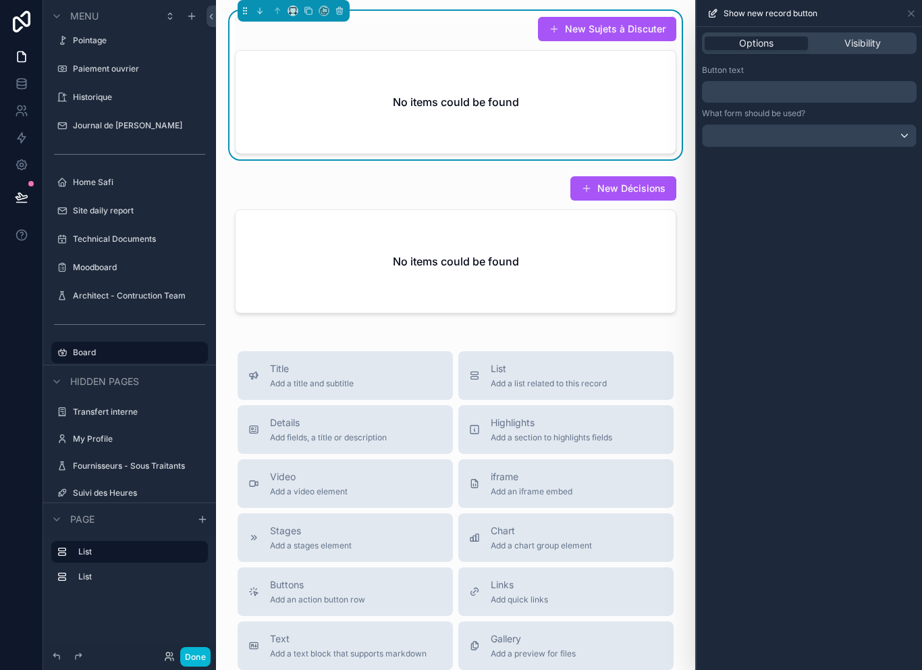
click at [812, 84] on p "﻿" at bounding box center [810, 92] width 207 height 16
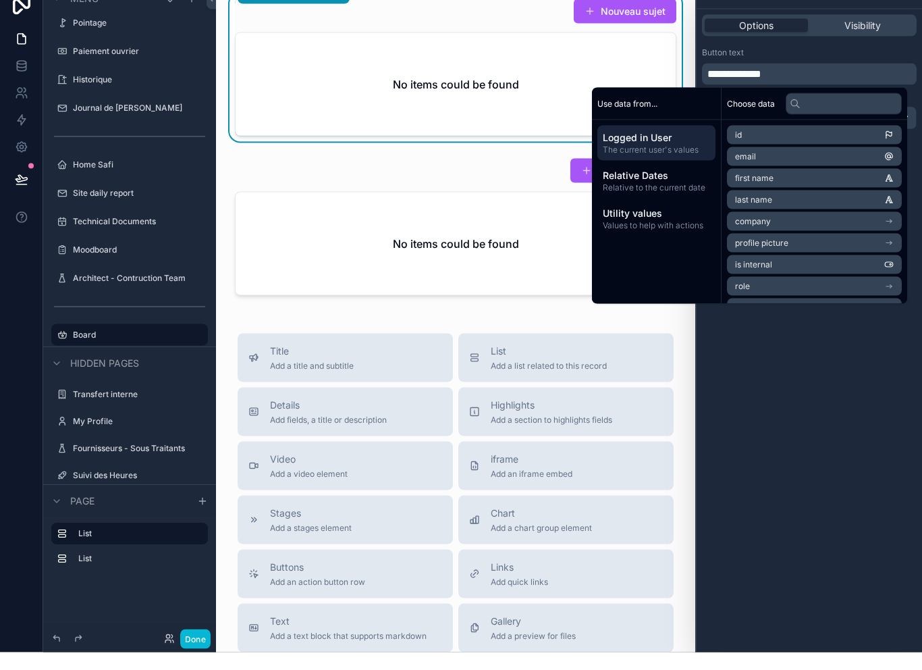
click at [794, 399] on div "**********" at bounding box center [809, 348] width 225 height 643
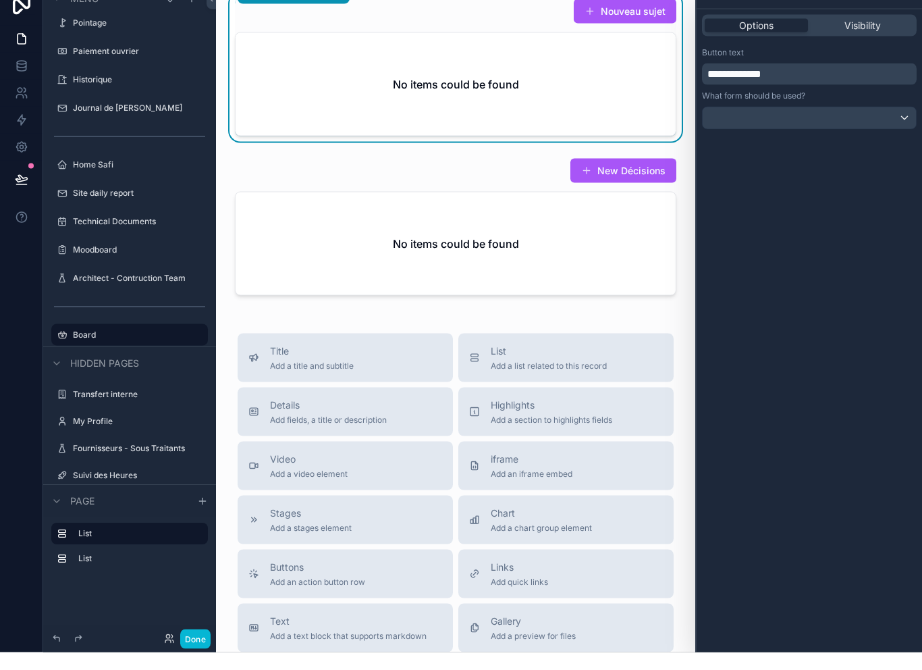
scroll to position [22, 0]
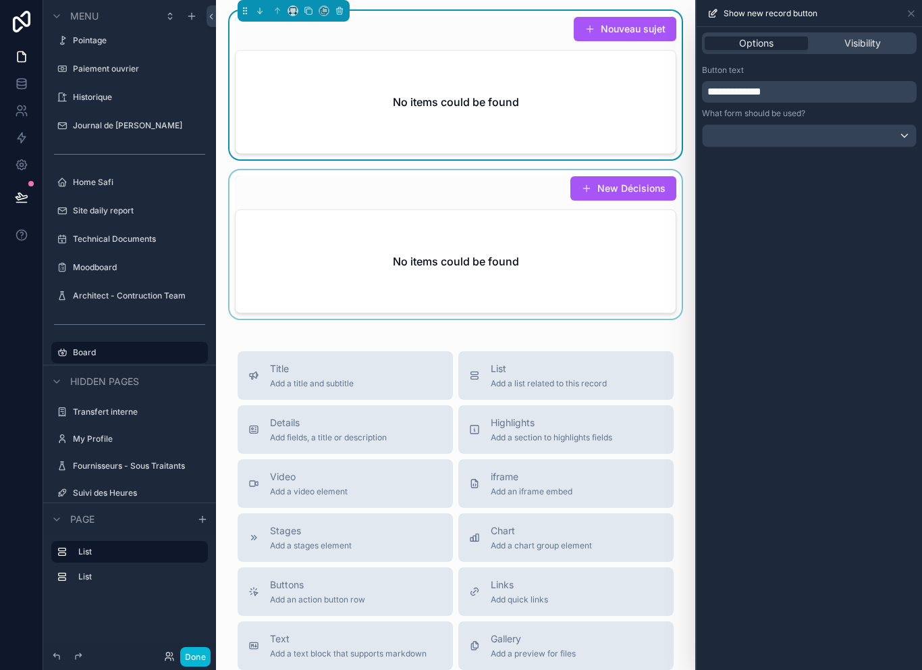
click at [615, 215] on div "scrollable content" at bounding box center [456, 244] width 458 height 148
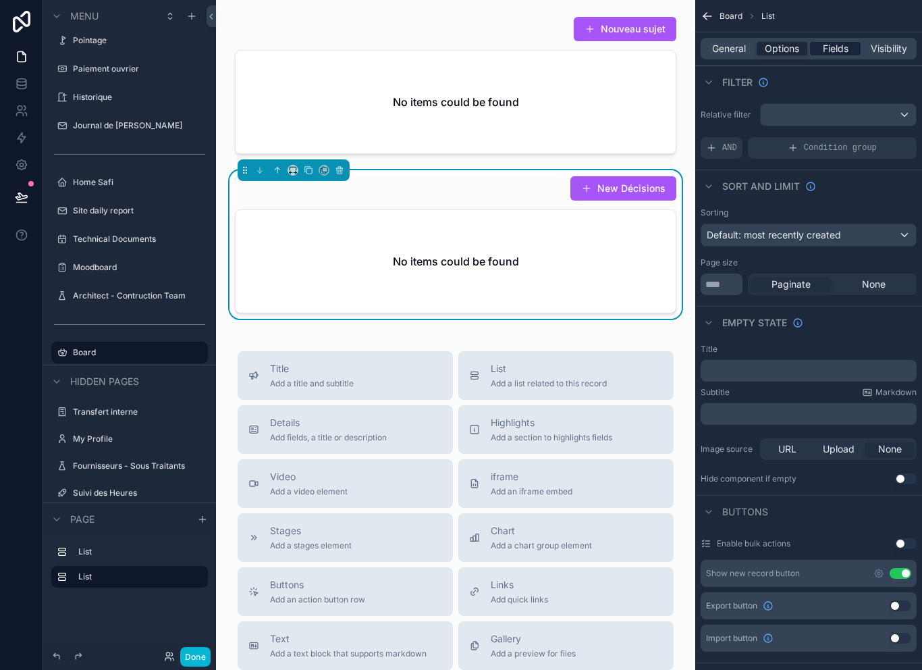
click at [830, 42] on span "Fields" at bounding box center [836, 48] width 26 height 13
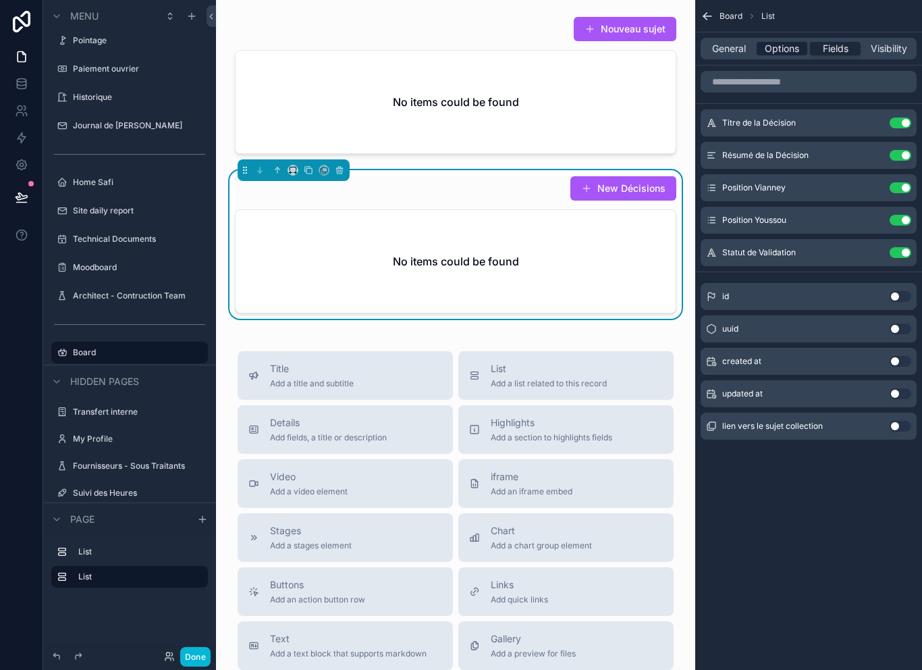
click at [794, 42] on span "Options" at bounding box center [782, 48] width 34 height 13
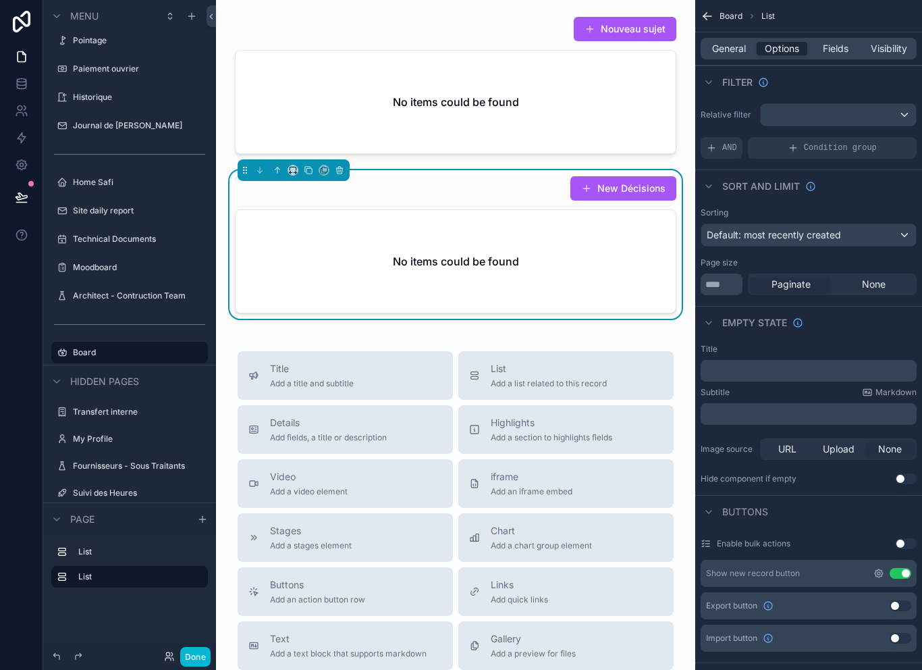
click at [875, 569] on icon "scrollable content" at bounding box center [879, 573] width 8 height 8
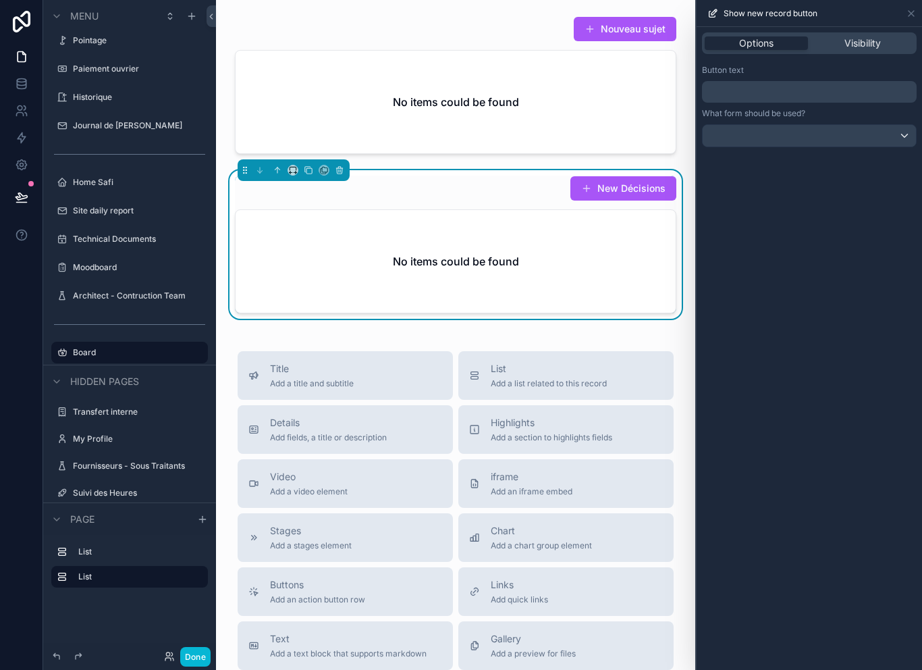
click at [828, 84] on p "﻿" at bounding box center [810, 92] width 207 height 16
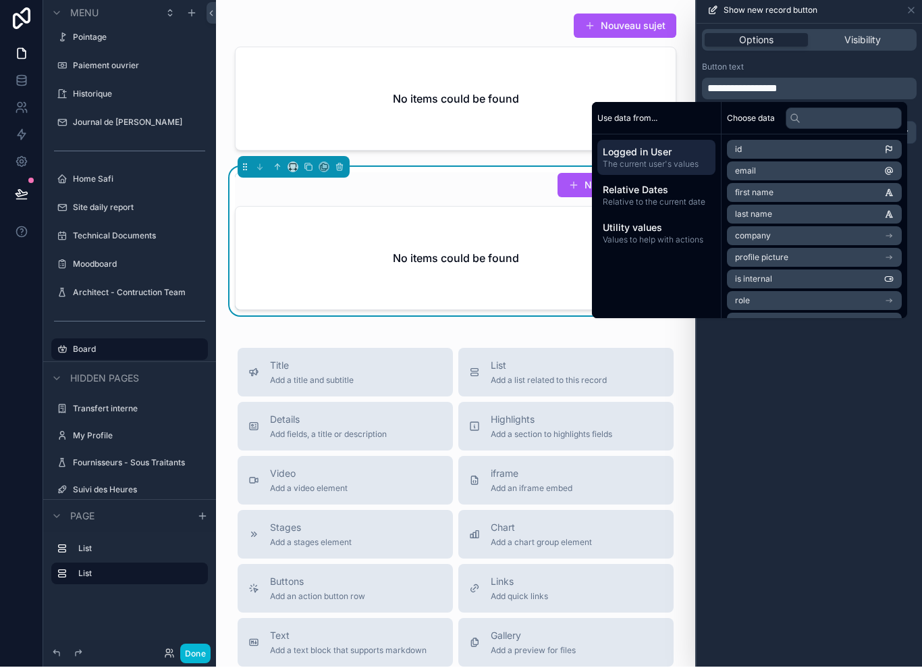
click at [808, 414] on div "**********" at bounding box center [809, 348] width 225 height 643
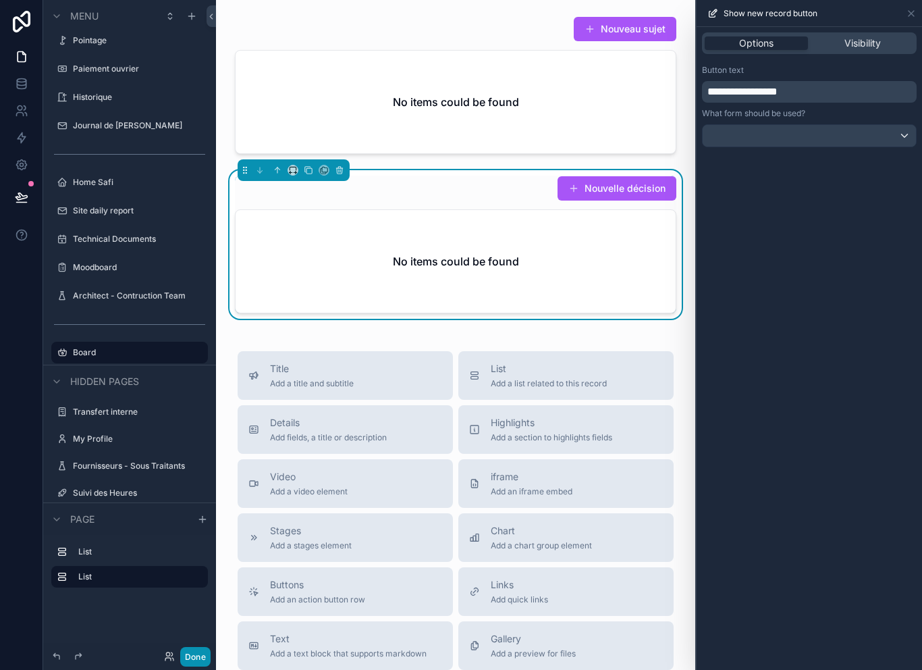
click at [207, 658] on button "Done" at bounding box center [195, 657] width 30 height 20
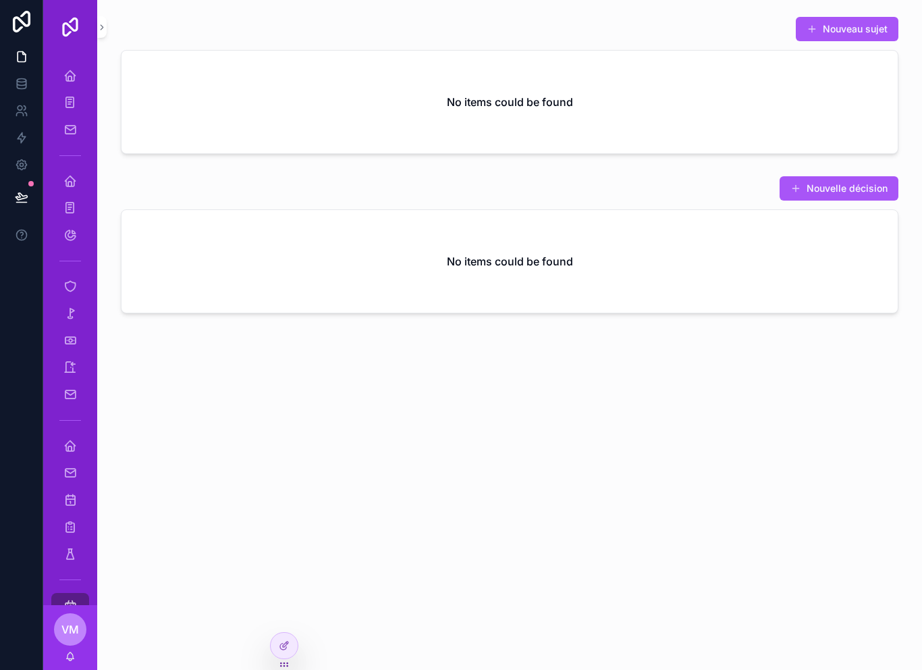
click at [207, 657] on div "Nouveau sujet No items could be found Nouvelle décision No items could be found" at bounding box center [509, 335] width 825 height 670
click at [850, 28] on button "Nouveau sujet" at bounding box center [847, 29] width 103 height 24
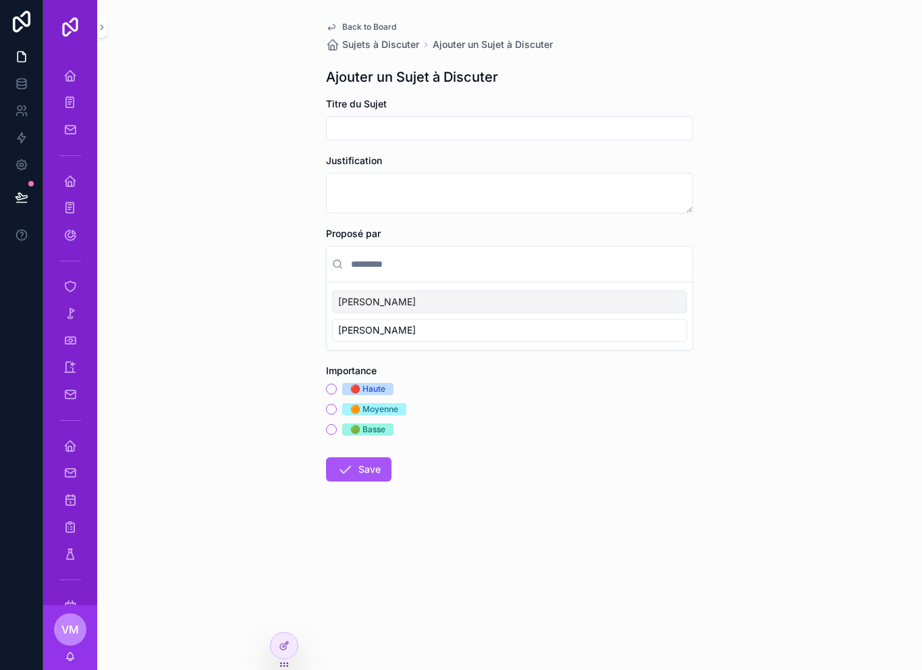
click at [345, 22] on span "Back to Board" at bounding box center [369, 27] width 54 height 11
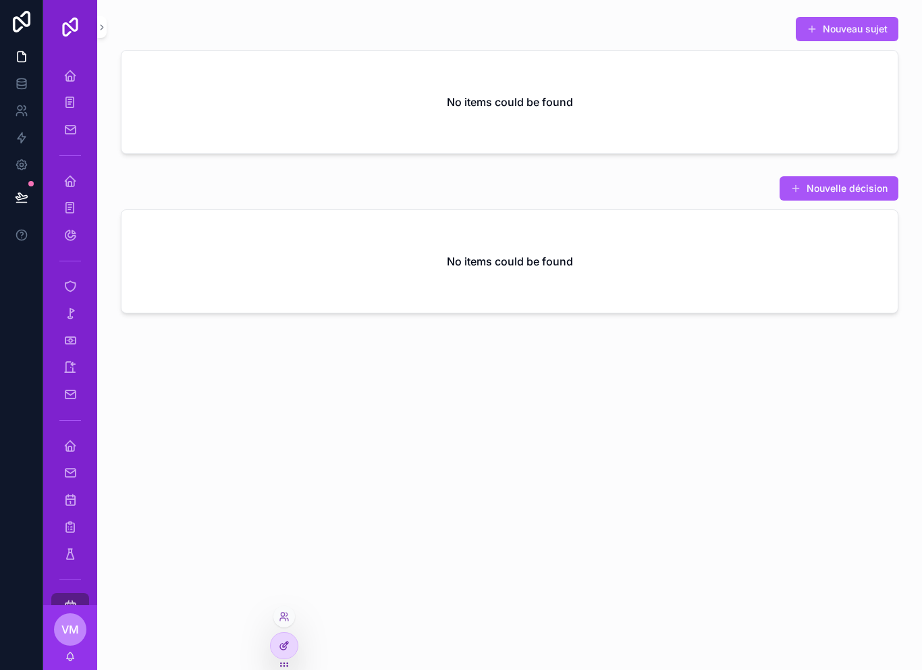
click at [282, 636] on div at bounding box center [284, 645] width 27 height 26
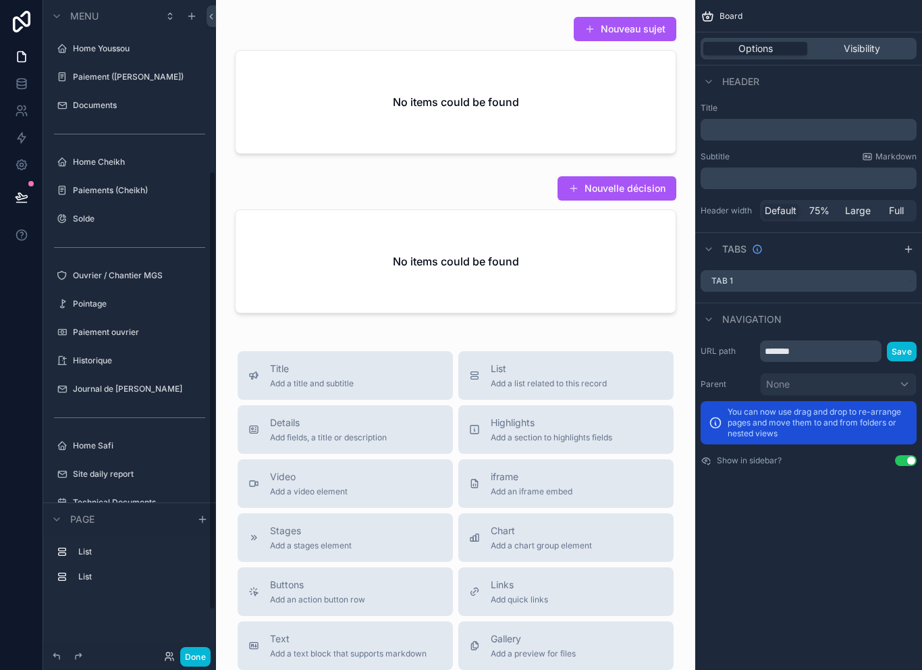
scroll to position [263, 0]
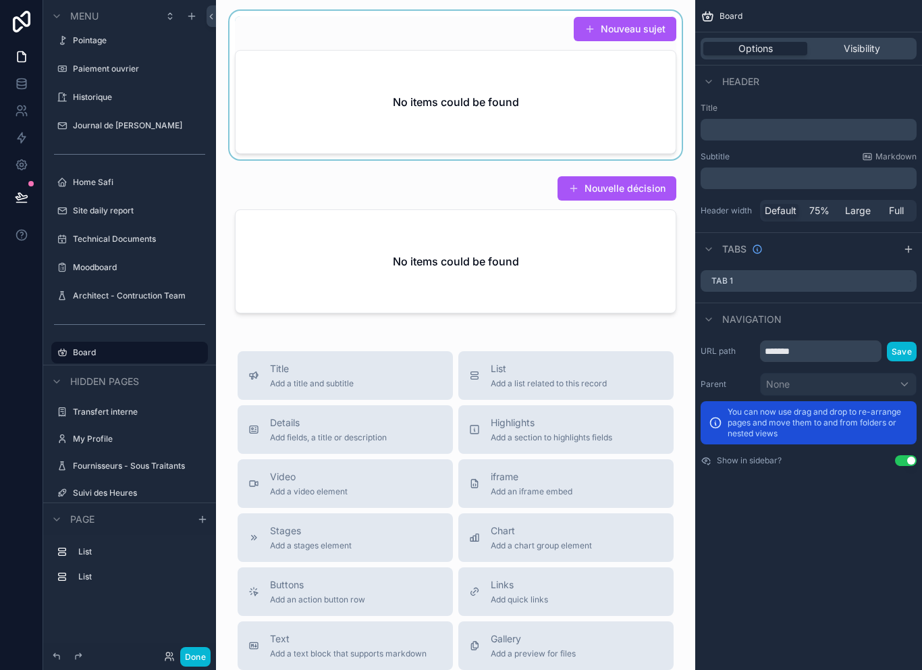
click at [546, 84] on div "scrollable content" at bounding box center [456, 85] width 458 height 148
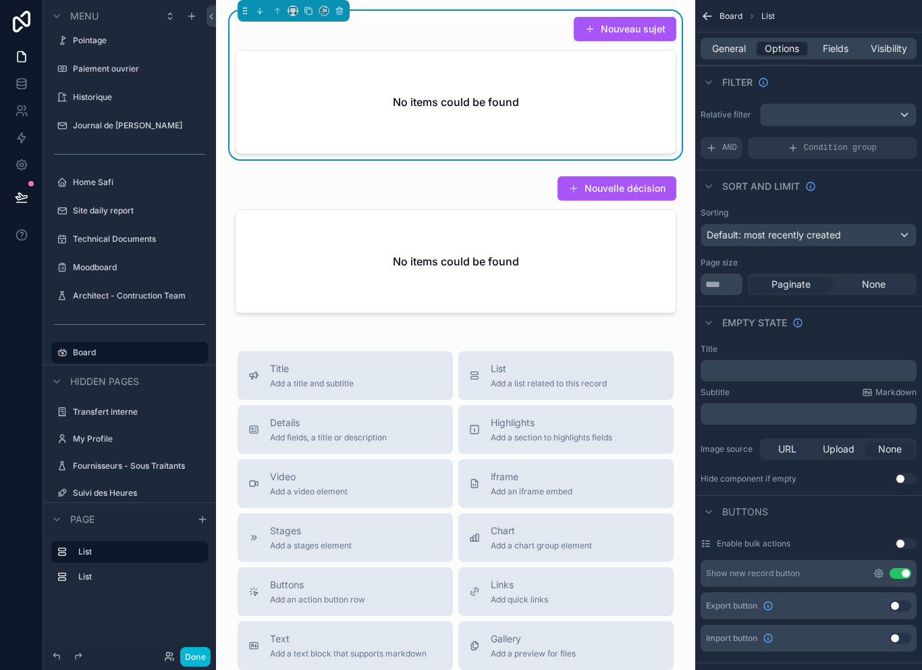
click at [877, 573] on icon "scrollable content" at bounding box center [879, 573] width 8 height 8
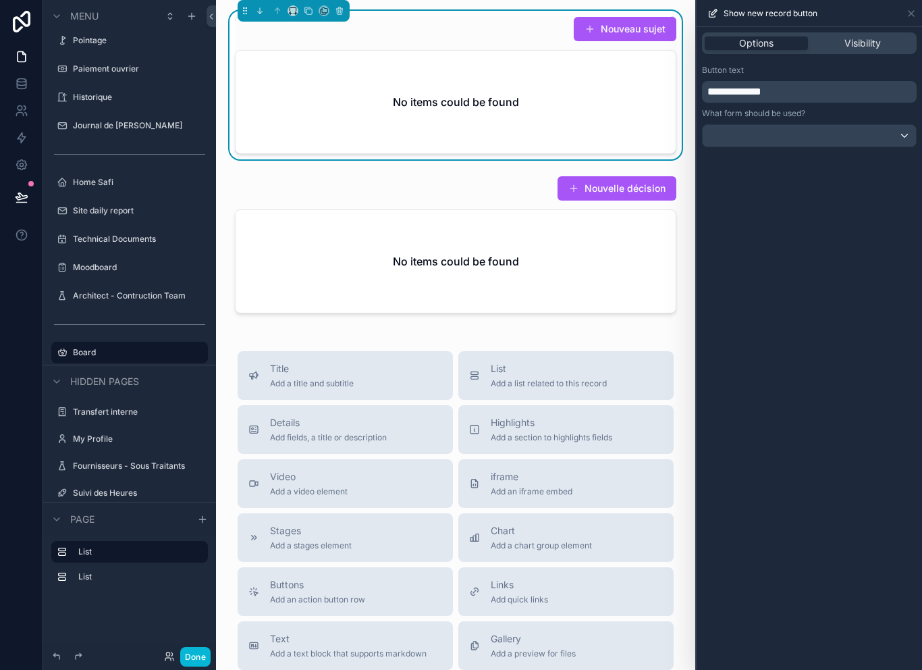
click at [888, 141] on div at bounding box center [809, 136] width 213 height 22
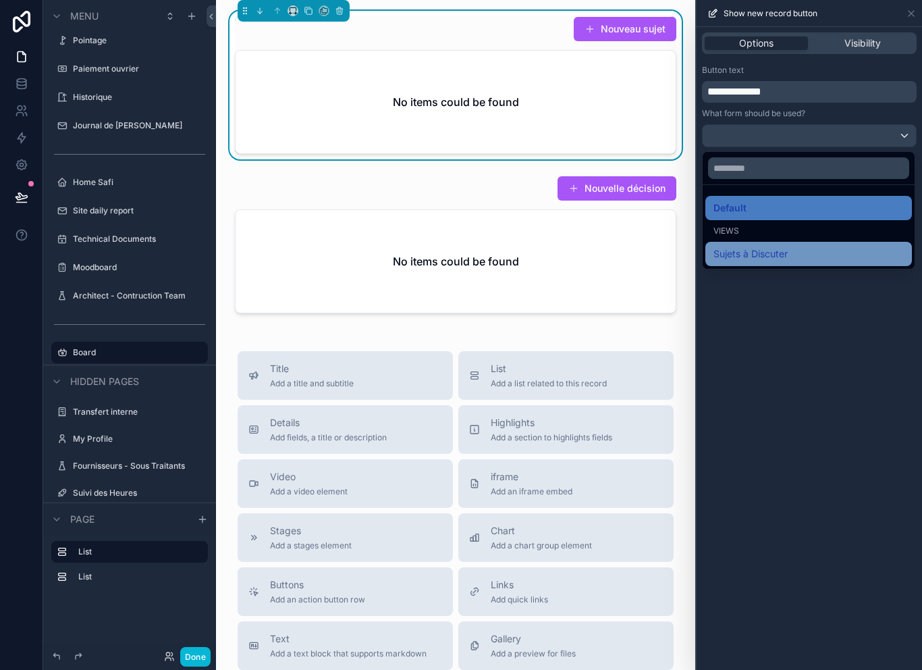
click at [809, 248] on div "Sujets à Discuter" at bounding box center [808, 254] width 190 height 16
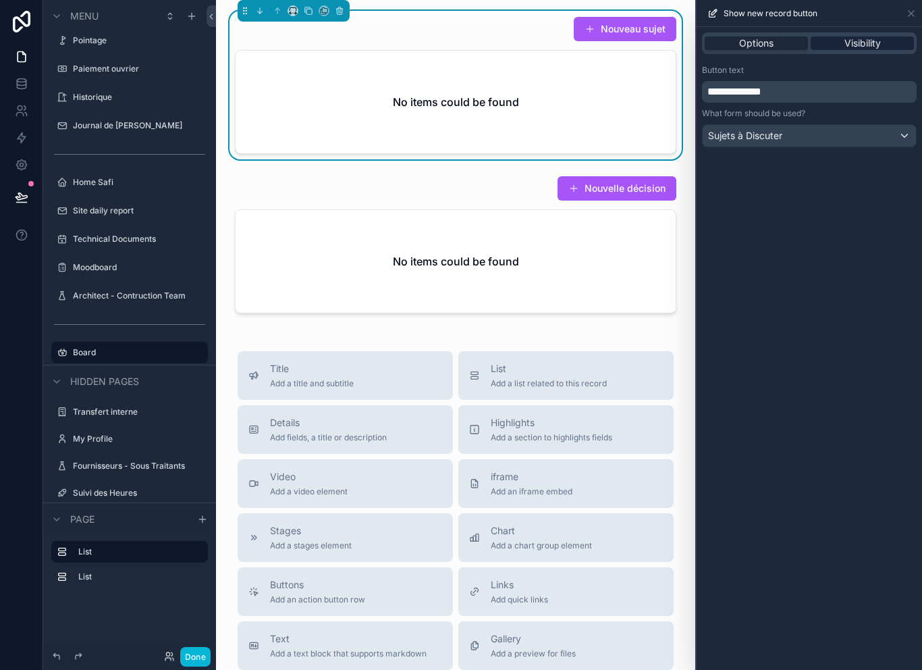
click at [871, 41] on span "Visibility" at bounding box center [862, 42] width 36 height 13
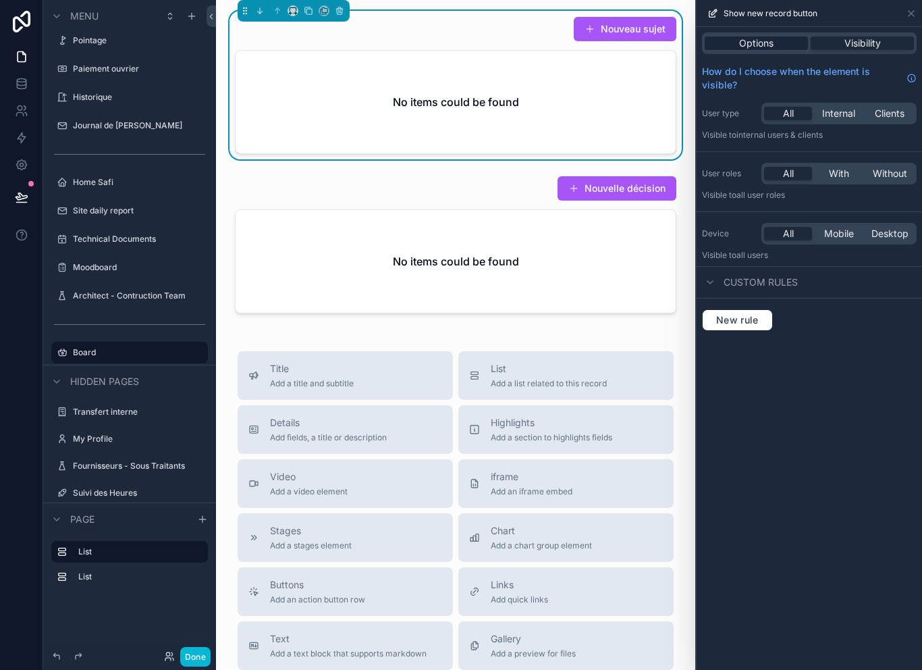
click at [768, 41] on span "Options" at bounding box center [756, 42] width 34 height 13
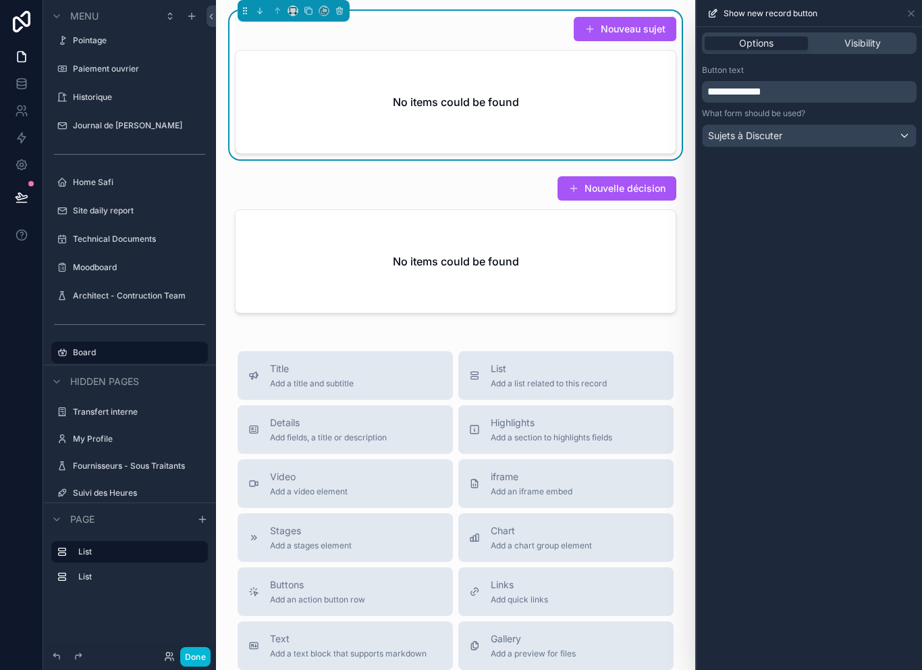
click at [403, 339] on div "Nouveau sujet No items could be found Nouvelle décision No items could be found…" at bounding box center [455, 475] width 479 height 950
click at [492, 323] on div "Nouveau sujet No items could be found Nouvelle décision No items could be found…" at bounding box center [455, 475] width 479 height 950
click at [645, 329] on div "Nouveau sujet No items could be found Nouvelle décision No items could be found…" at bounding box center [455, 475] width 479 height 950
click at [194, 657] on button "Done" at bounding box center [195, 657] width 30 height 20
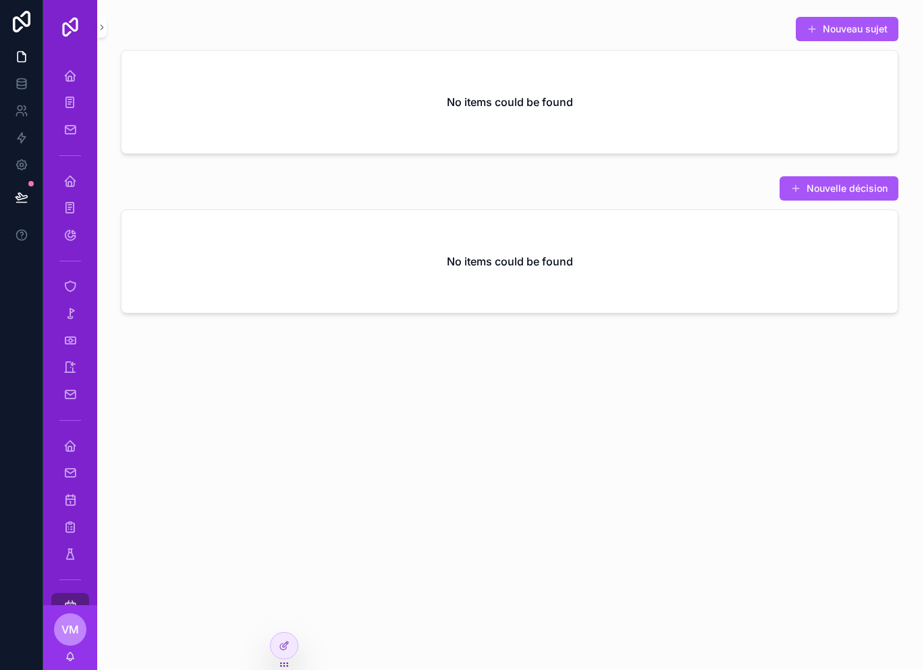
click at [296, 621] on div "Nouveau sujet No items could be found Nouvelle décision No items could be found" at bounding box center [509, 335] width 825 height 670
click at [288, 614] on icon at bounding box center [284, 616] width 11 height 11
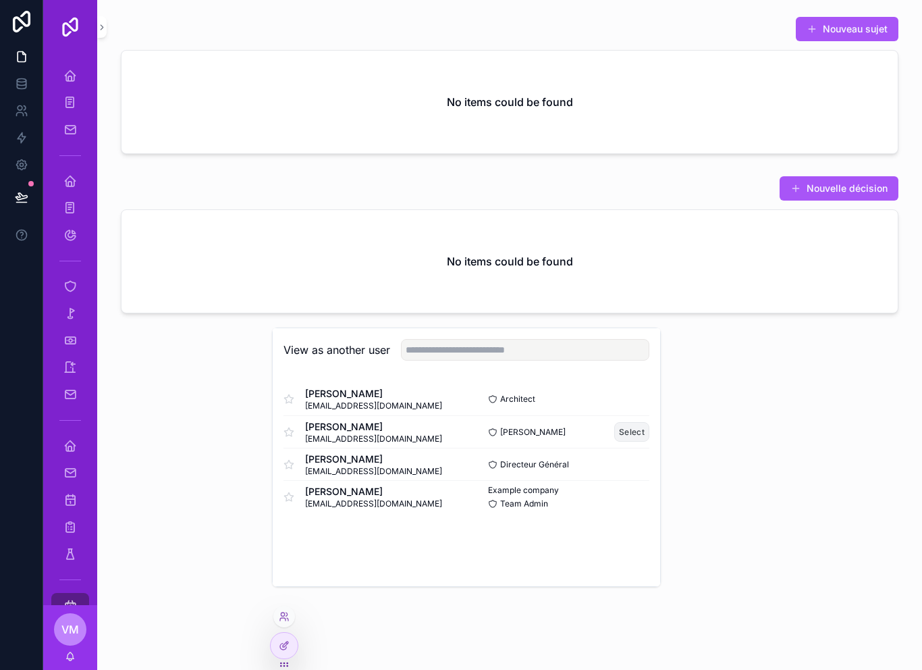
click at [635, 441] on button "Select" at bounding box center [631, 432] width 35 height 20
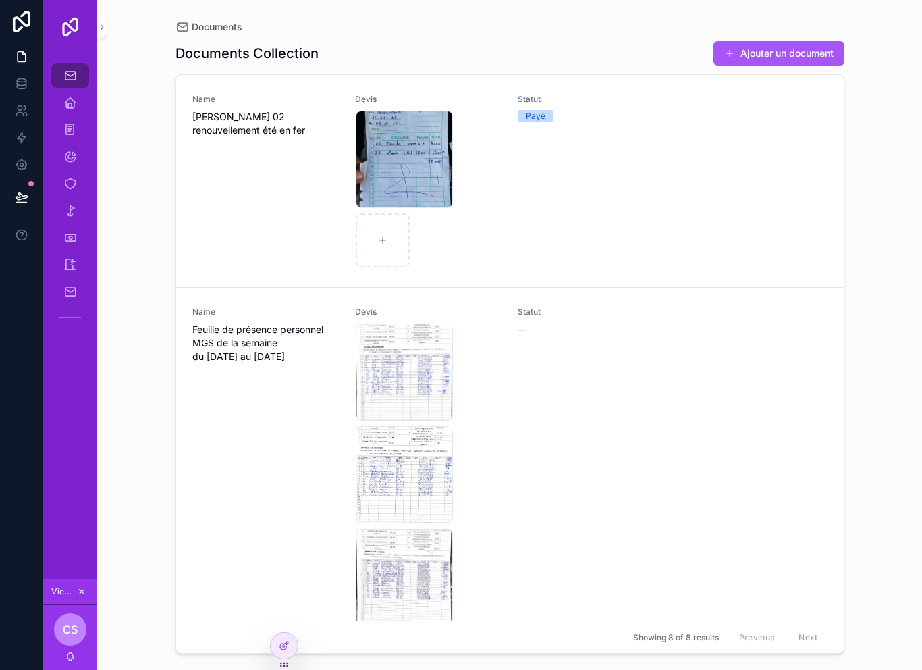
scroll to position [3, 0]
click at [293, 649] on div at bounding box center [284, 645] width 27 height 26
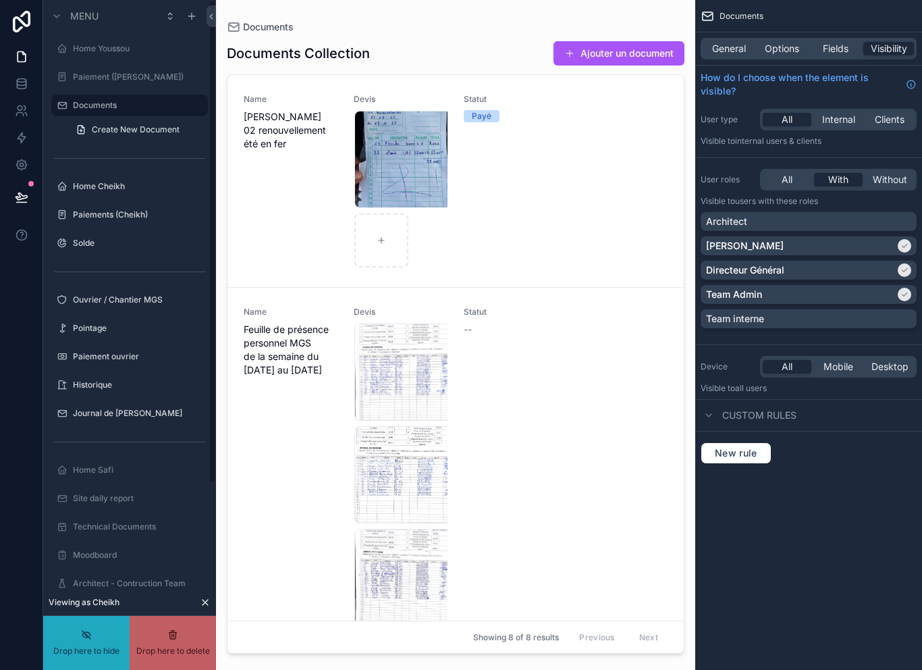
scroll to position [0, 0]
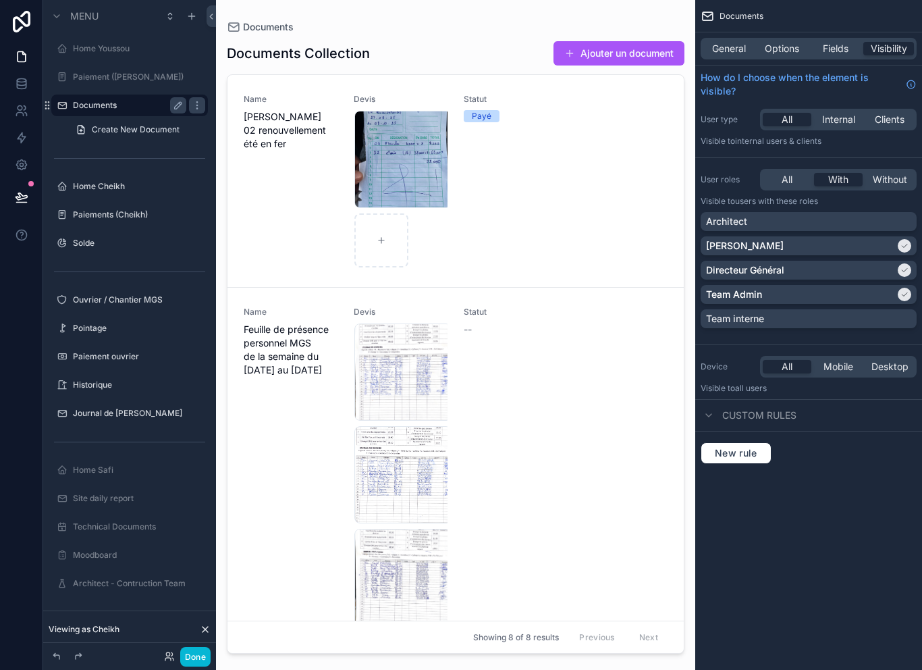
click at [95, 100] on label "Documents" at bounding box center [127, 105] width 108 height 11
click at [47, 109] on div "Documents Create New Document" at bounding box center [129, 117] width 173 height 49
click at [47, 103] on div "Documents Create New Document" at bounding box center [129, 117] width 173 height 49
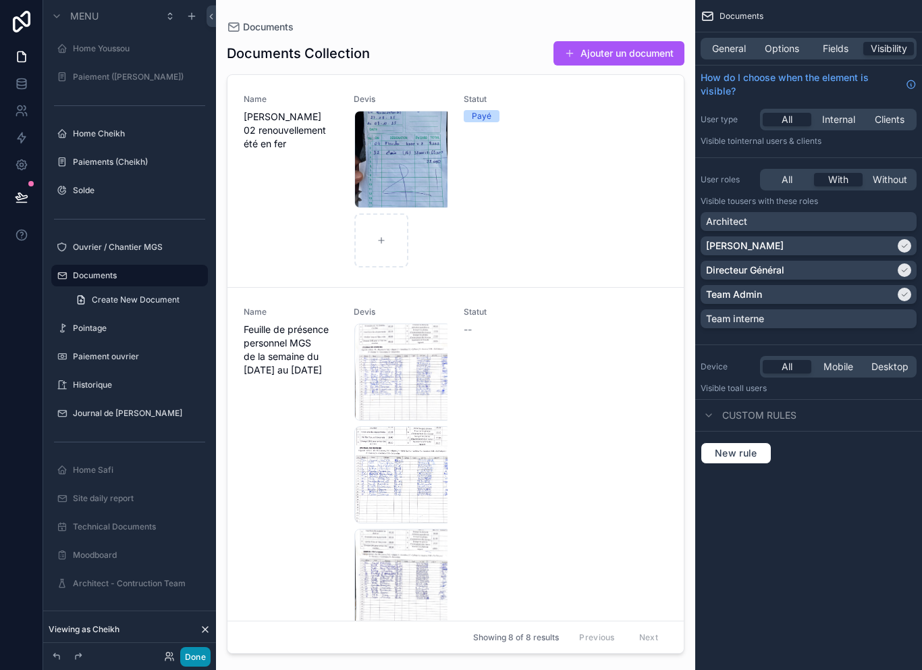
click at [194, 661] on button "Done" at bounding box center [195, 657] width 30 height 20
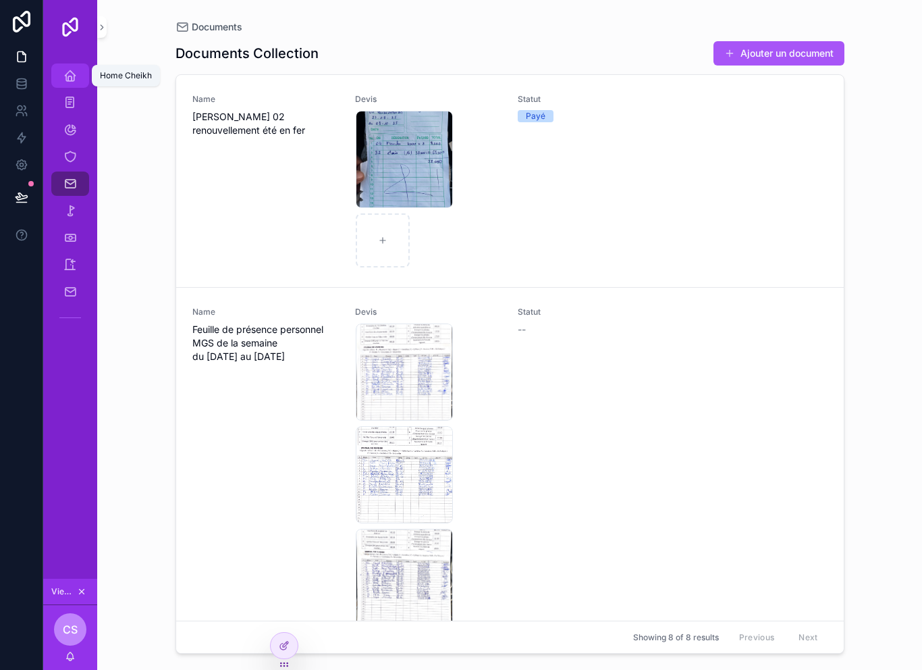
click at [69, 76] on icon "scrollable content" at bounding box center [69, 75] width 13 height 13
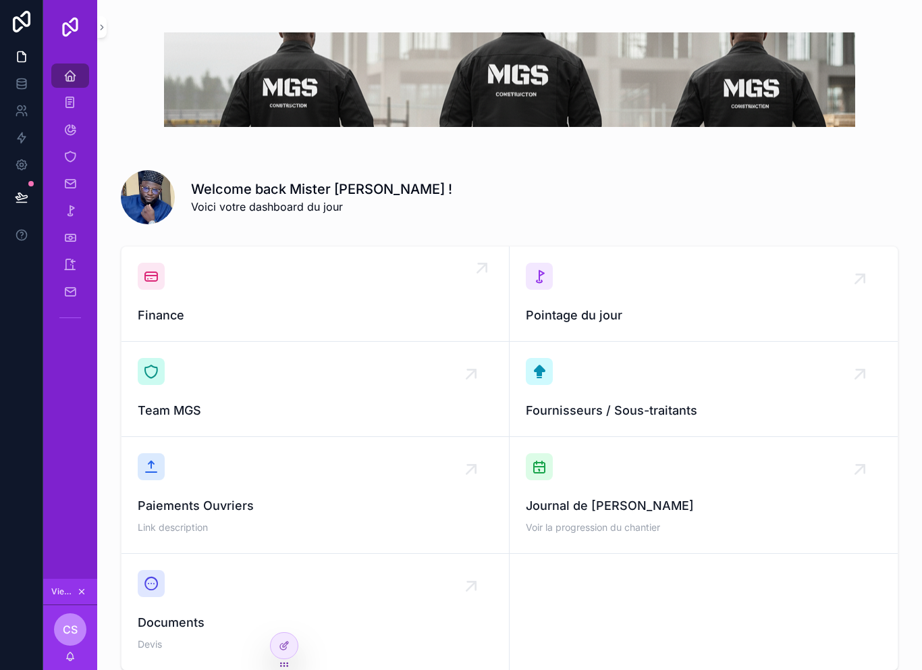
click at [388, 286] on div "Finance" at bounding box center [315, 294] width 355 height 62
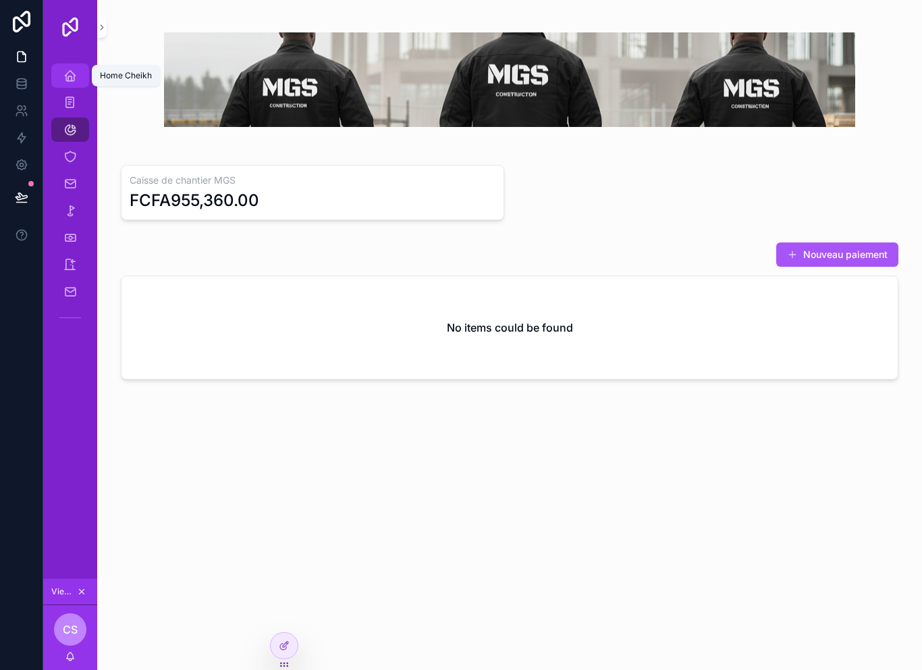
click at [72, 72] on icon "scrollable content" at bounding box center [69, 75] width 13 height 13
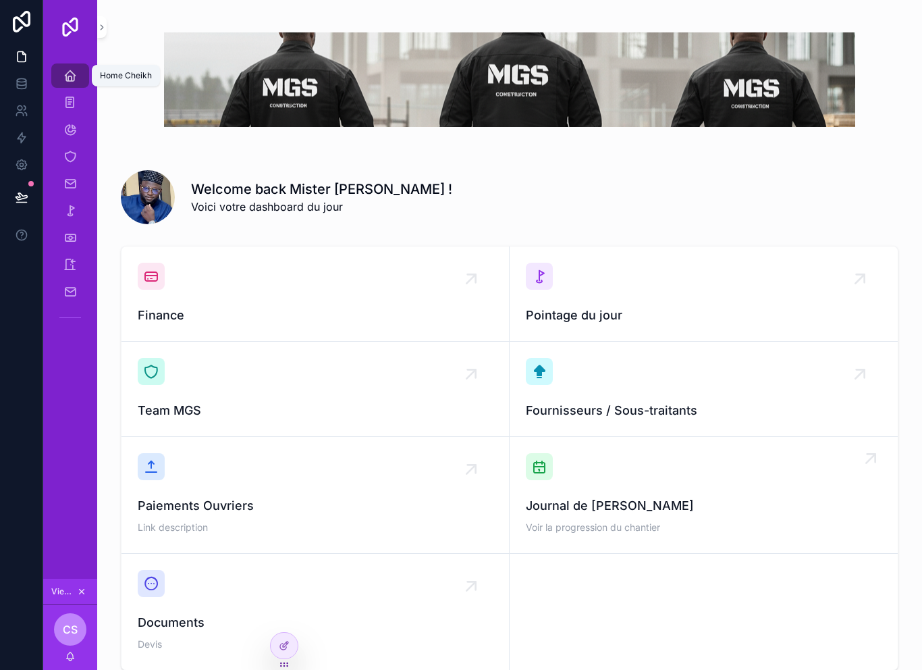
click at [621, 491] on div "Journal de Chantier Voir la progression du chantier" at bounding box center [704, 495] width 356 height 84
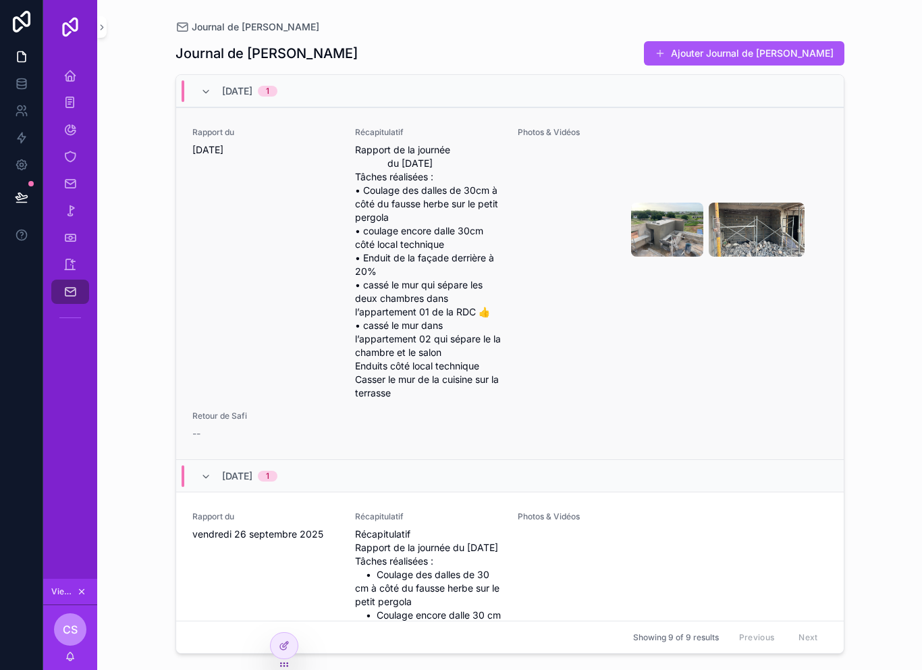
click at [567, 331] on div "Photos & Vidéos" at bounding box center [673, 263] width 310 height 273
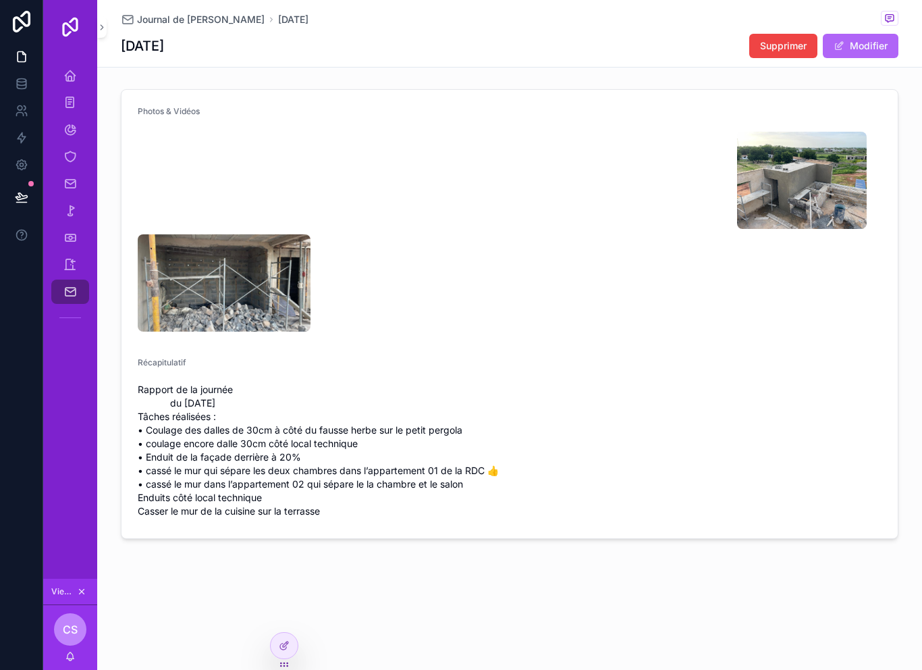
click at [874, 39] on button "Modifier" at bounding box center [861, 46] width 76 height 24
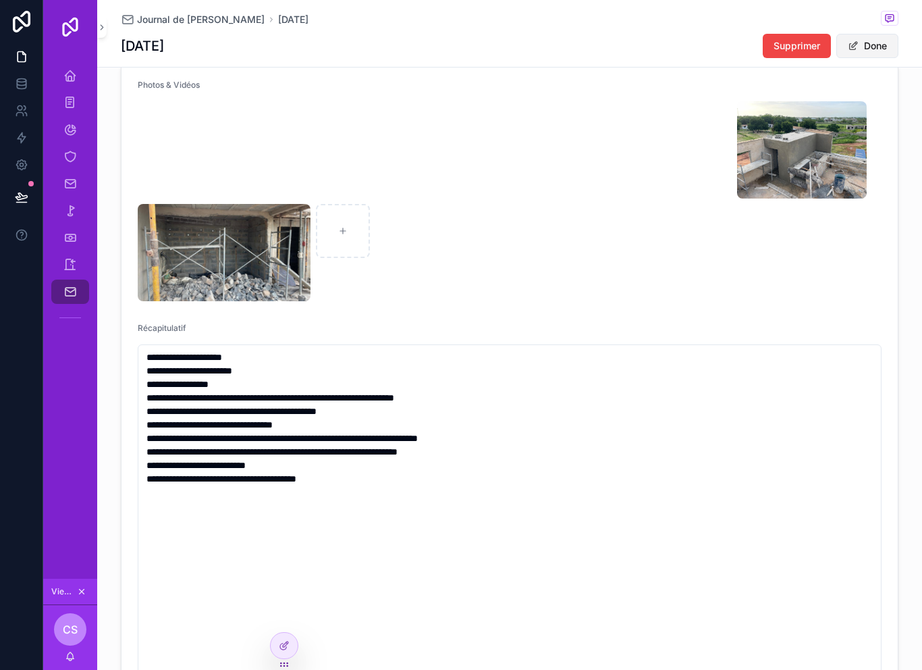
scroll to position [24, 0]
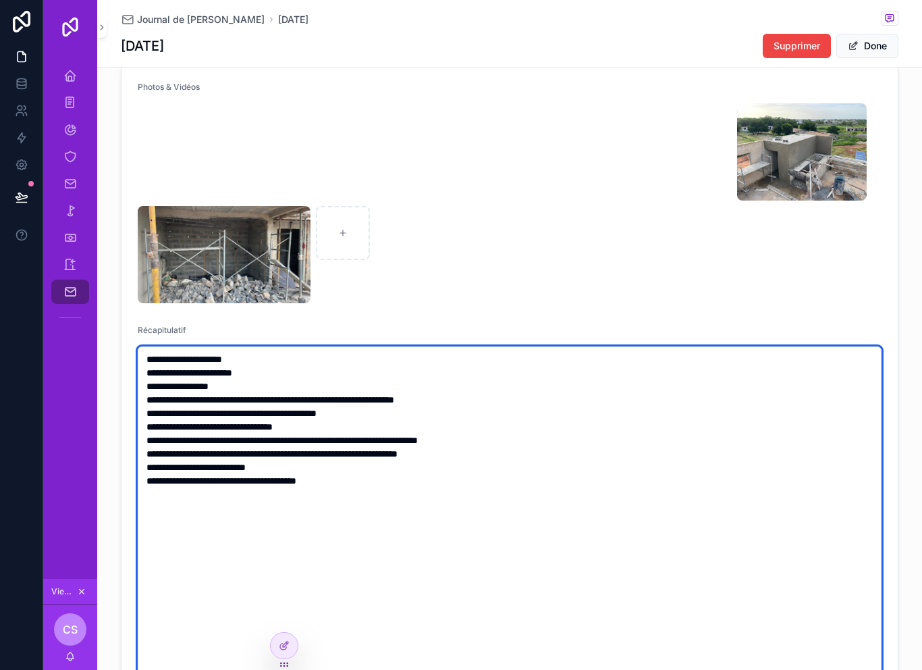
click at [205, 376] on textarea "**********" at bounding box center [510, 541] width 744 height 390
type textarea "**********"
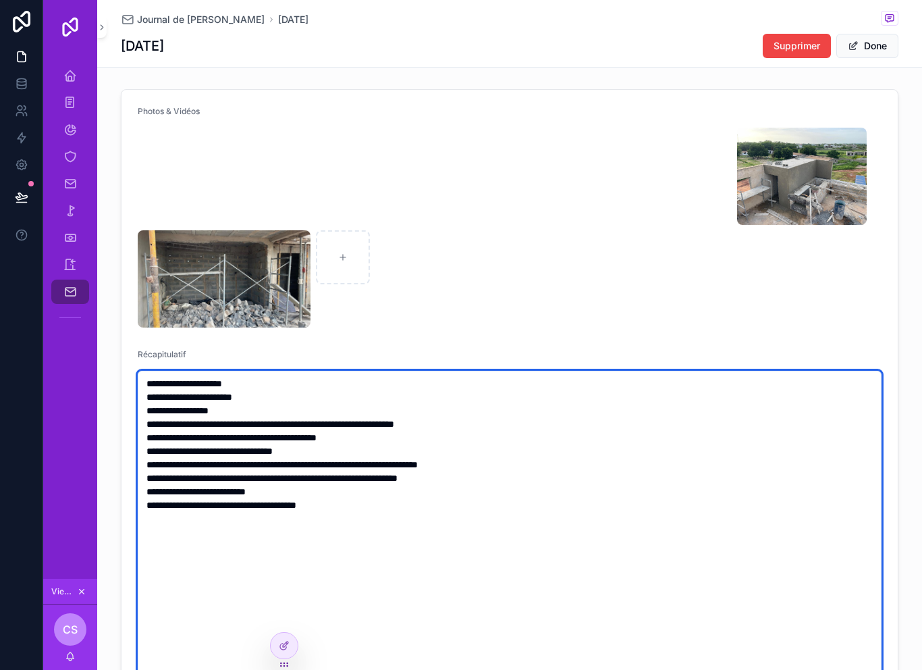
scroll to position [0, 0]
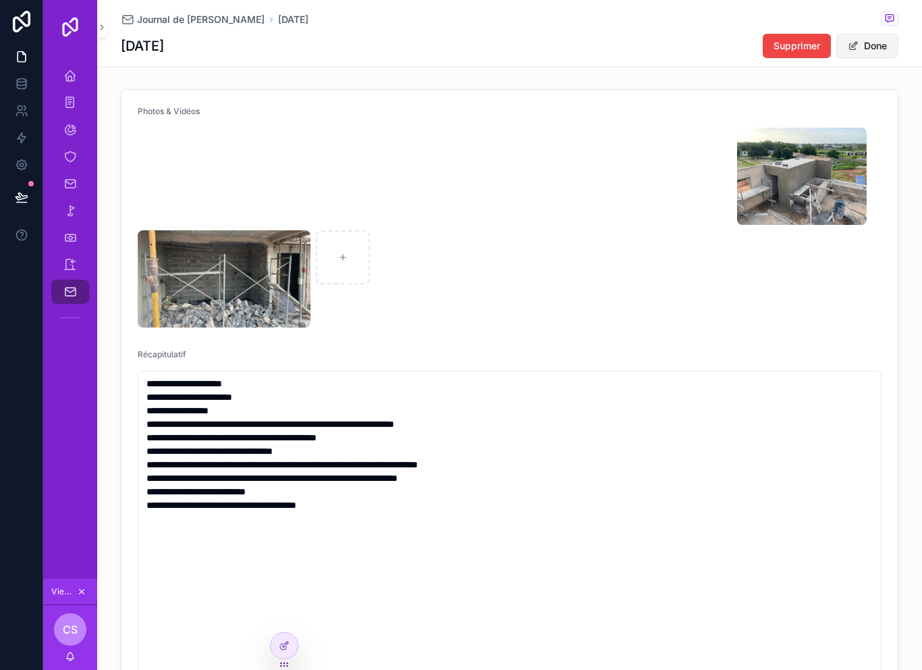
click at [869, 49] on button "Done" at bounding box center [867, 46] width 62 height 24
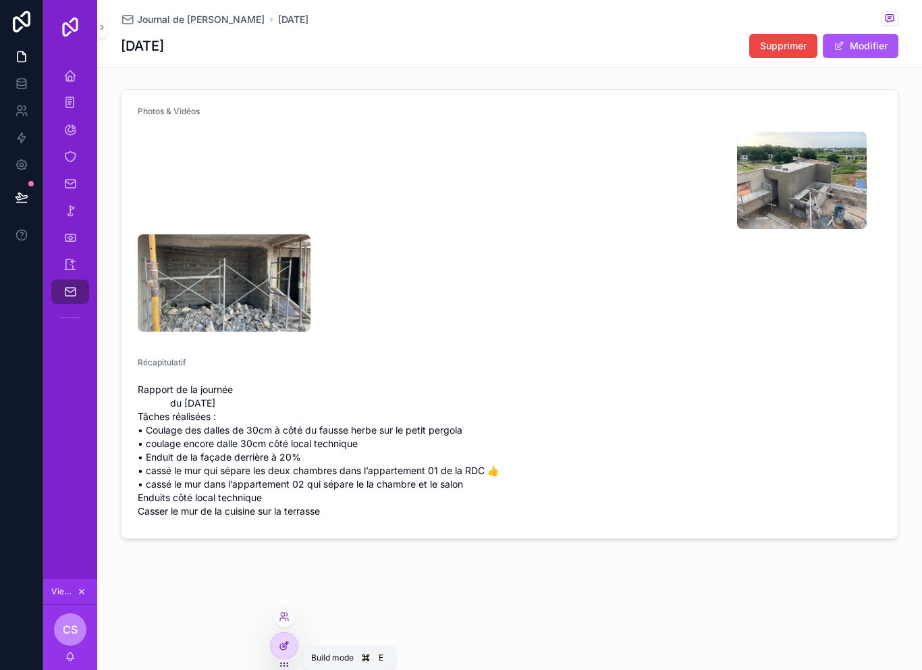
click at [294, 645] on div at bounding box center [284, 645] width 27 height 26
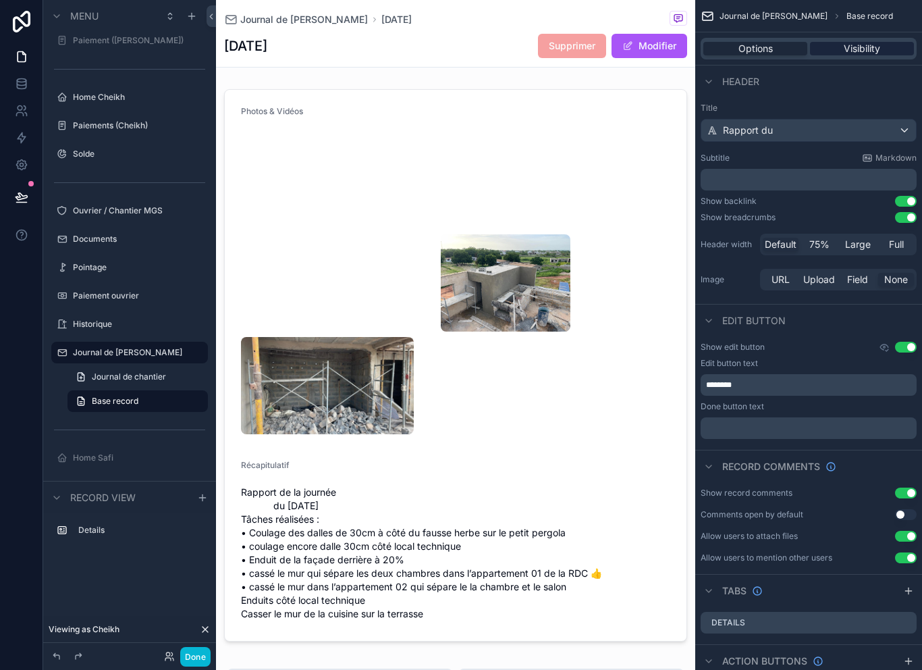
click at [869, 47] on span "Visibility" at bounding box center [862, 48] width 36 height 13
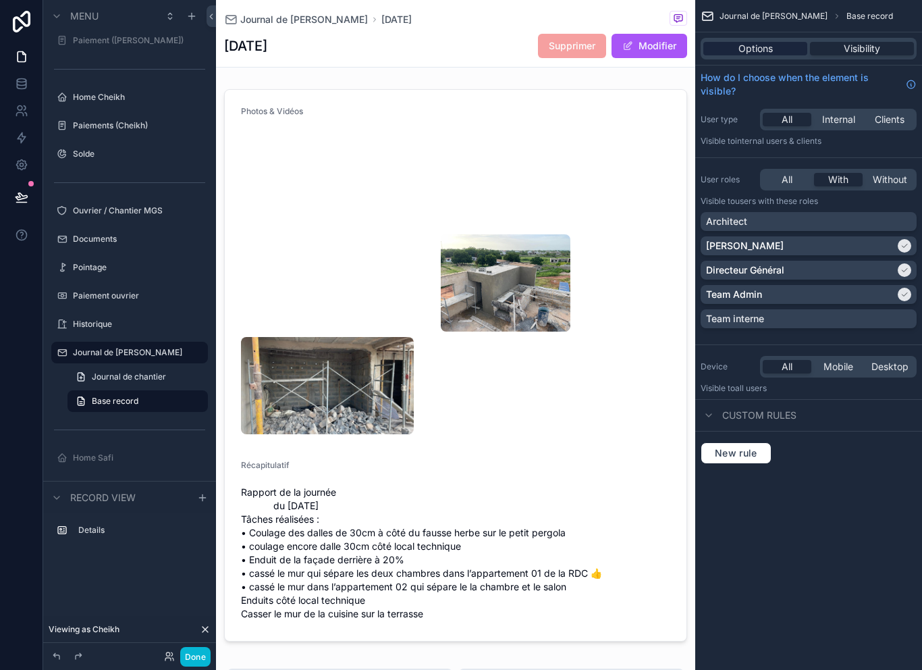
click at [772, 51] on span "Options" at bounding box center [755, 48] width 34 height 13
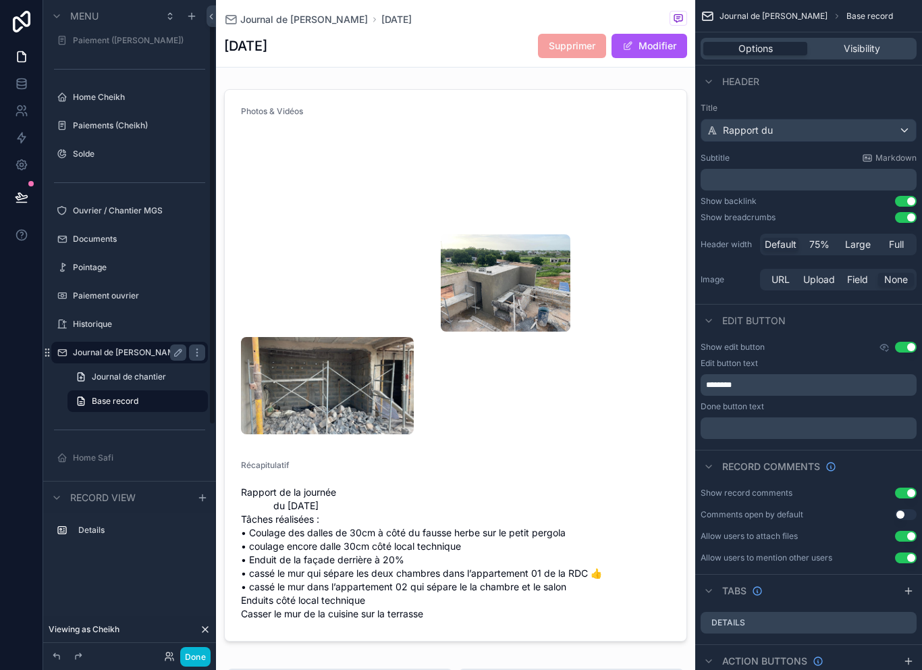
click at [163, 351] on label "Journal de [PERSON_NAME]" at bounding box center [127, 352] width 109 height 11
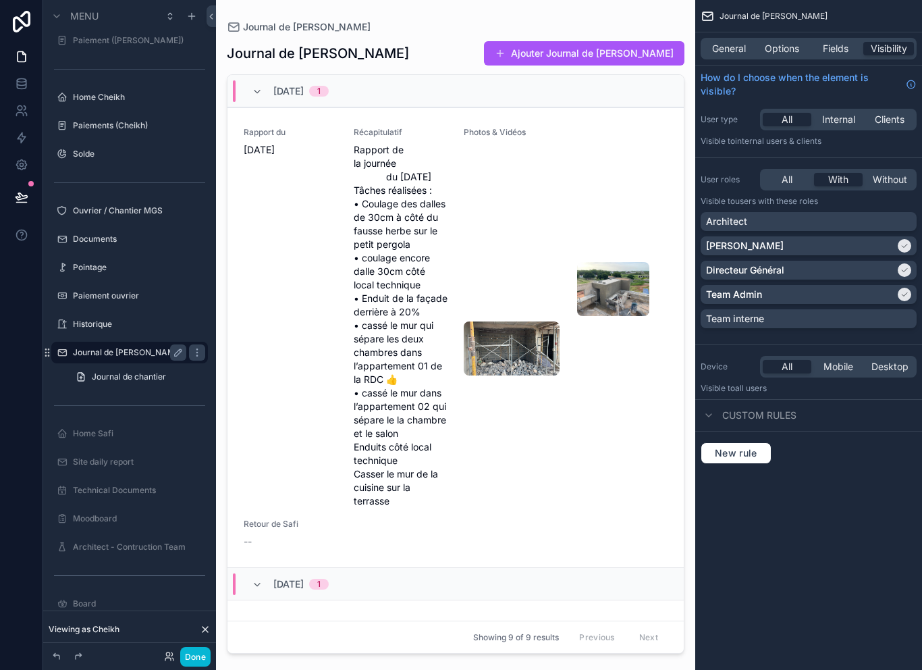
click at [609, 59] on div "scrollable content" at bounding box center [455, 326] width 479 height 653
click at [621, 45] on button "Ajouter Journal de [PERSON_NAME]" at bounding box center [584, 53] width 200 height 24
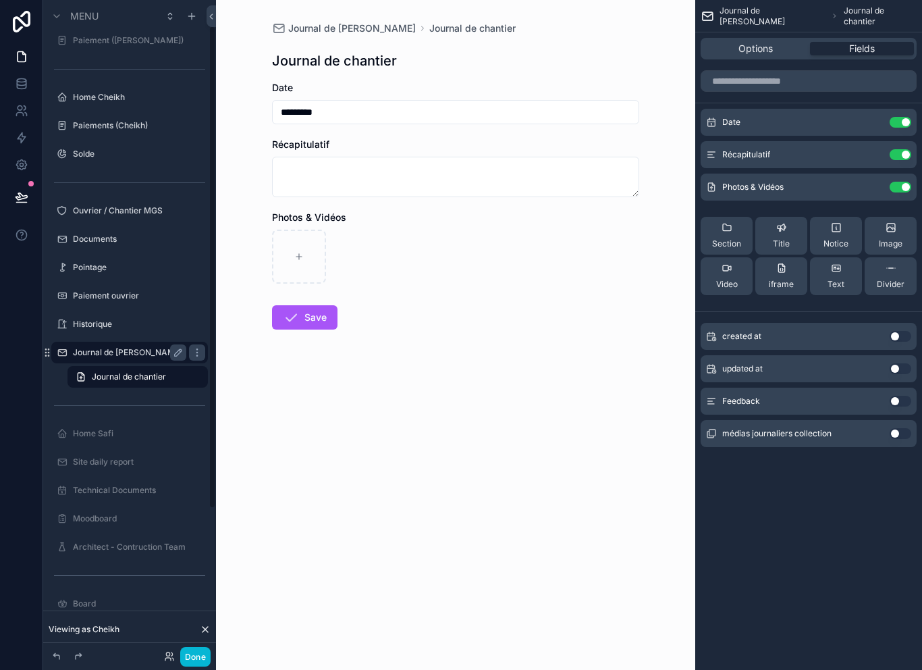
click at [140, 348] on label "Journal de [PERSON_NAME]" at bounding box center [127, 352] width 109 height 11
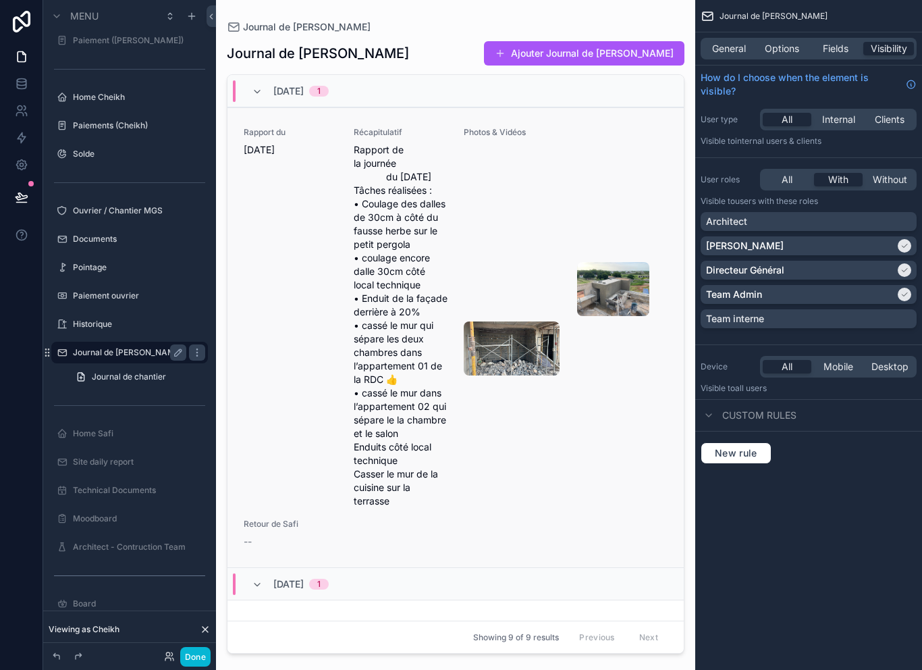
click at [287, 169] on div "Rapport du dimanche 28 septembre 2025" at bounding box center [291, 317] width 94 height 381
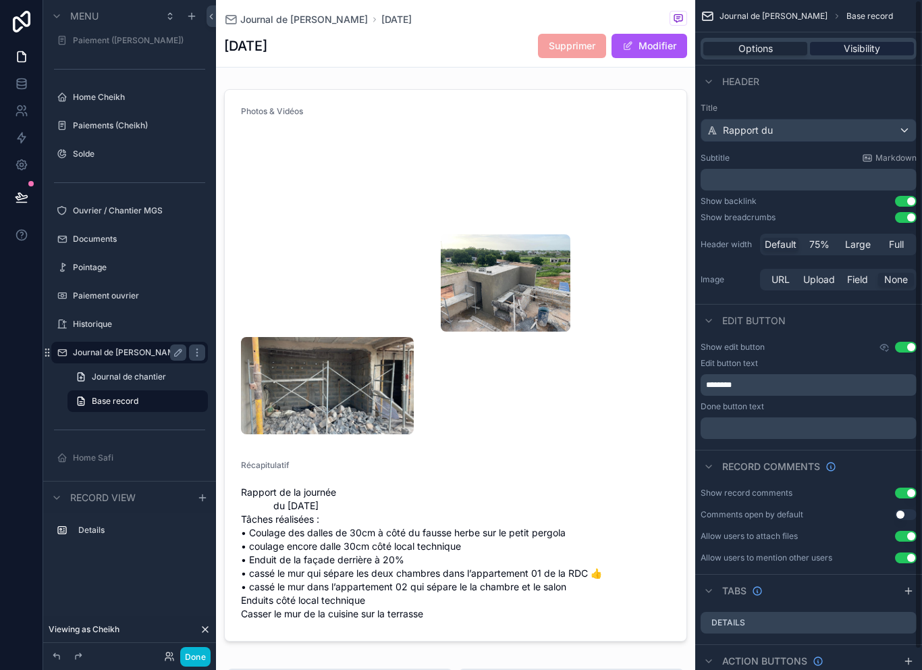
click at [864, 45] on span "Visibility" at bounding box center [862, 48] width 36 height 13
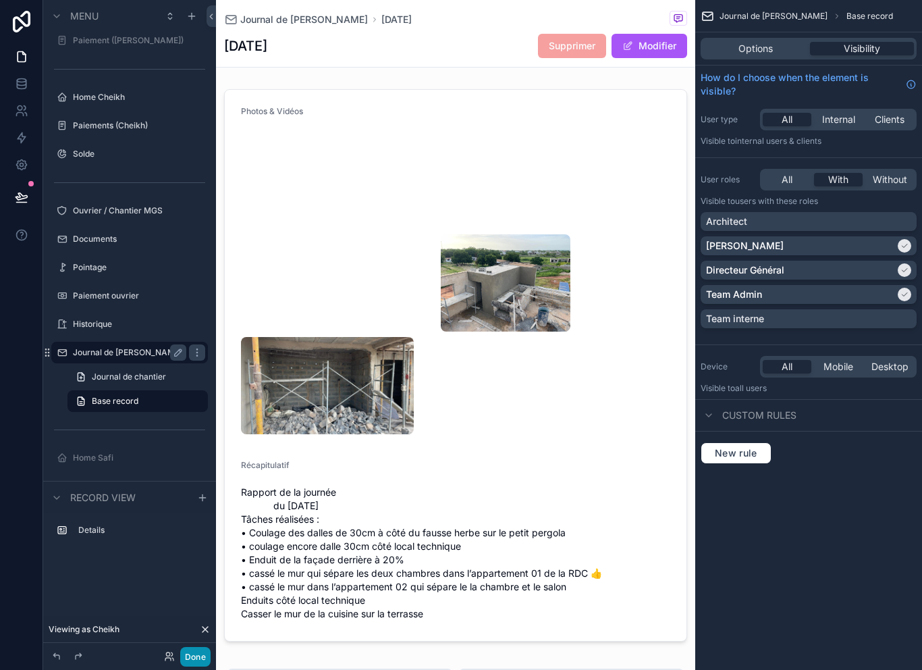
click at [196, 661] on button "Done" at bounding box center [195, 657] width 30 height 20
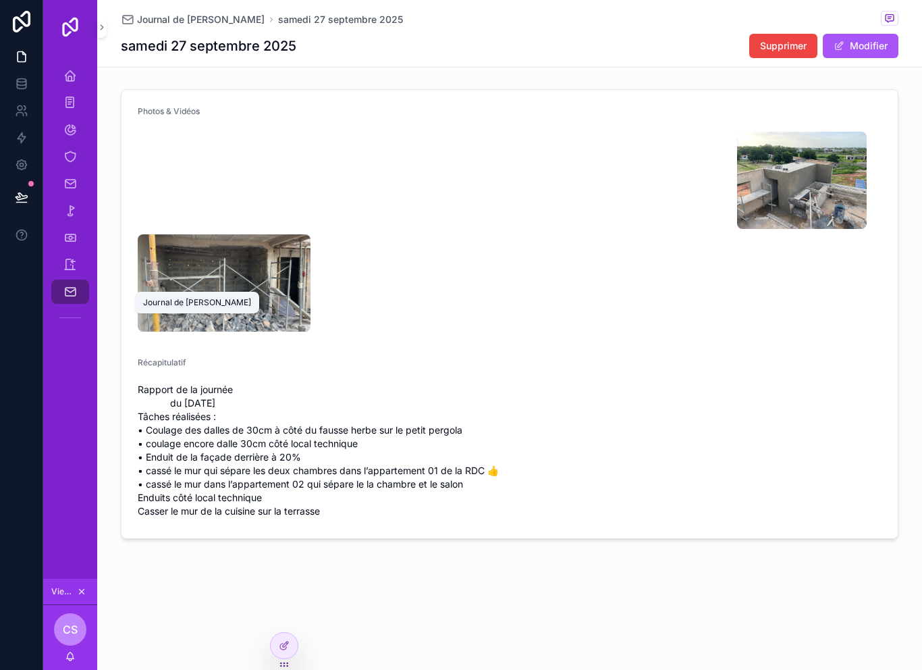
click at [69, 294] on icon "scrollable content" at bounding box center [69, 291] width 13 height 13
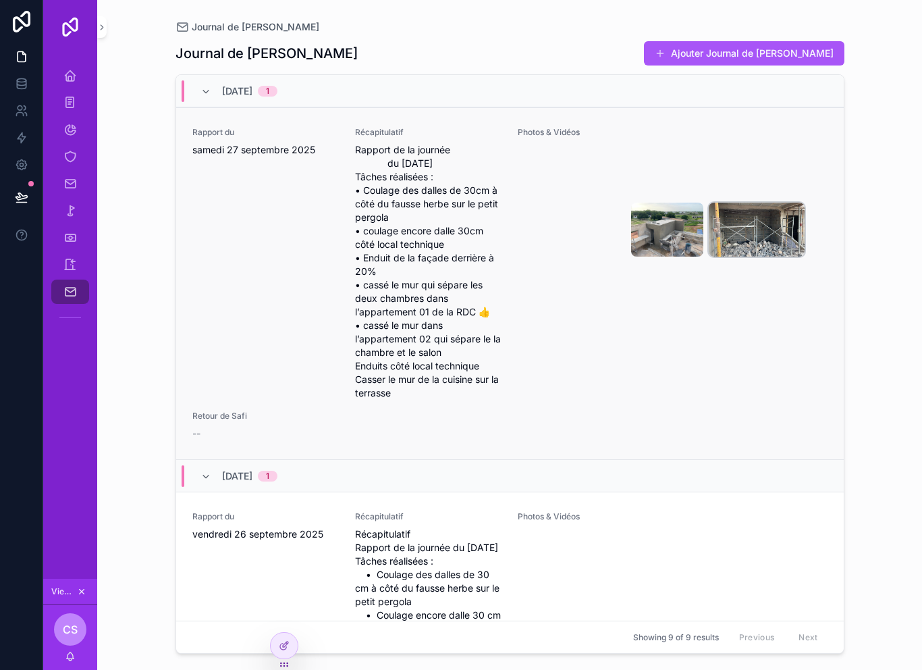
click at [709, 229] on img "scrollable content" at bounding box center [757, 229] width 96 height 54
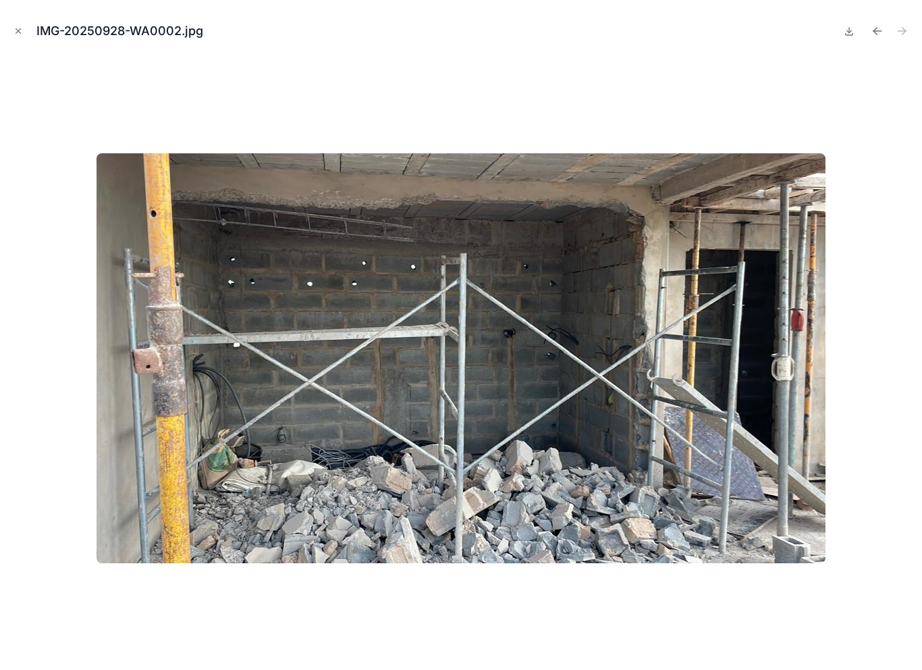
click at [871, 119] on div at bounding box center [461, 358] width 900 height 602
click at [14, 29] on icon "Close modal" at bounding box center [17, 30] width 9 height 9
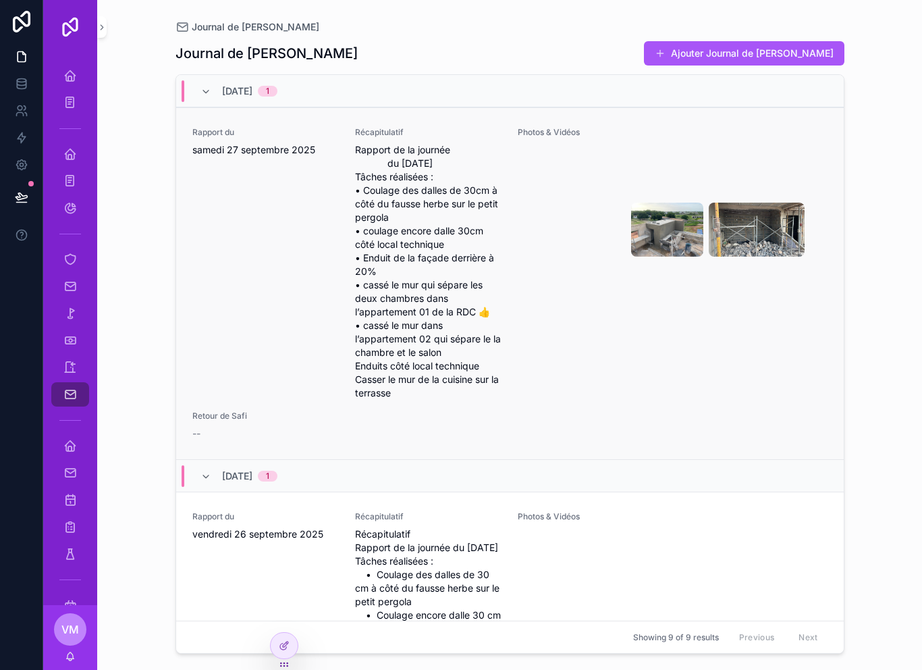
click at [705, 296] on div "Photos & Vidéos" at bounding box center [673, 263] width 310 height 273
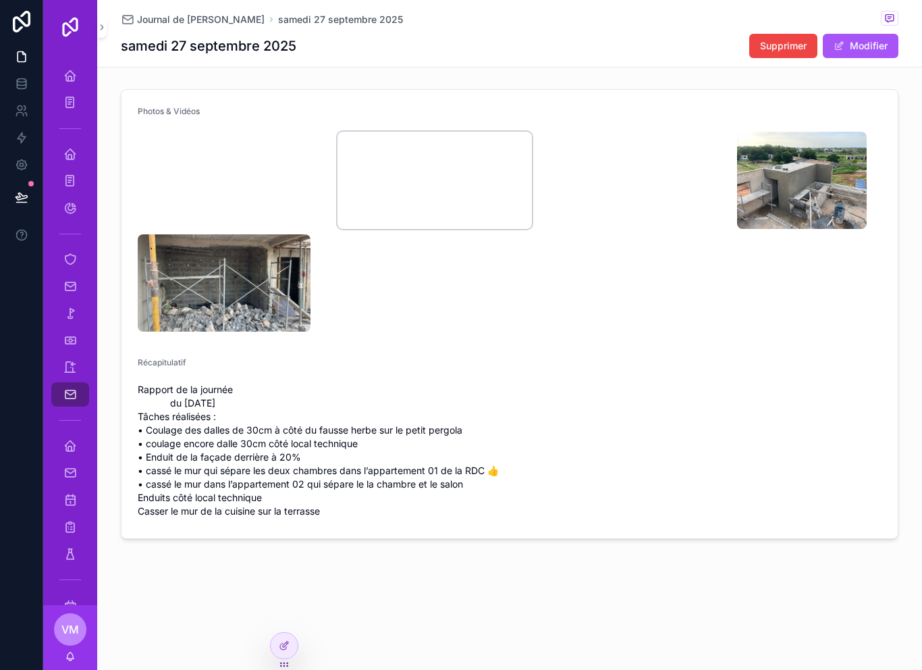
click at [424, 197] on video "scrollable content" at bounding box center [434, 180] width 194 height 97
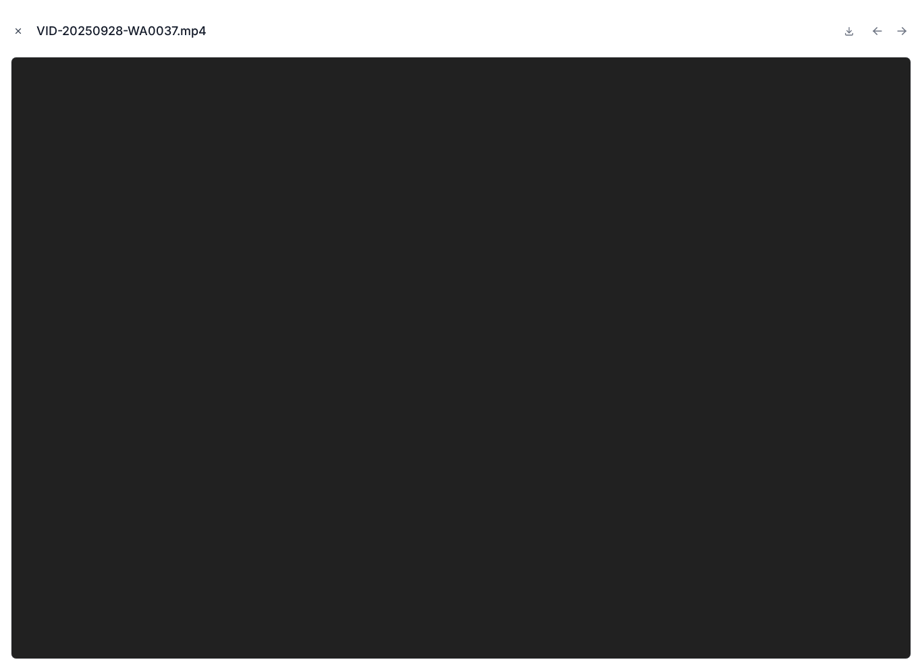
click at [22, 25] on button "Close modal" at bounding box center [18, 31] width 15 height 15
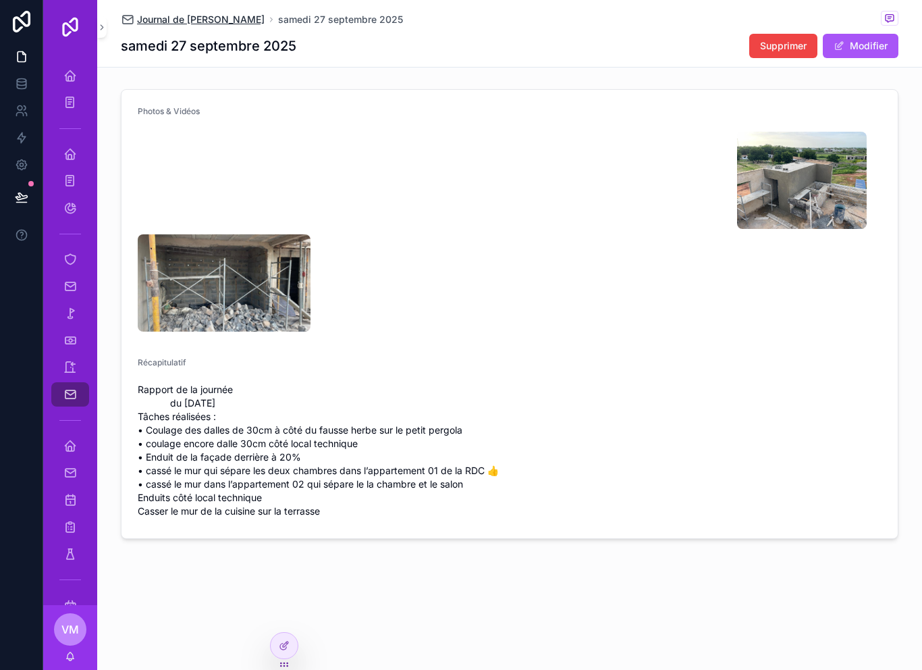
click at [203, 18] on span "Journal de [PERSON_NAME]" at bounding box center [201, 19] width 128 height 13
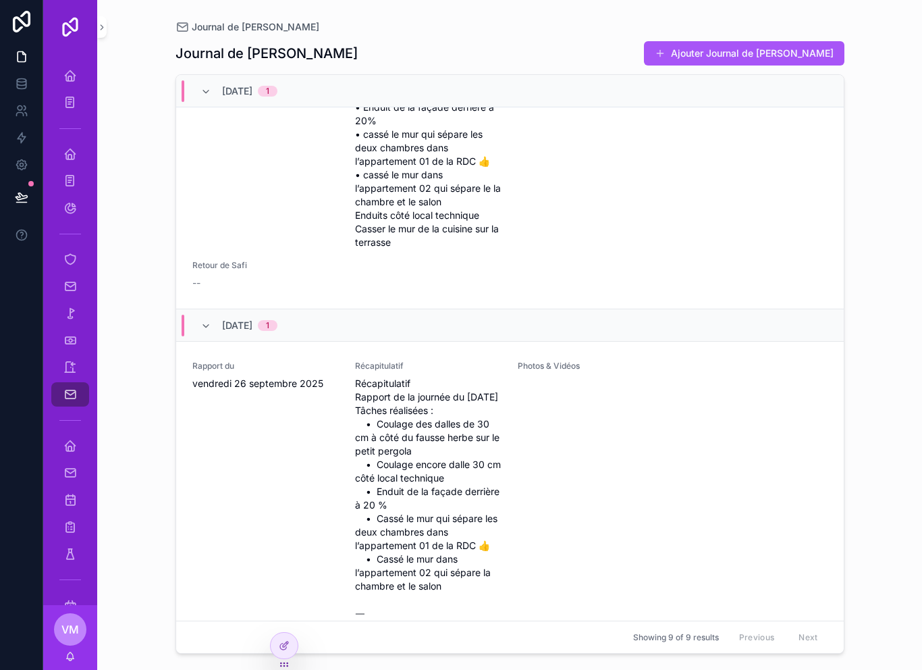
scroll to position [154, 0]
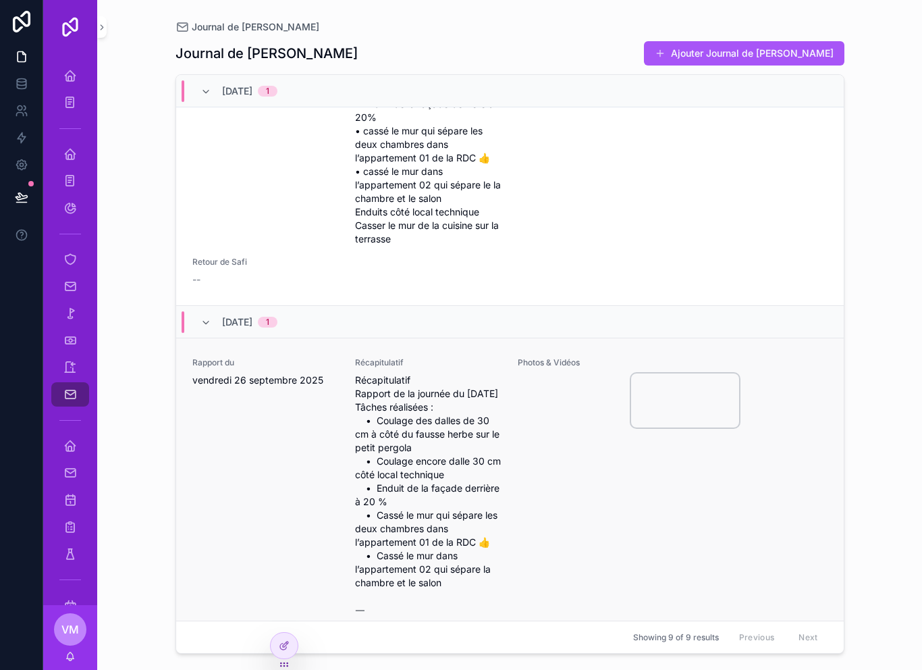
click at [661, 408] on video "scrollable content" at bounding box center [685, 400] width 108 height 54
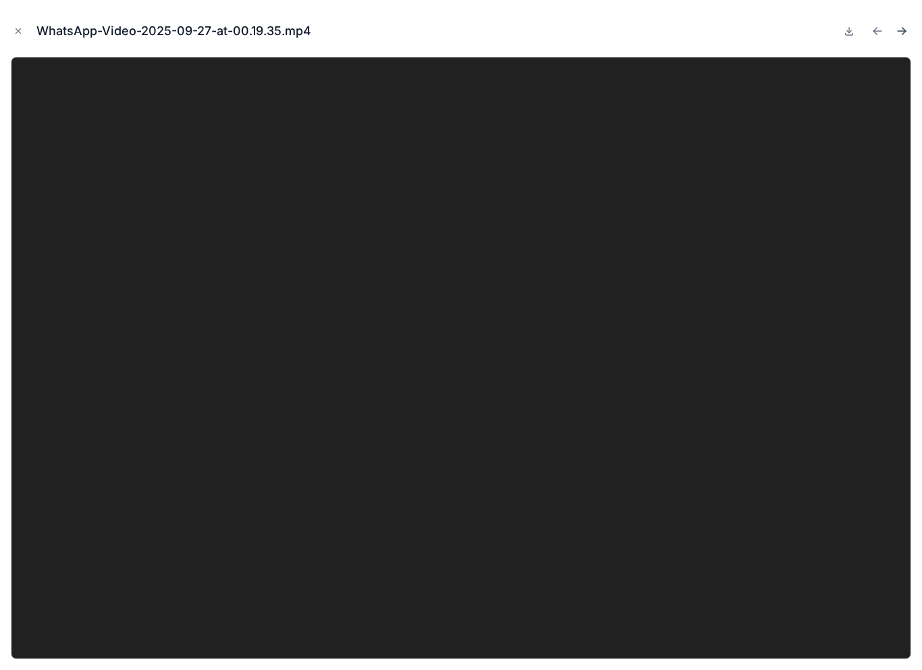
click at [904, 28] on icon "Next file" at bounding box center [901, 30] width 13 height 13
click at [910, 30] on button "Next file" at bounding box center [901, 31] width 19 height 19
click at [905, 36] on icon "Next file" at bounding box center [901, 30] width 13 height 13
click at [18, 32] on icon "Close modal" at bounding box center [17, 30] width 9 height 9
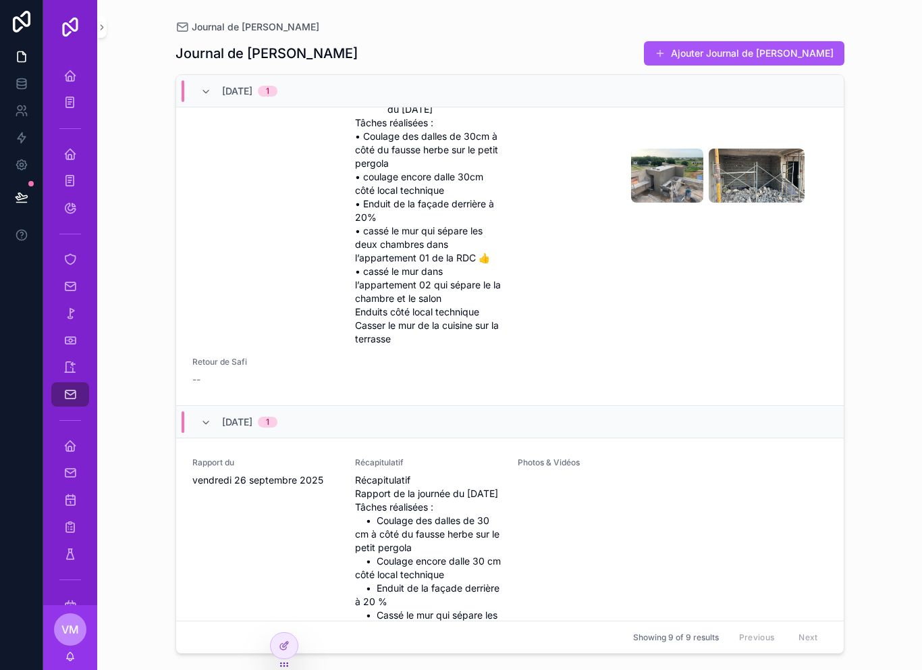
scroll to position [55, 0]
click at [631, 180] on img "scrollable content" at bounding box center [667, 175] width 72 height 54
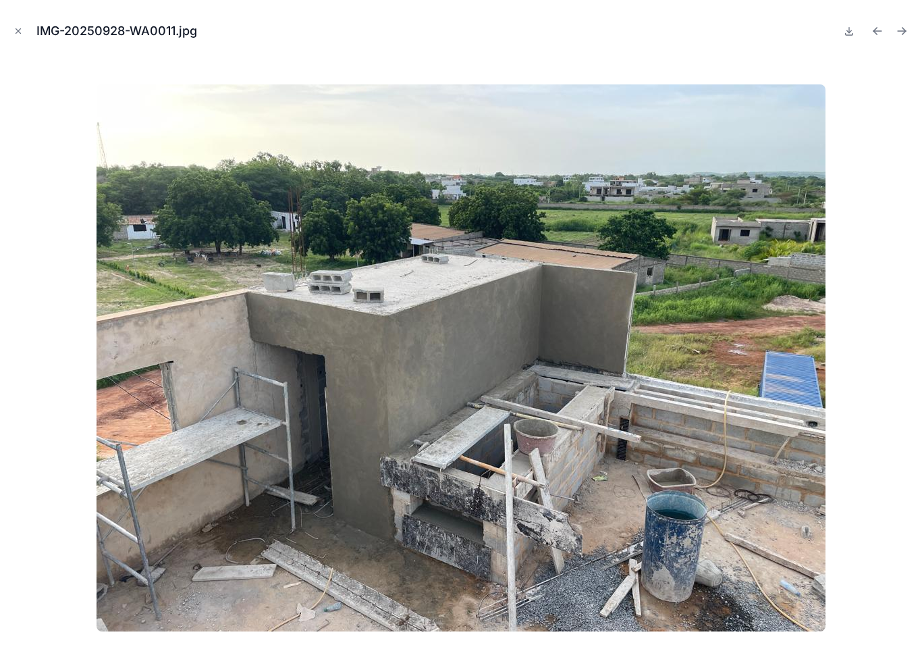
click at [572, 187] on img at bounding box center [461, 357] width 729 height 547
click at [902, 26] on icon "Next file" at bounding box center [901, 30] width 13 height 13
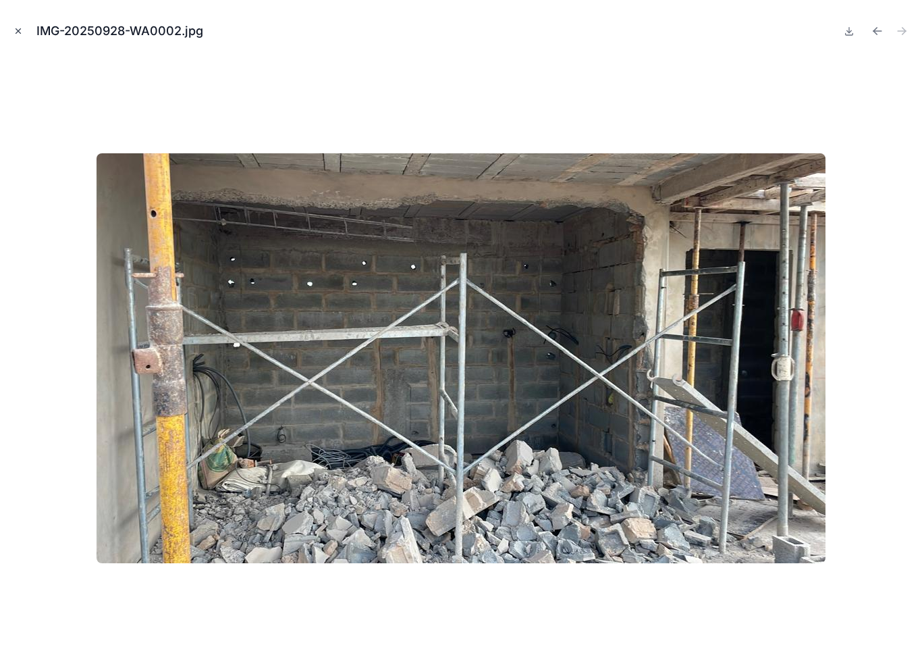
click at [19, 31] on icon "Close modal" at bounding box center [17, 30] width 9 height 9
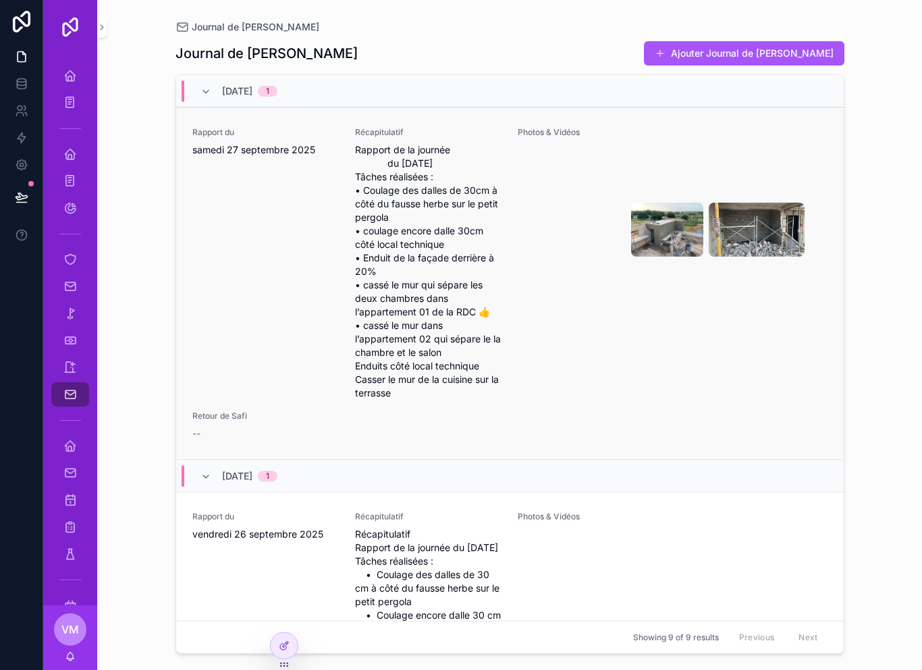
click at [781, 363] on div "Photos & Vidéos" at bounding box center [673, 263] width 310 height 273
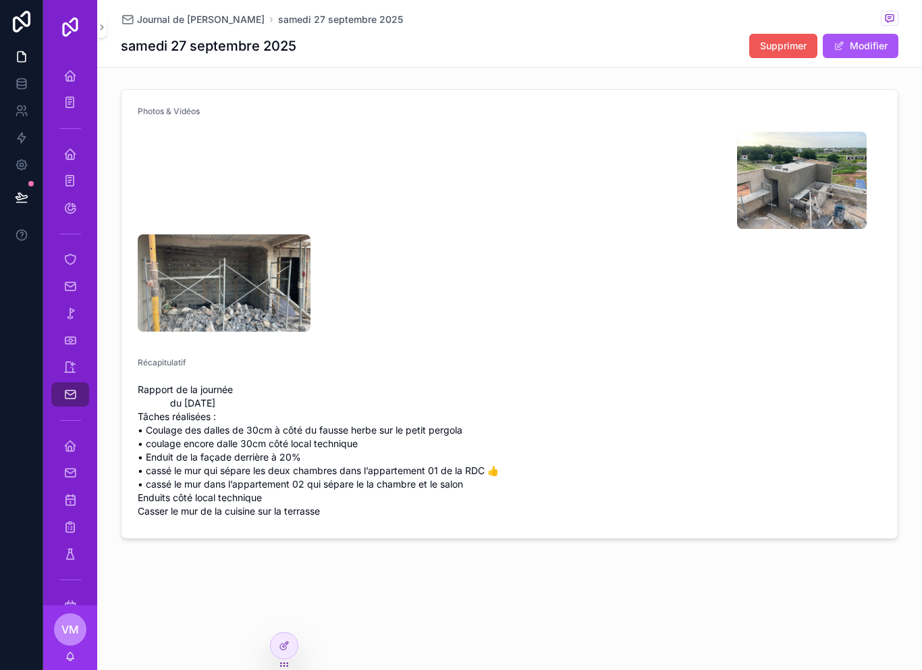
click at [777, 42] on span "Supprimer" at bounding box center [783, 45] width 47 height 13
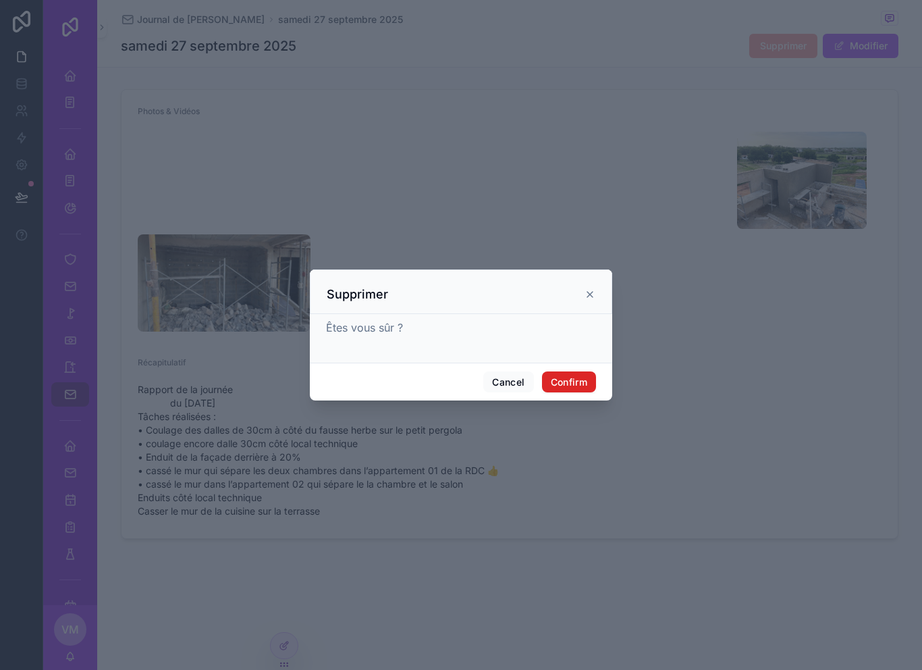
click at [574, 376] on button "Confirm" at bounding box center [569, 382] width 54 height 22
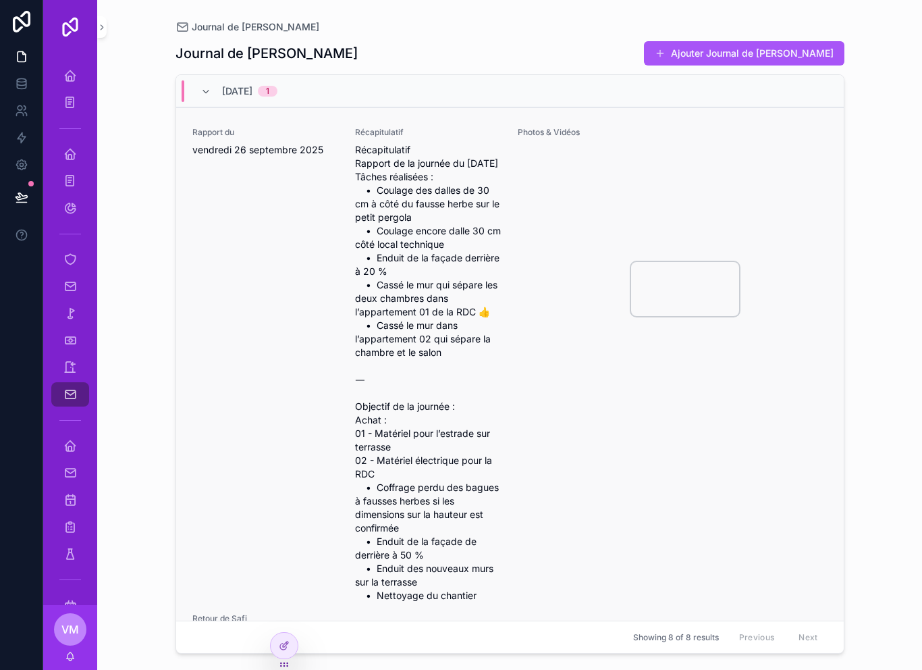
click at [739, 262] on video "scrollable content" at bounding box center [685, 289] width 108 height 54
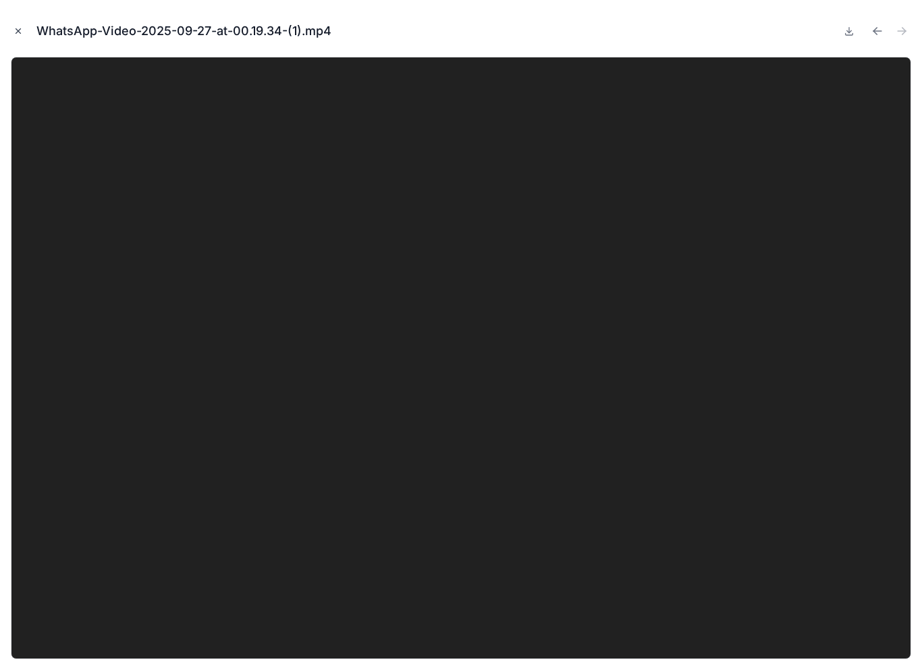
click at [11, 34] on button "Close modal" at bounding box center [18, 31] width 15 height 15
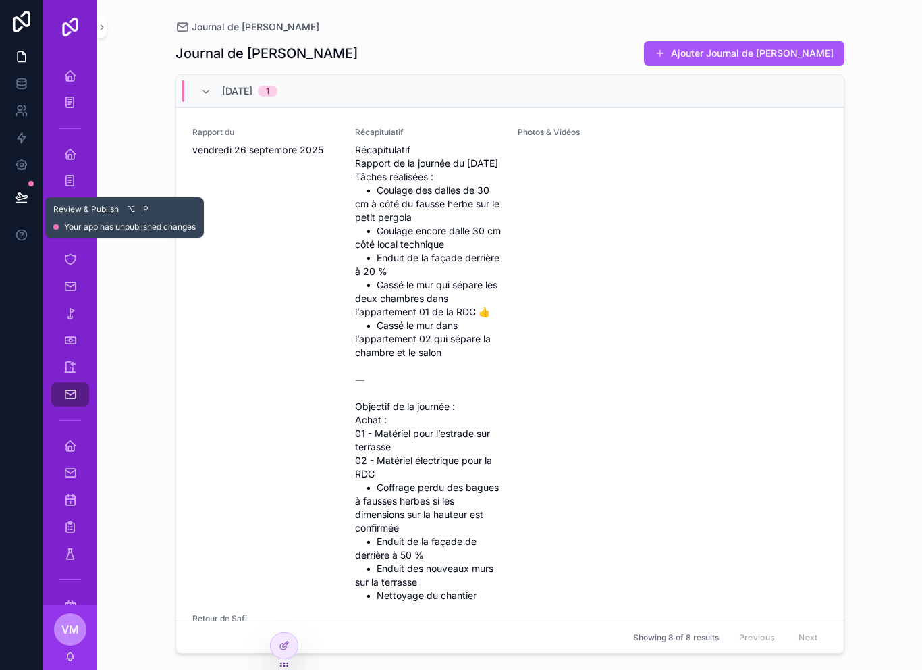
click at [22, 192] on icon at bounding box center [21, 196] width 13 height 13
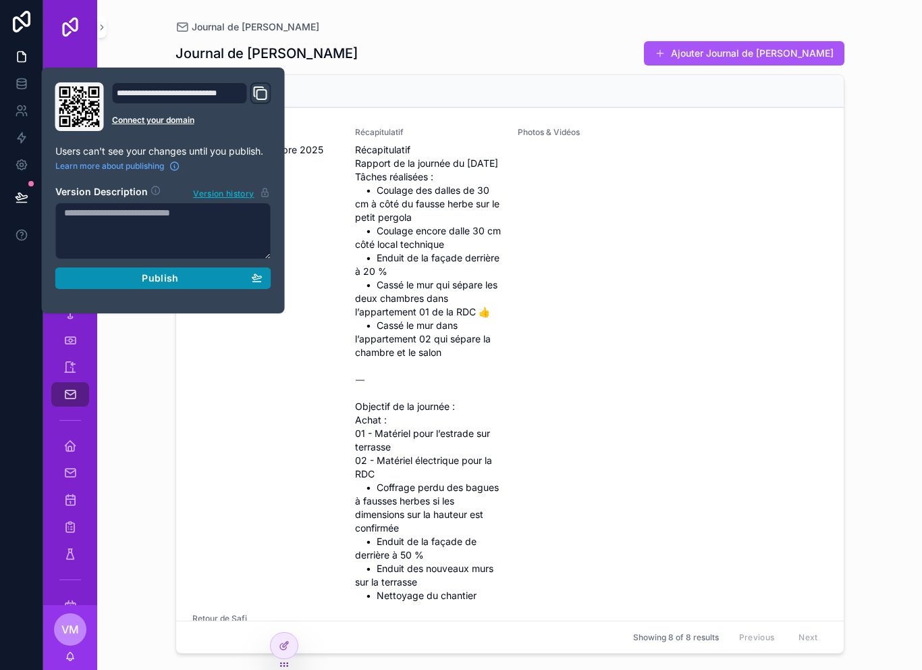
click at [97, 283] on div "Publish" at bounding box center [163, 278] width 198 height 12
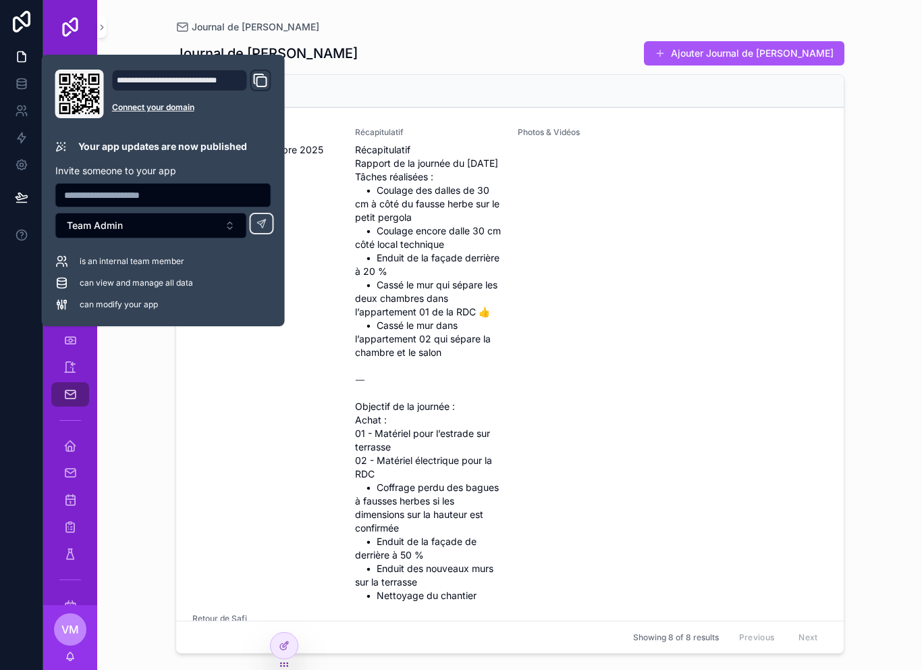
click at [169, 402] on div "Journal de Chantier Journal de Chantier Ajouter Journal de Chantier [DATE] 1 Ra…" at bounding box center [510, 326] width 691 height 653
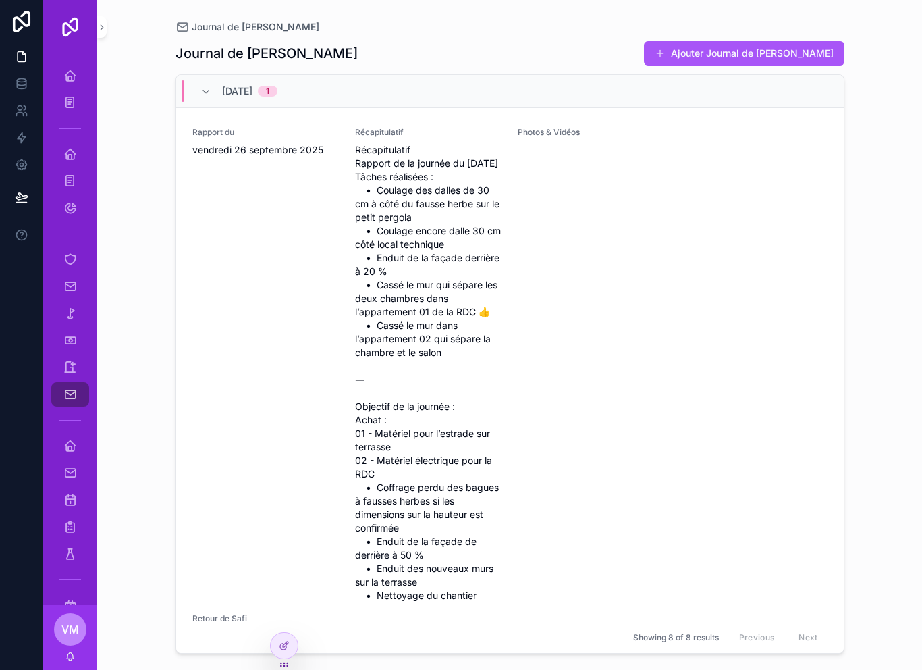
click at [137, 388] on div "Journal de Chantier Journal de Chantier Ajouter Journal de Chantier [DATE] 1 Ra…" at bounding box center [509, 335] width 825 height 670
click at [66, 77] on icon "scrollable content" at bounding box center [69, 75] width 13 height 13
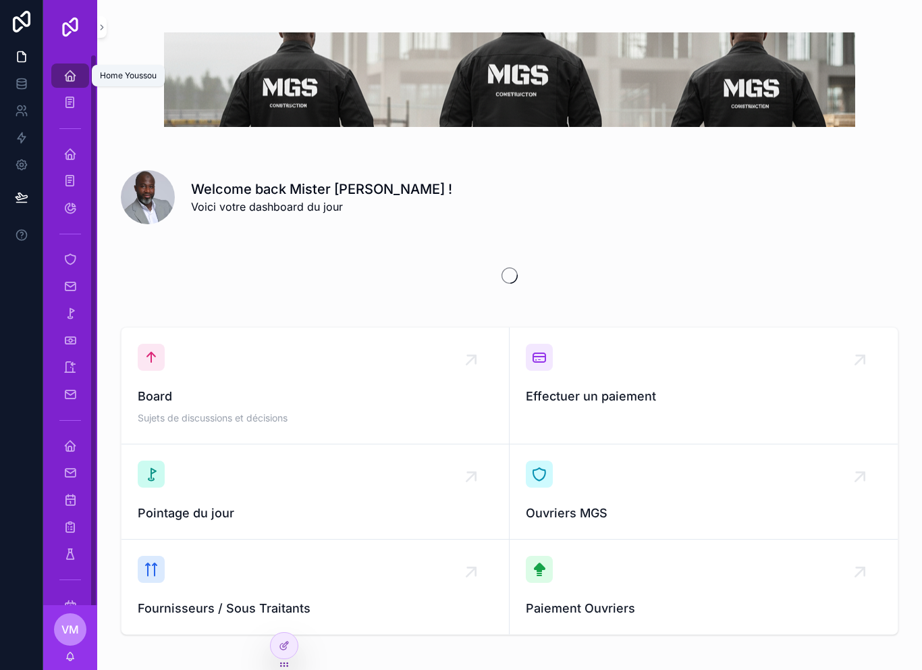
click at [58, 72] on link "Home Youssou" at bounding box center [70, 75] width 38 height 24
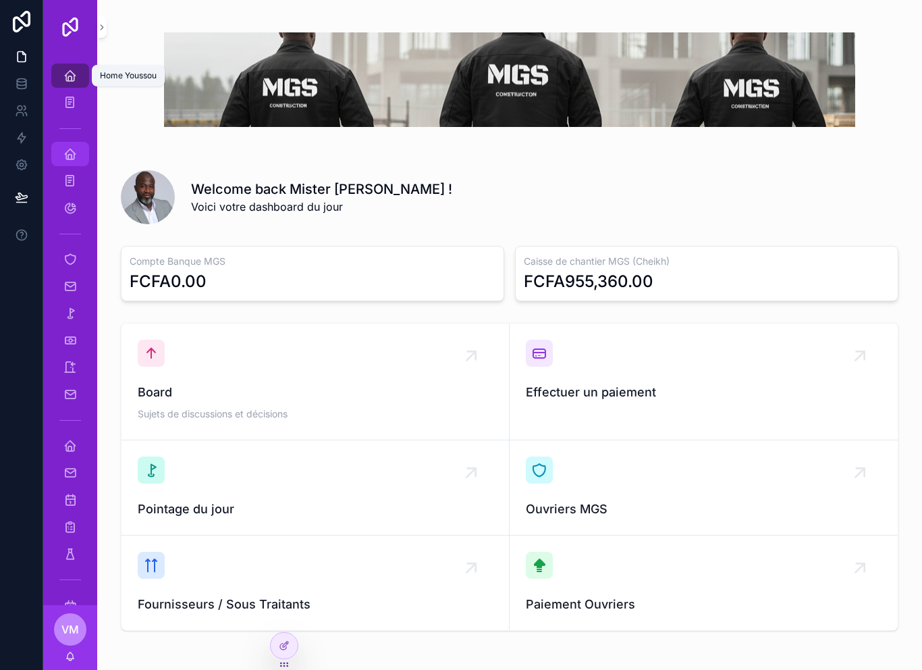
click at [65, 156] on icon "scrollable content" at bounding box center [69, 153] width 13 height 13
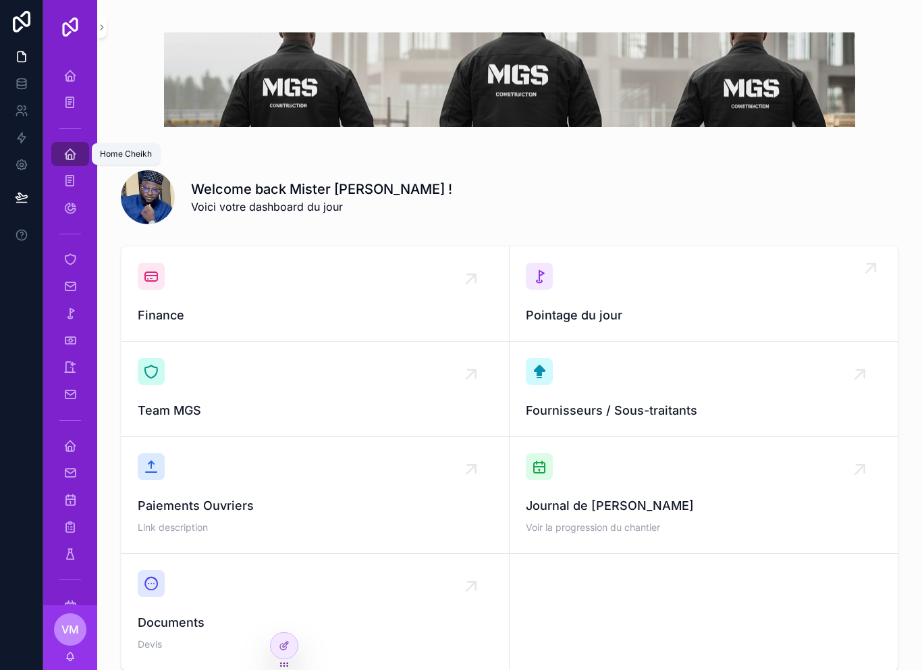
click at [665, 291] on div "Pointage du jour" at bounding box center [704, 294] width 356 height 62
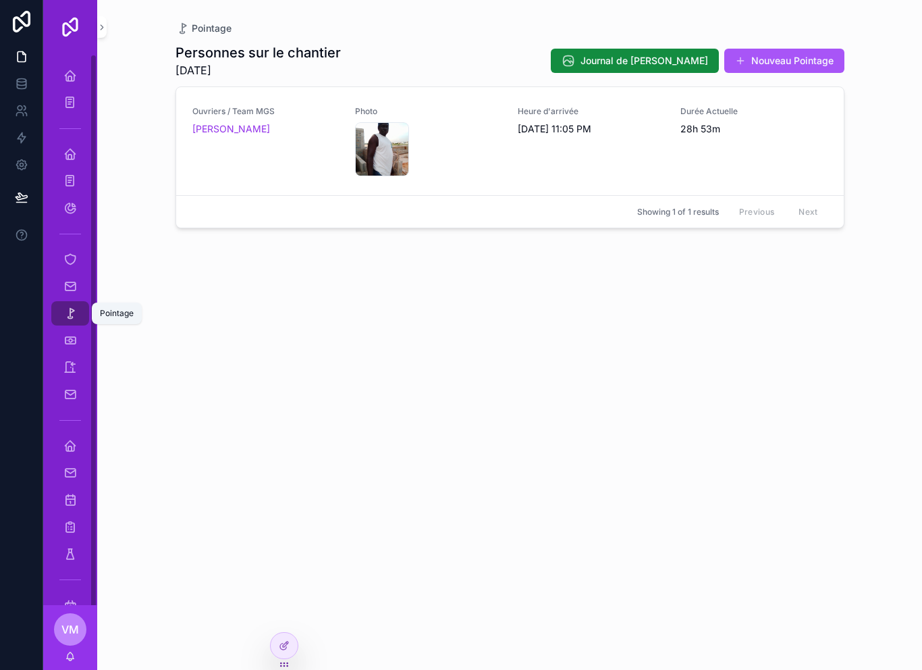
click at [65, 310] on icon "scrollable content" at bounding box center [69, 312] width 13 height 13
click at [72, 292] on icon "scrollable content" at bounding box center [69, 285] width 13 height 13
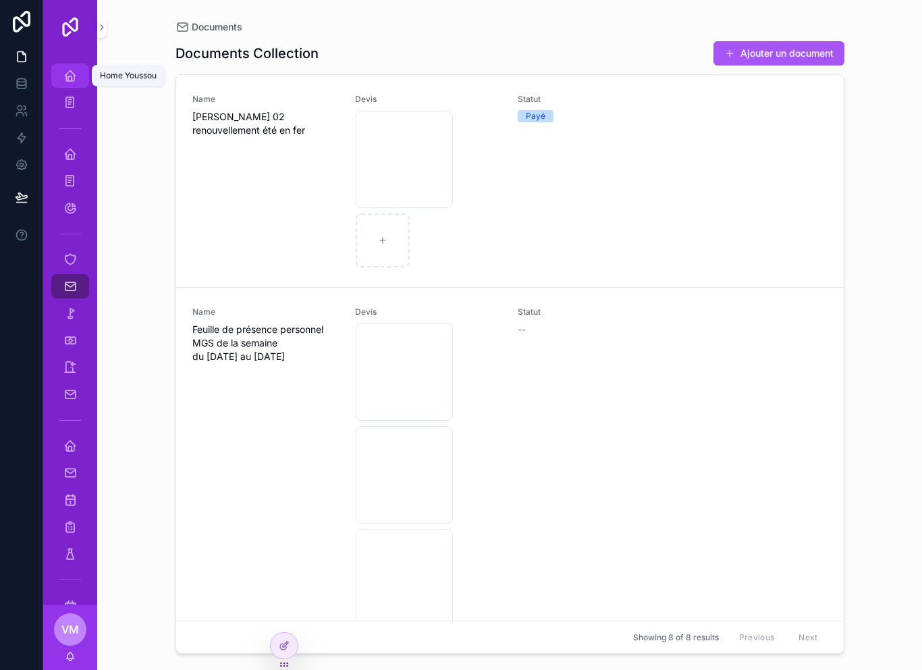
click at [76, 72] on icon "scrollable content" at bounding box center [69, 75] width 13 height 13
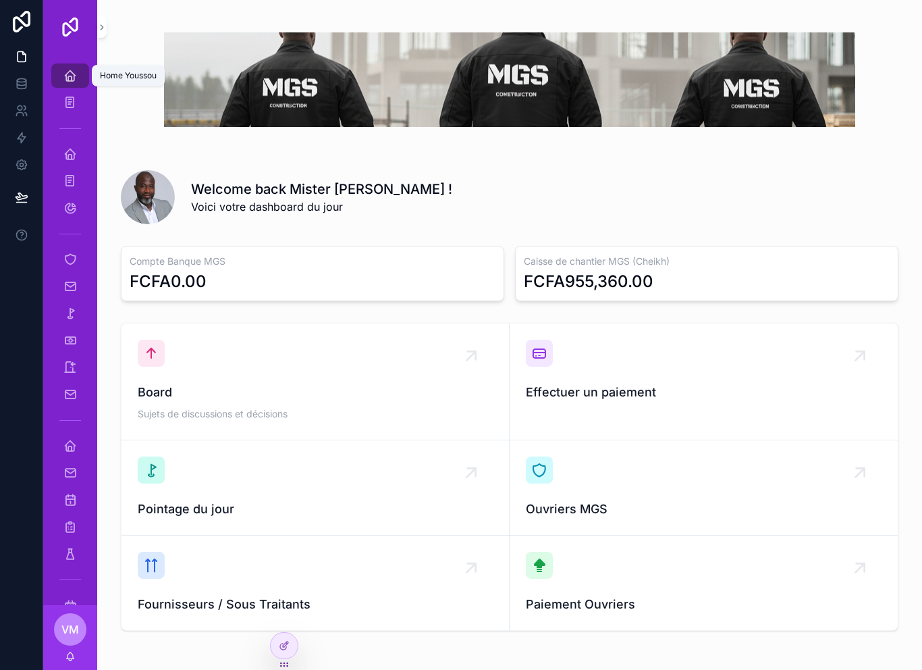
click at [72, 68] on div "Home Youssou" at bounding box center [70, 76] width 22 height 22
click at [62, 446] on div "Home Safi" at bounding box center [70, 446] width 22 height 22
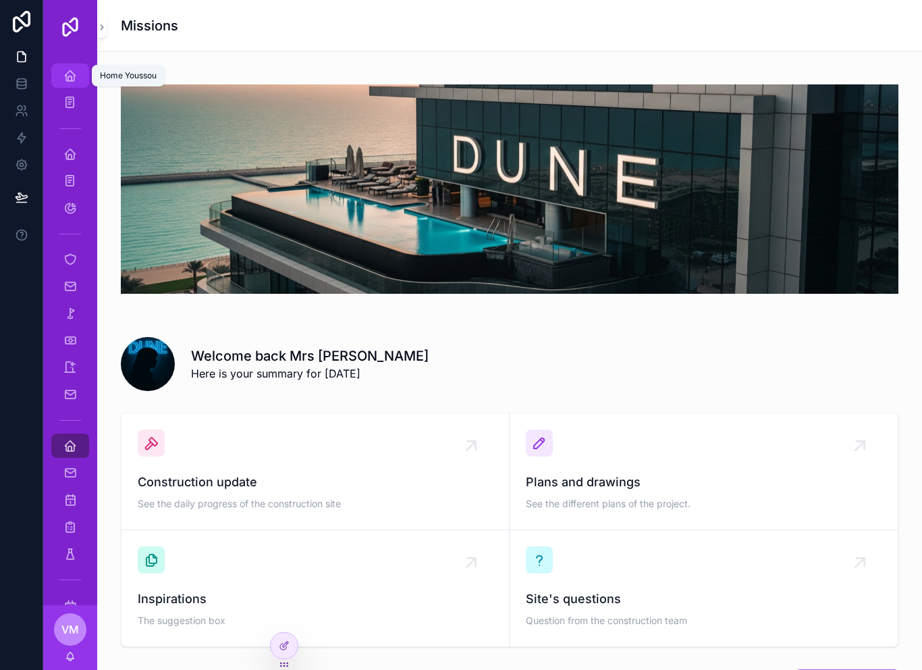
click at [67, 72] on icon "scrollable content" at bounding box center [69, 75] width 13 height 13
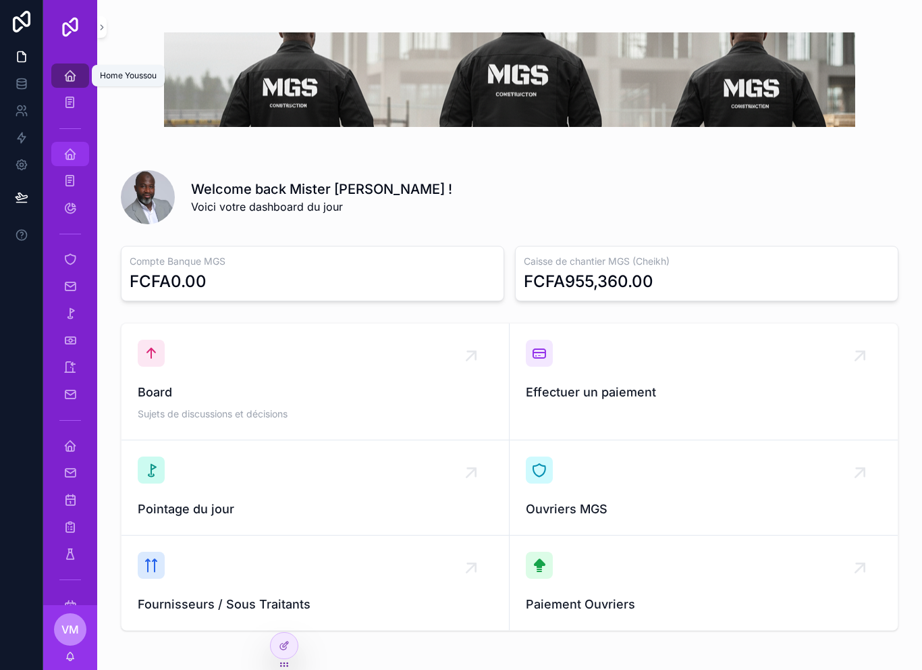
click at [66, 165] on link "Home Cheikh" at bounding box center [70, 154] width 38 height 24
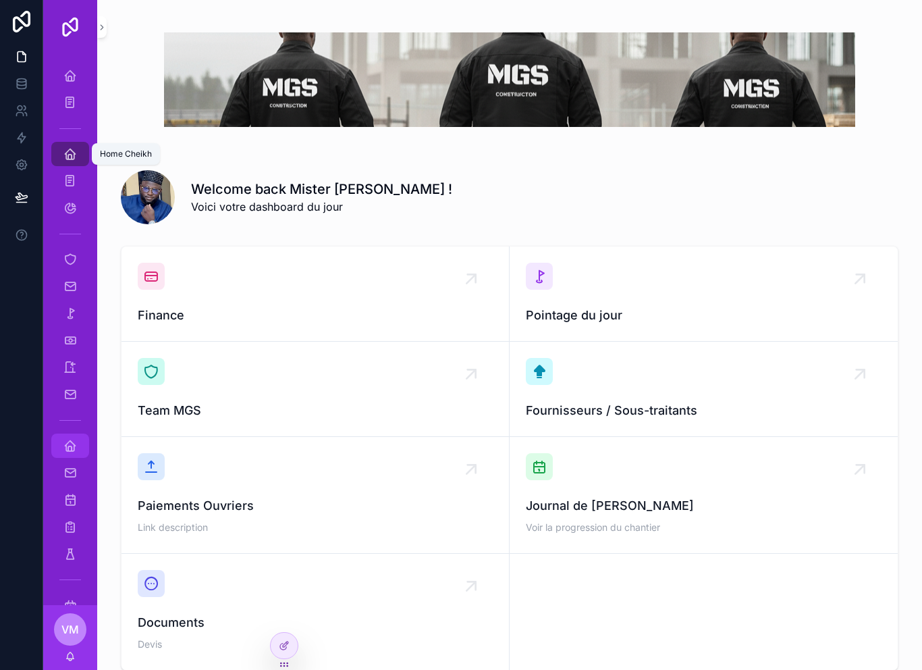
click at [69, 445] on icon "scrollable content" at bounding box center [69, 445] width 13 height 13
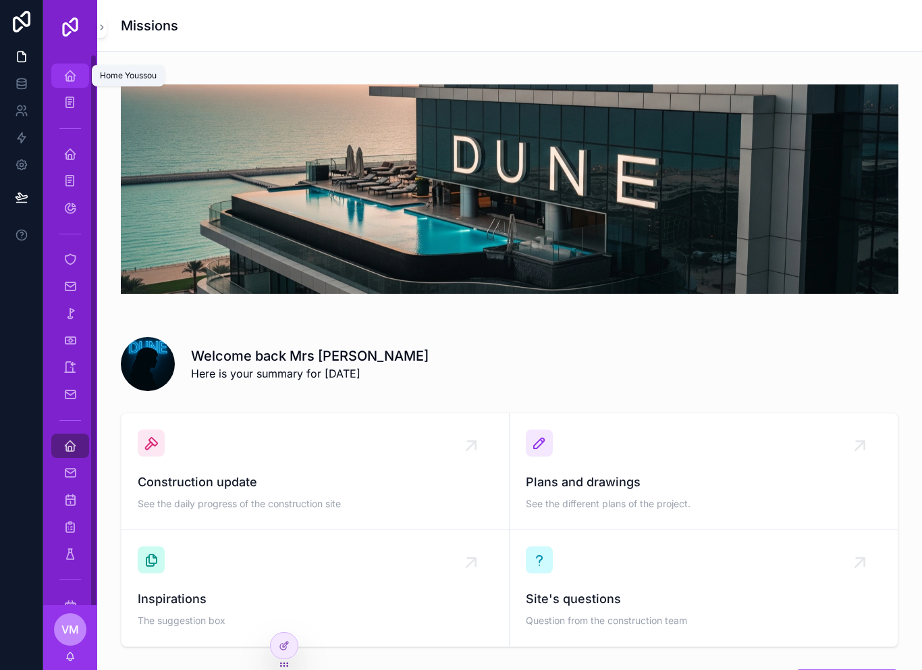
click at [70, 74] on icon "scrollable content" at bounding box center [69, 75] width 13 height 13
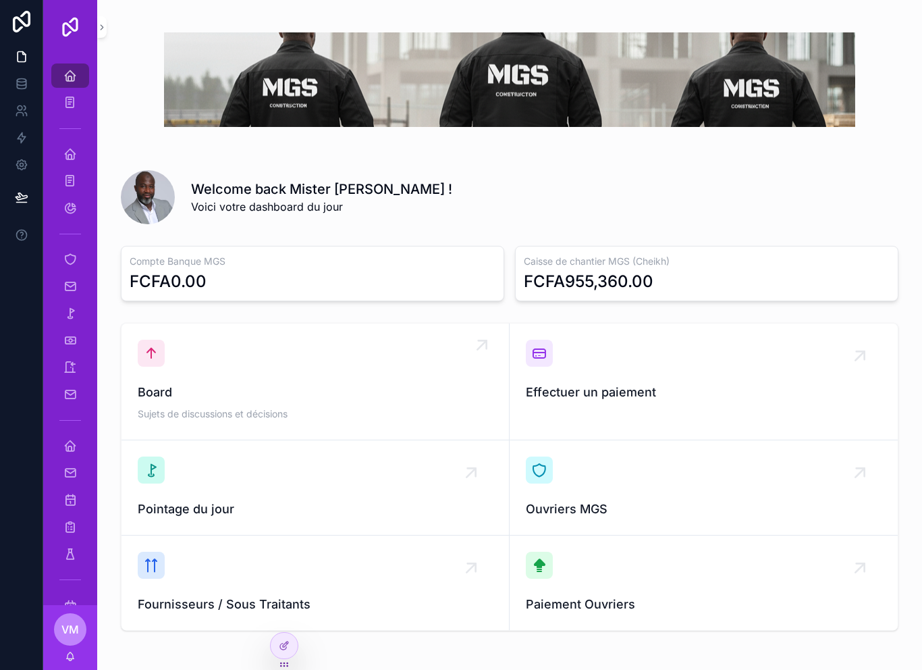
click at [215, 375] on div "Board Sujets de discussions et décisions" at bounding box center [315, 382] width 355 height 84
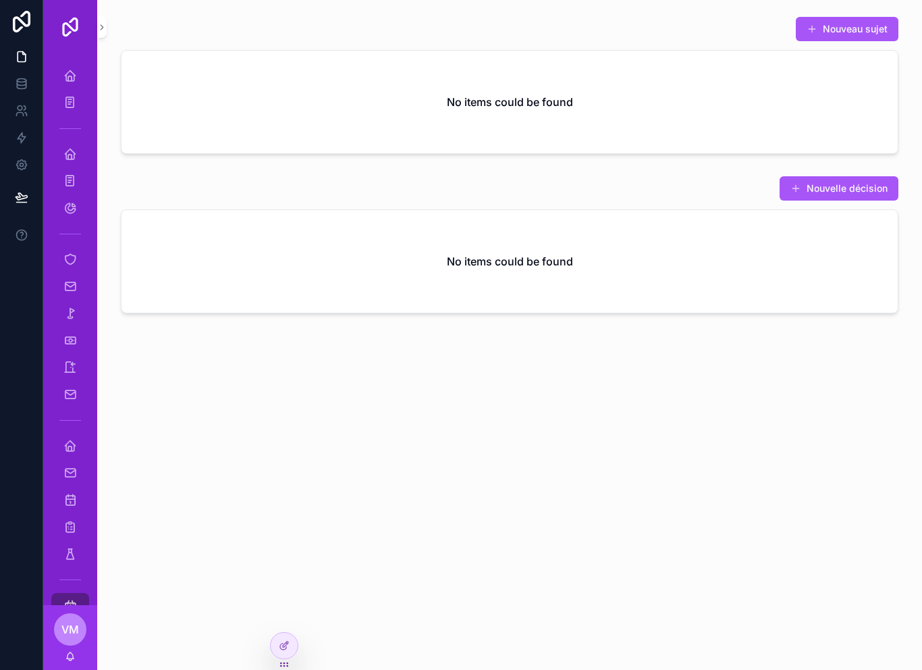
click at [208, 373] on div "Nouveau sujet No items could be found Nouvelle décision No items could be found" at bounding box center [509, 202] width 825 height 405
click at [868, 26] on button "Nouveau sujet" at bounding box center [847, 29] width 103 height 24
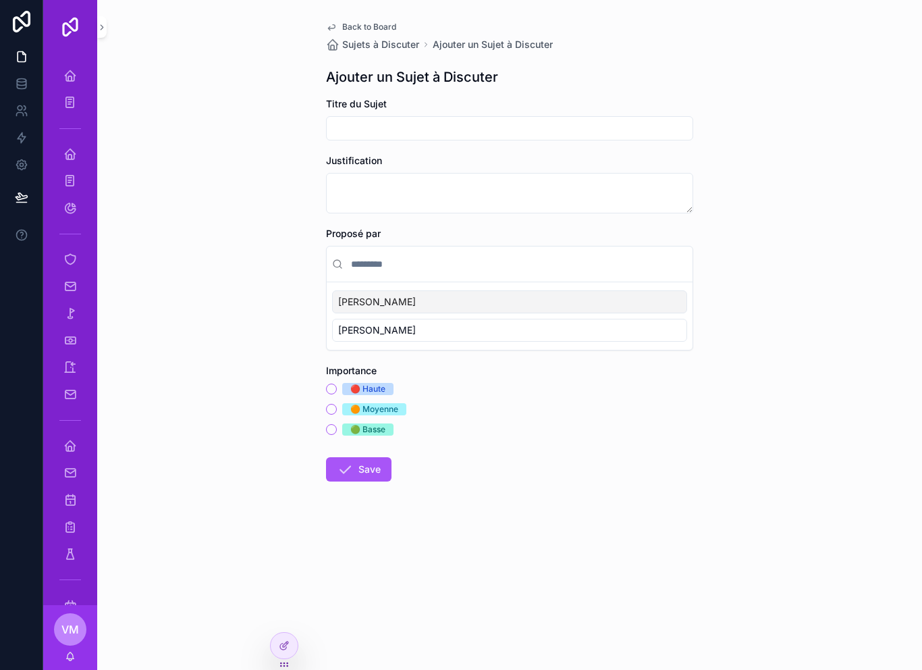
click at [801, 302] on div "Back to Board Sujets à Discuter Ajouter un Sujet à Discuter Ajouter un Sujet à …" at bounding box center [509, 335] width 825 height 670
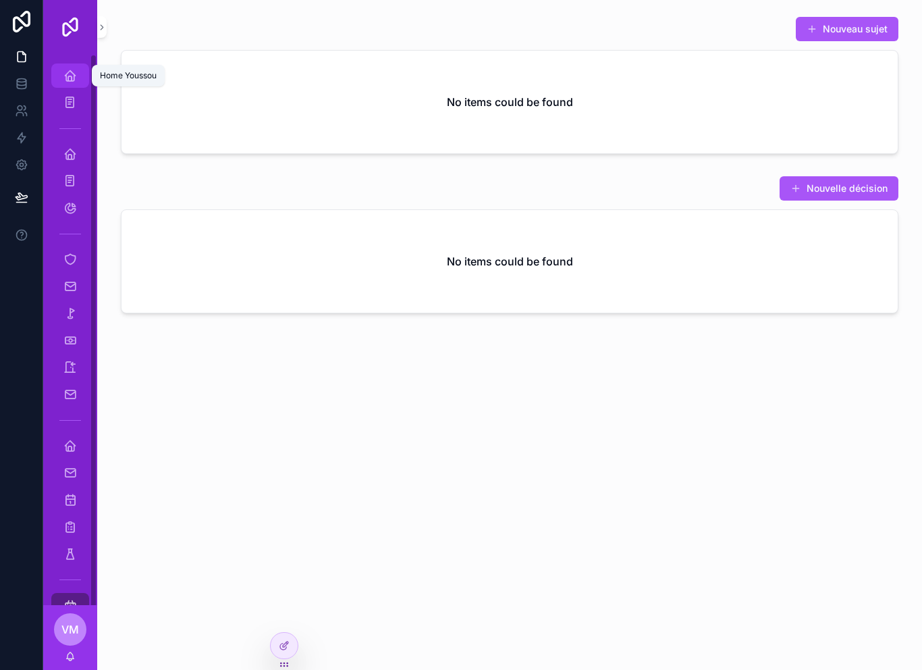
click at [72, 79] on icon "scrollable content" at bounding box center [69, 75] width 13 height 13
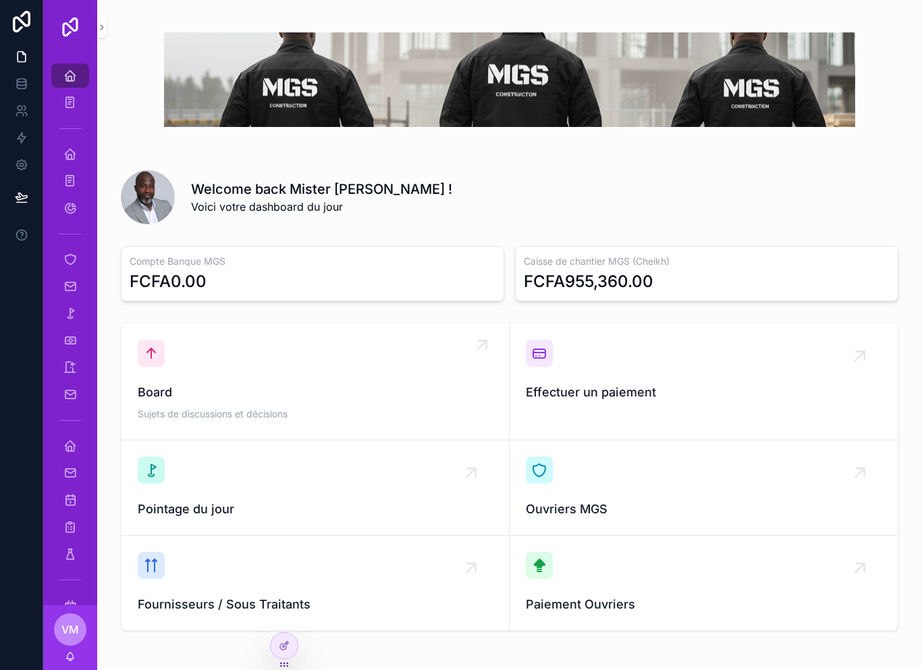
click at [398, 354] on div "Board Sujets de discussions et décisions" at bounding box center [315, 382] width 355 height 84
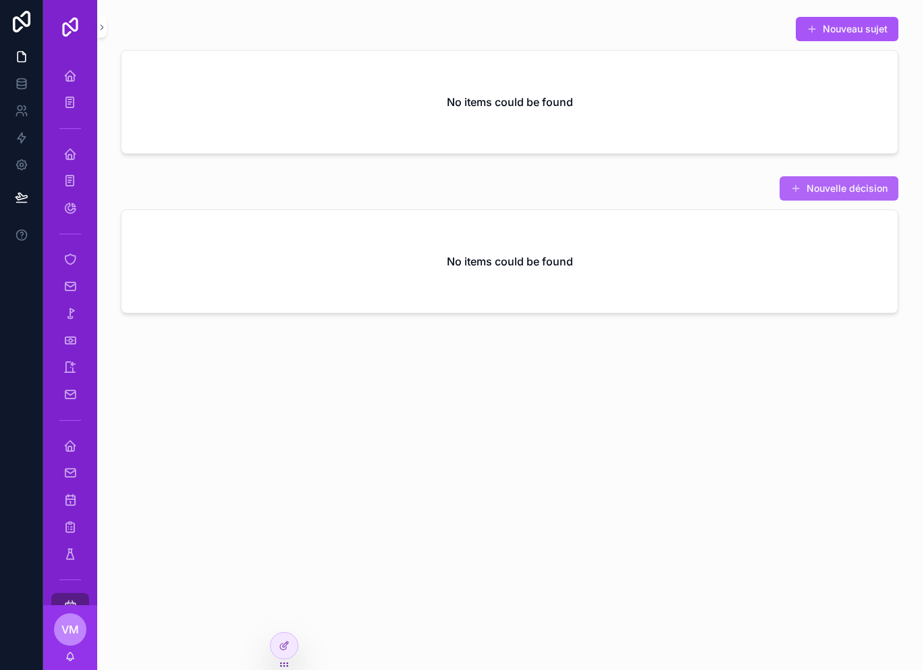
click at [871, 189] on button "Nouvelle décision" at bounding box center [839, 188] width 119 height 24
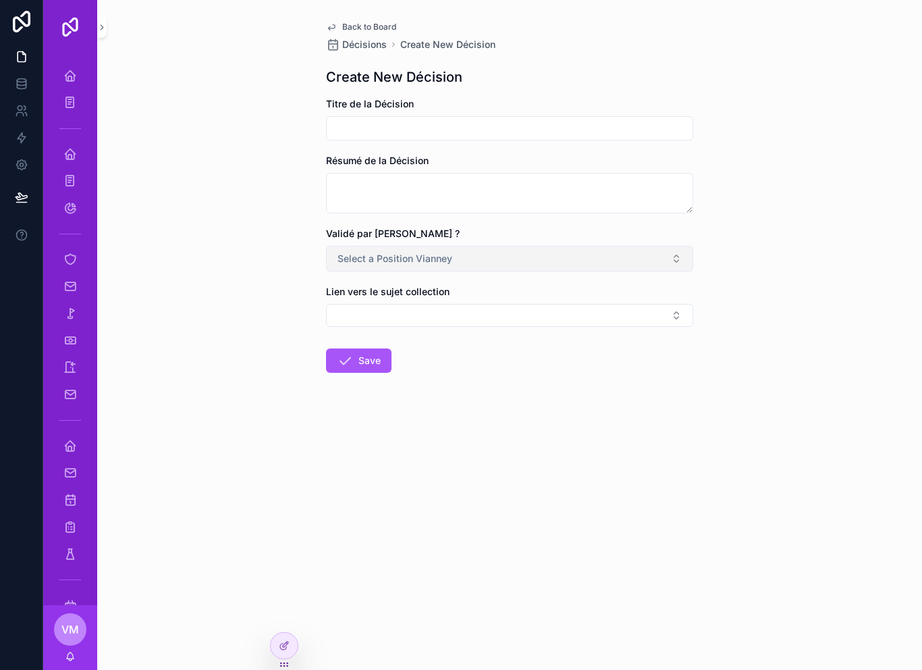
click at [659, 259] on button "Select a Position Vianney" at bounding box center [509, 259] width 367 height 26
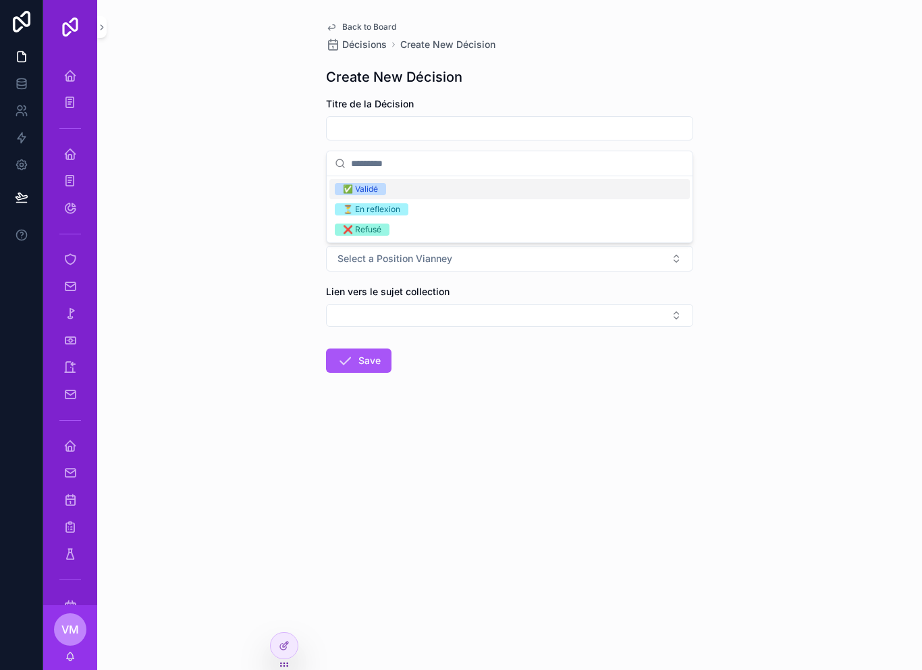
click at [815, 223] on div "Back to Board Décisions Create New Décision Create New Décision Titre de la Déc…" at bounding box center [509, 335] width 825 height 670
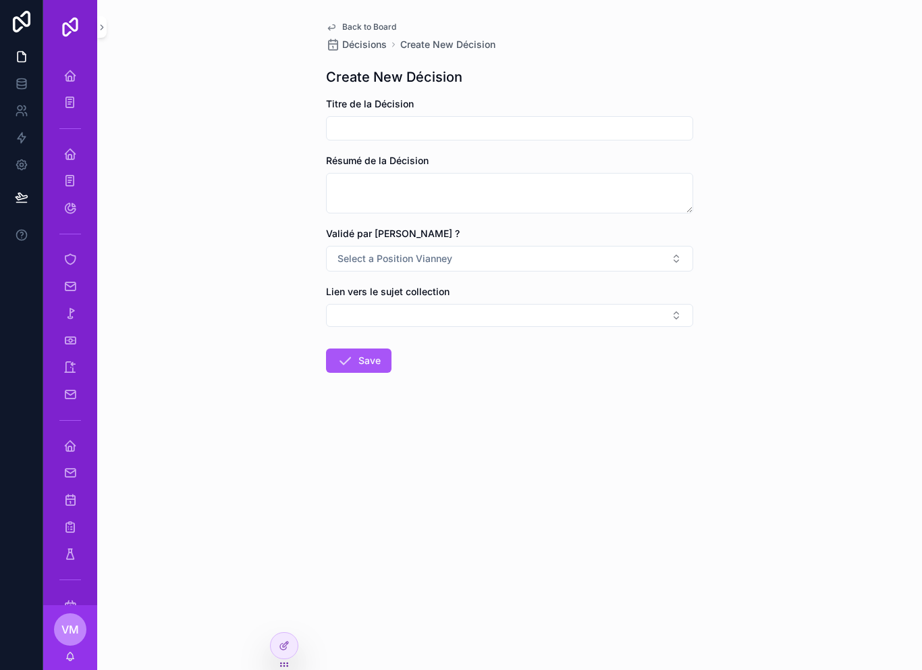
click at [343, 22] on span "Back to Board" at bounding box center [369, 27] width 54 height 11
